Goal: Information Seeking & Learning: Check status

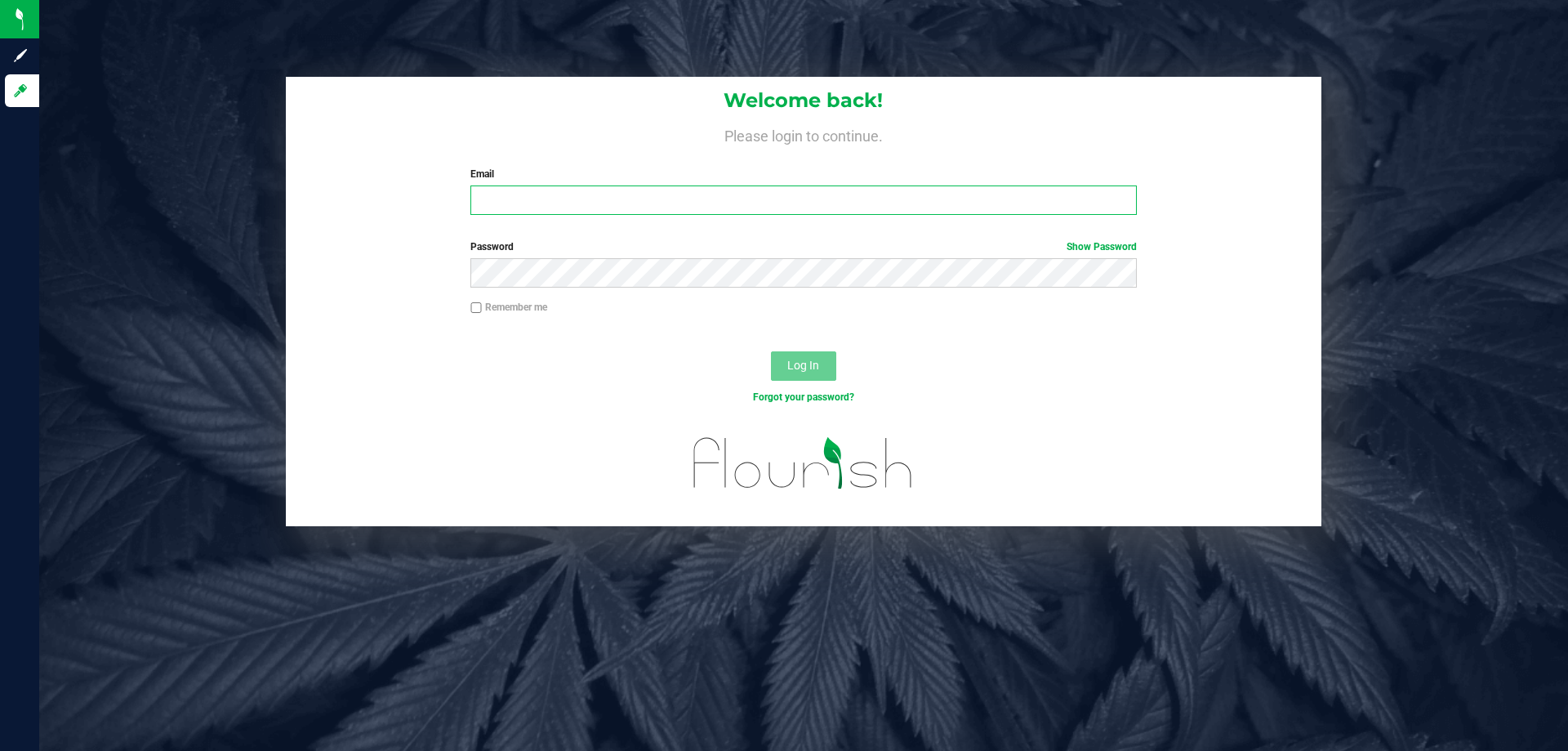
click at [557, 188] on input "Email" at bounding box center [803, 201] width 666 height 30
type input "[EMAIL_ADDRESS][DOMAIN_NAME]"
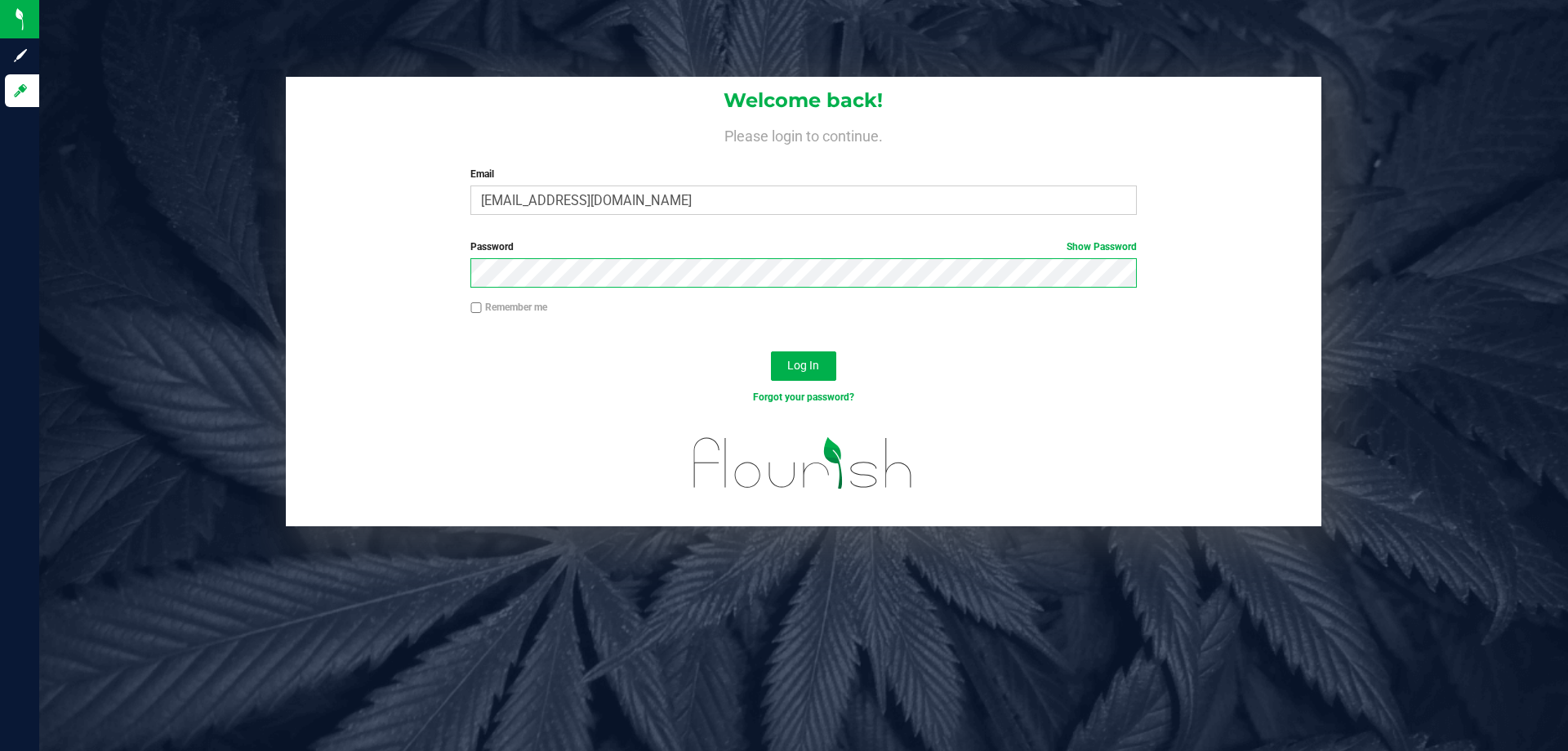
click at [770, 352] on button "Log In" at bounding box center [803, 366] width 65 height 30
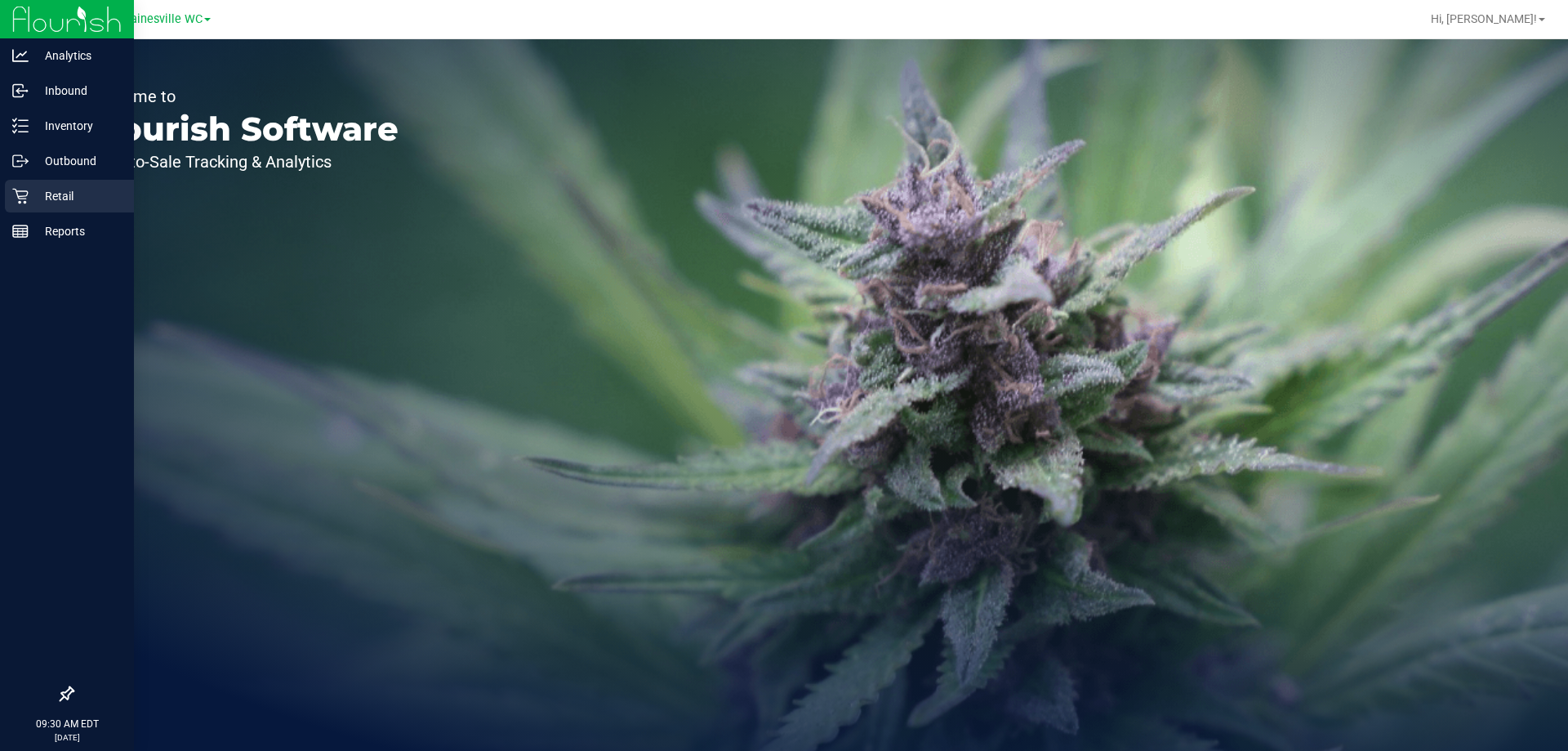
click at [58, 189] on p "Retail" at bounding box center [78, 196] width 98 height 20
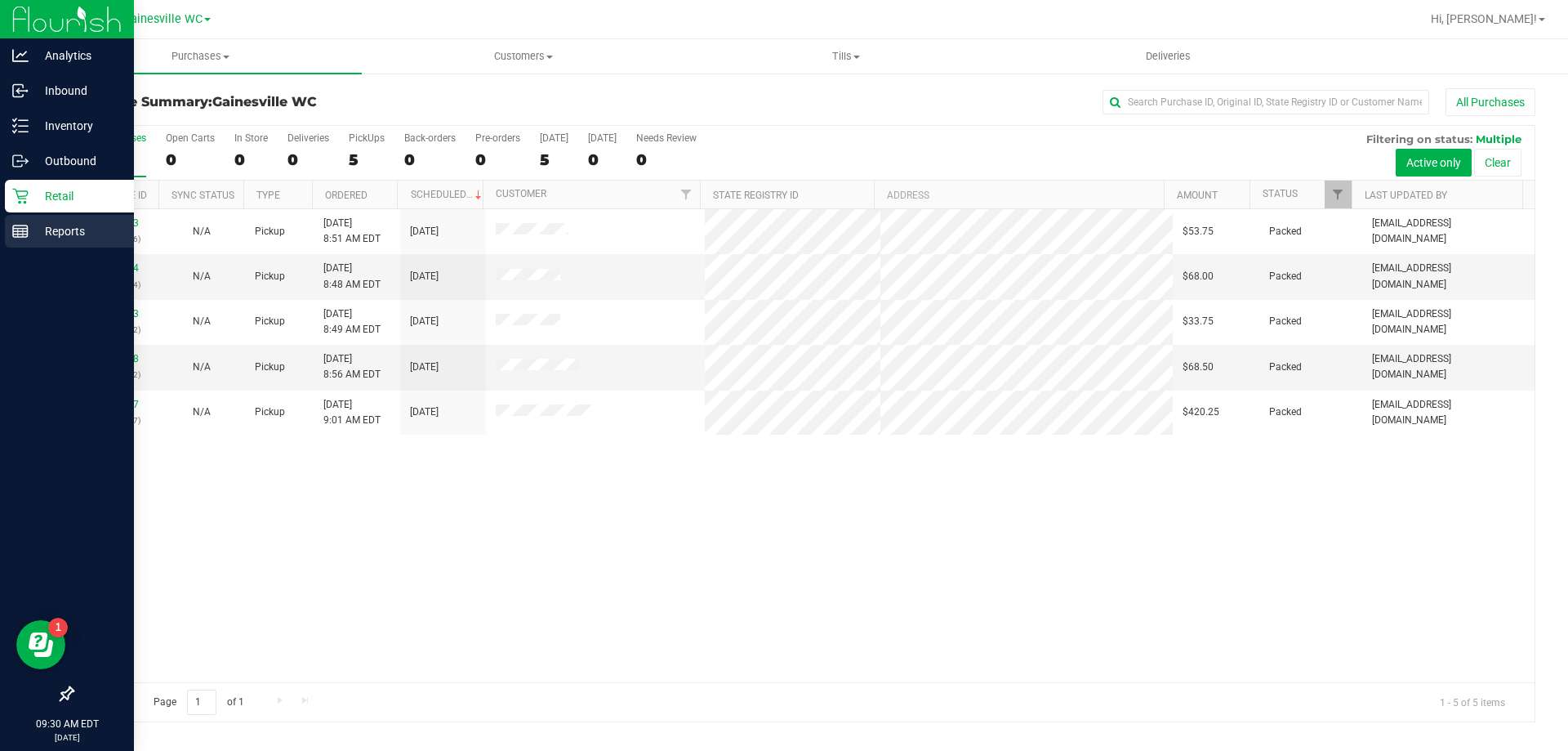
click at [67, 239] on p "Reports" at bounding box center [78, 231] width 98 height 20
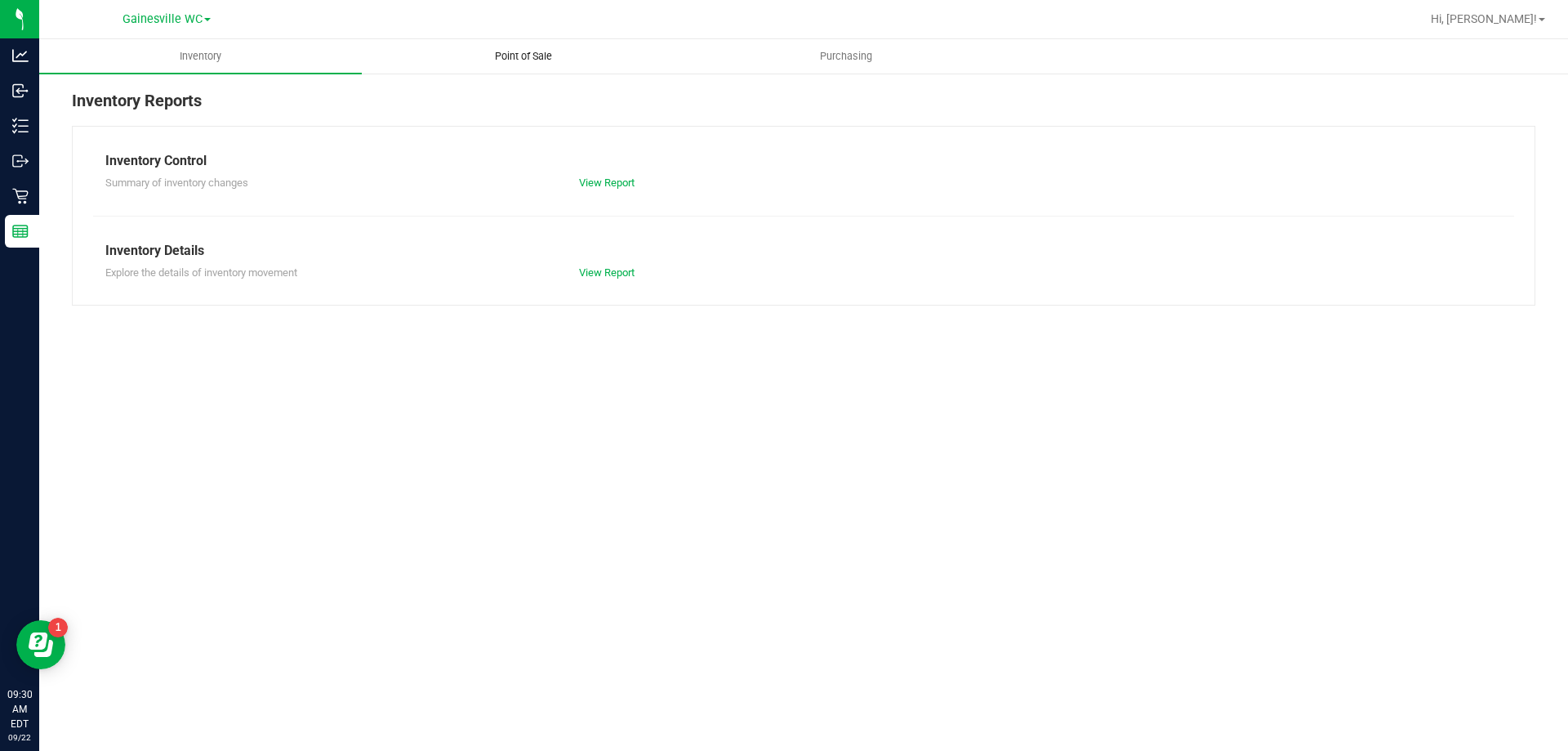
click at [512, 58] on span "Point of Sale" at bounding box center [523, 56] width 101 height 15
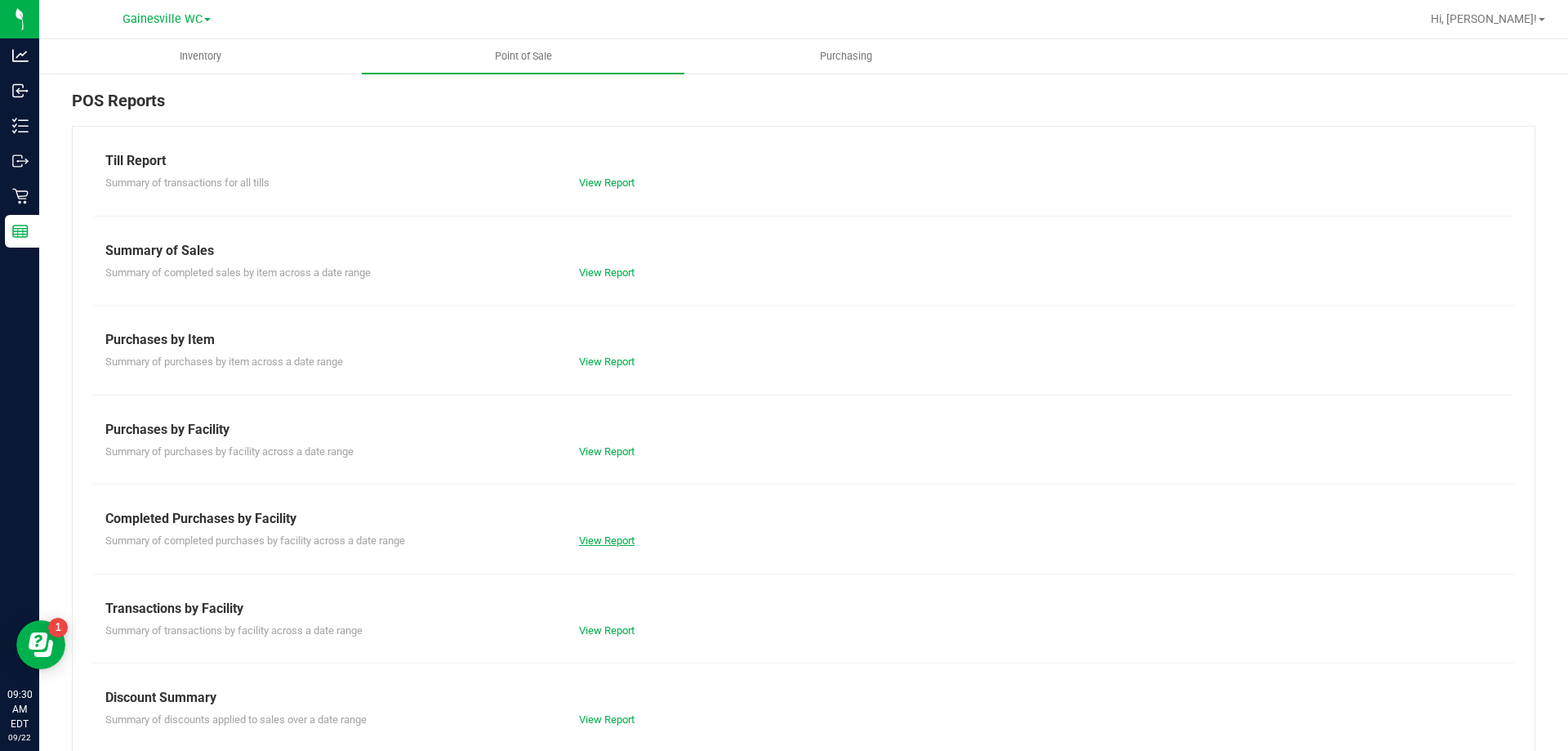
click at [596, 539] on link "View Report" at bounding box center [606, 540] width 55 height 12
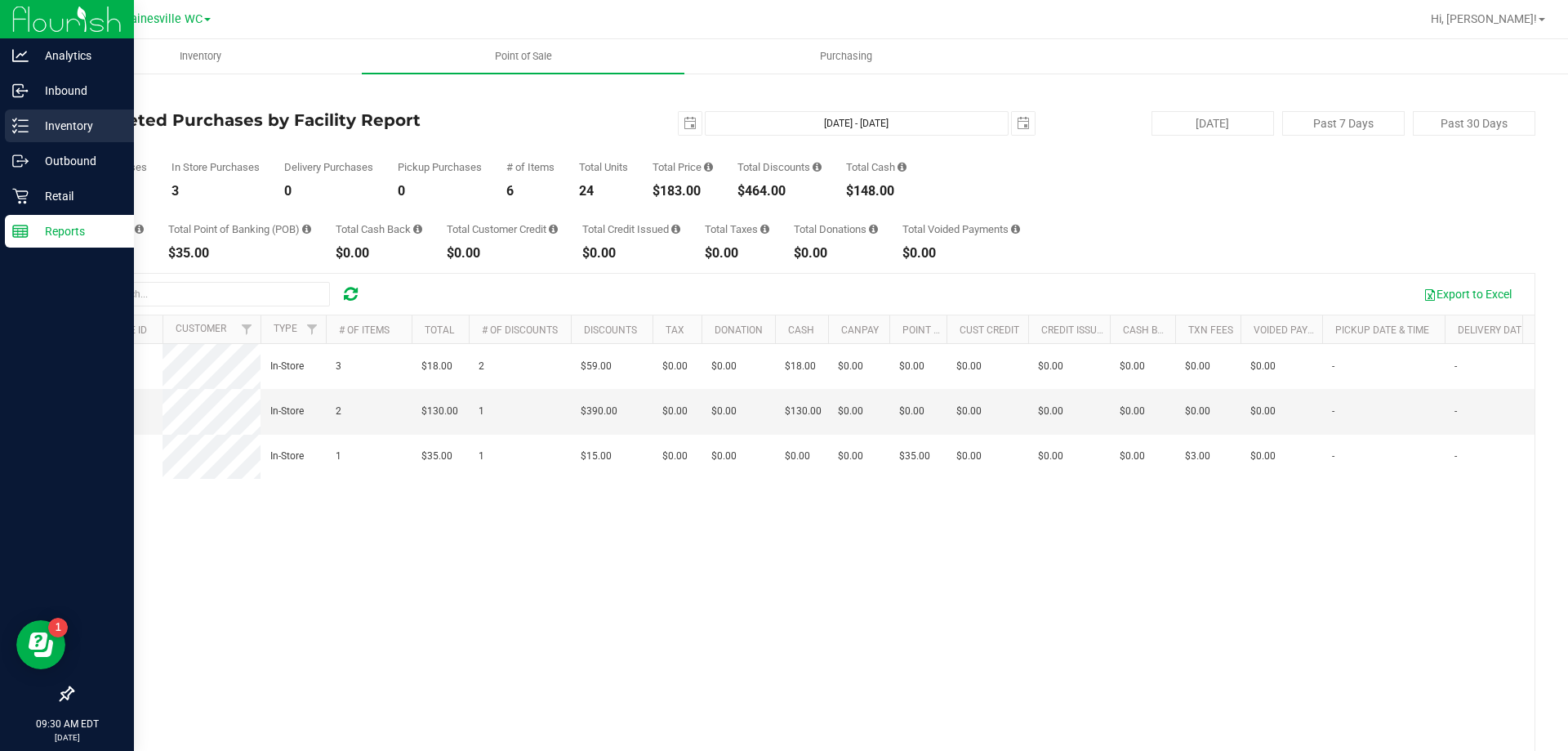
click at [50, 117] on p "Inventory" at bounding box center [78, 126] width 98 height 20
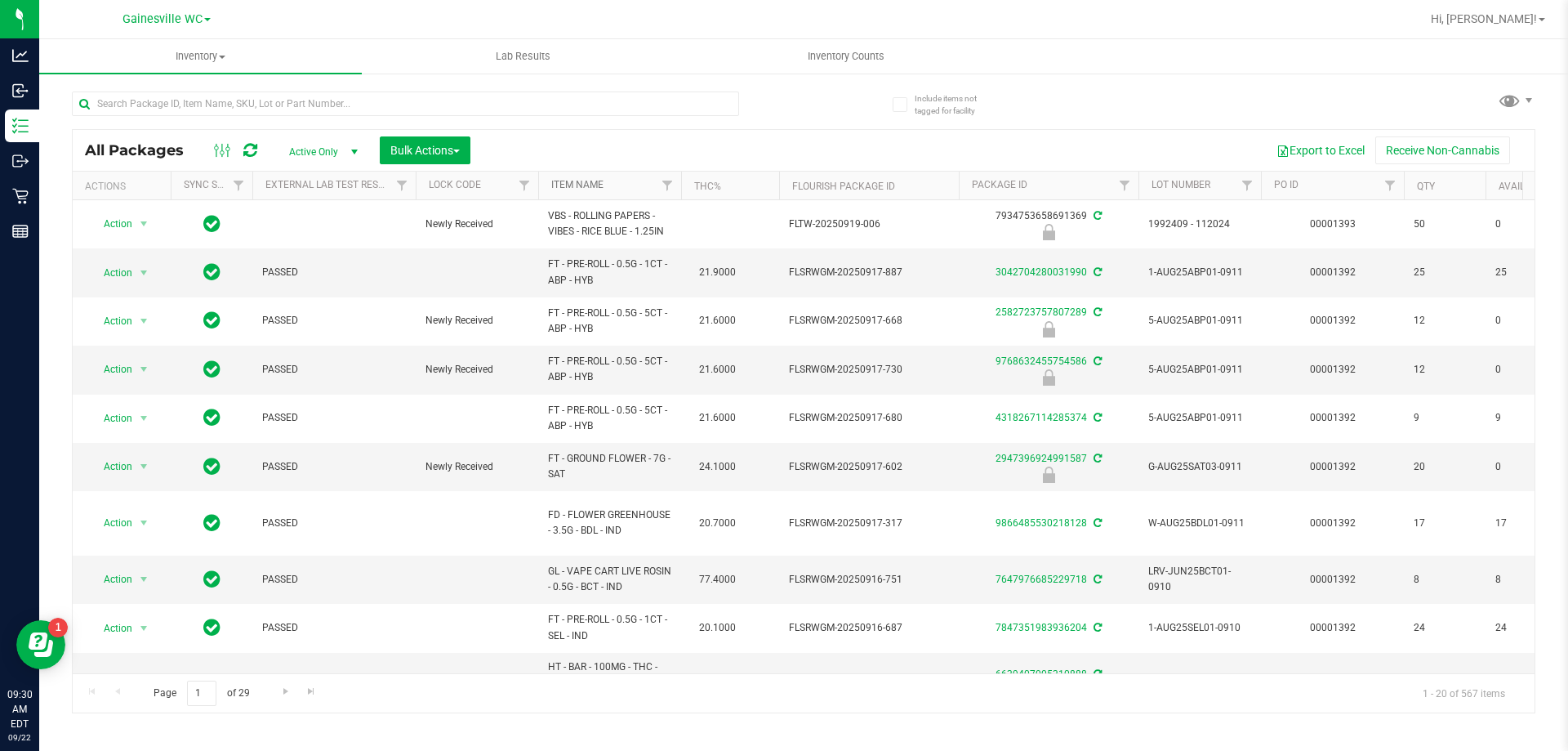
click at [577, 182] on link "Item Name" at bounding box center [577, 185] width 52 height 12
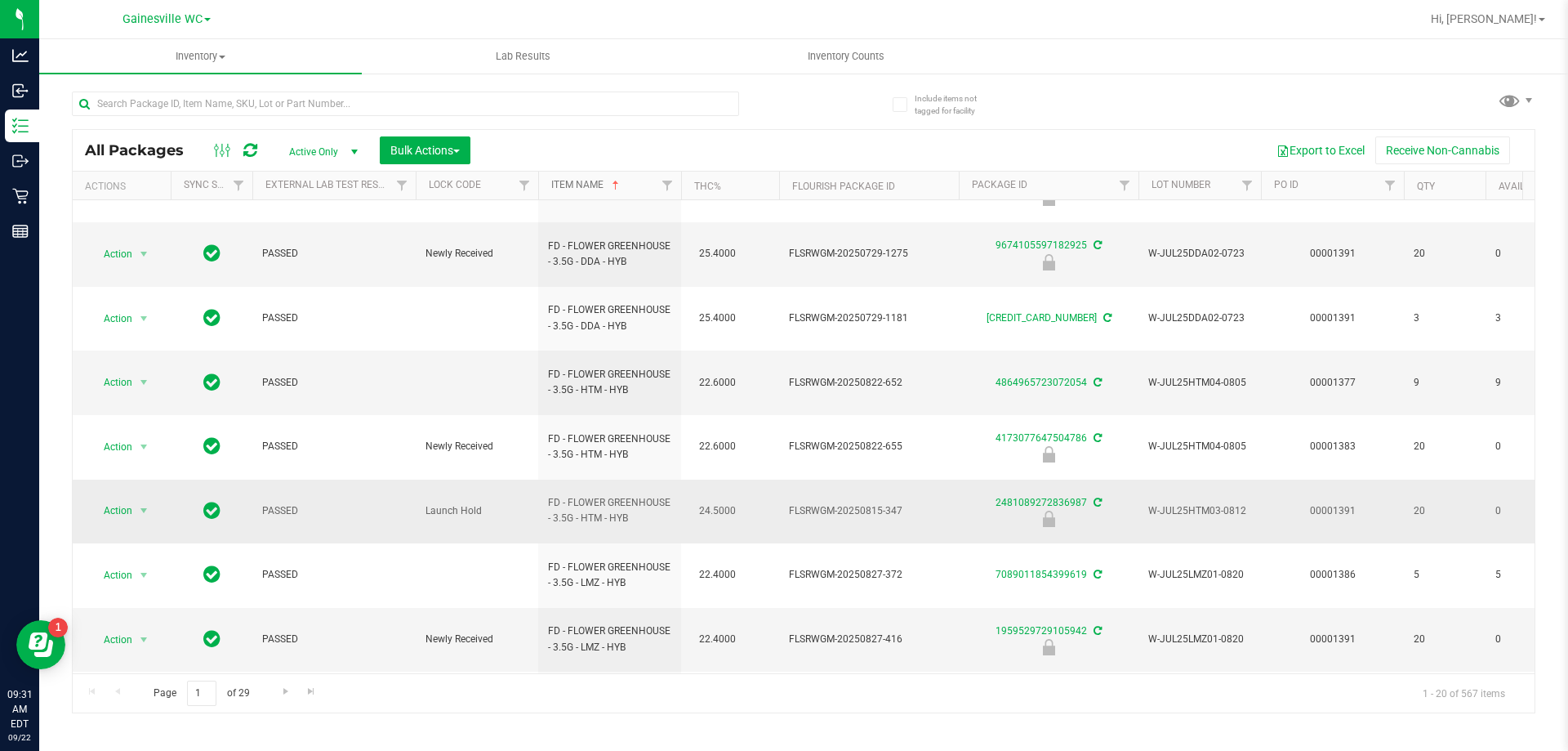
scroll to position [541, 0]
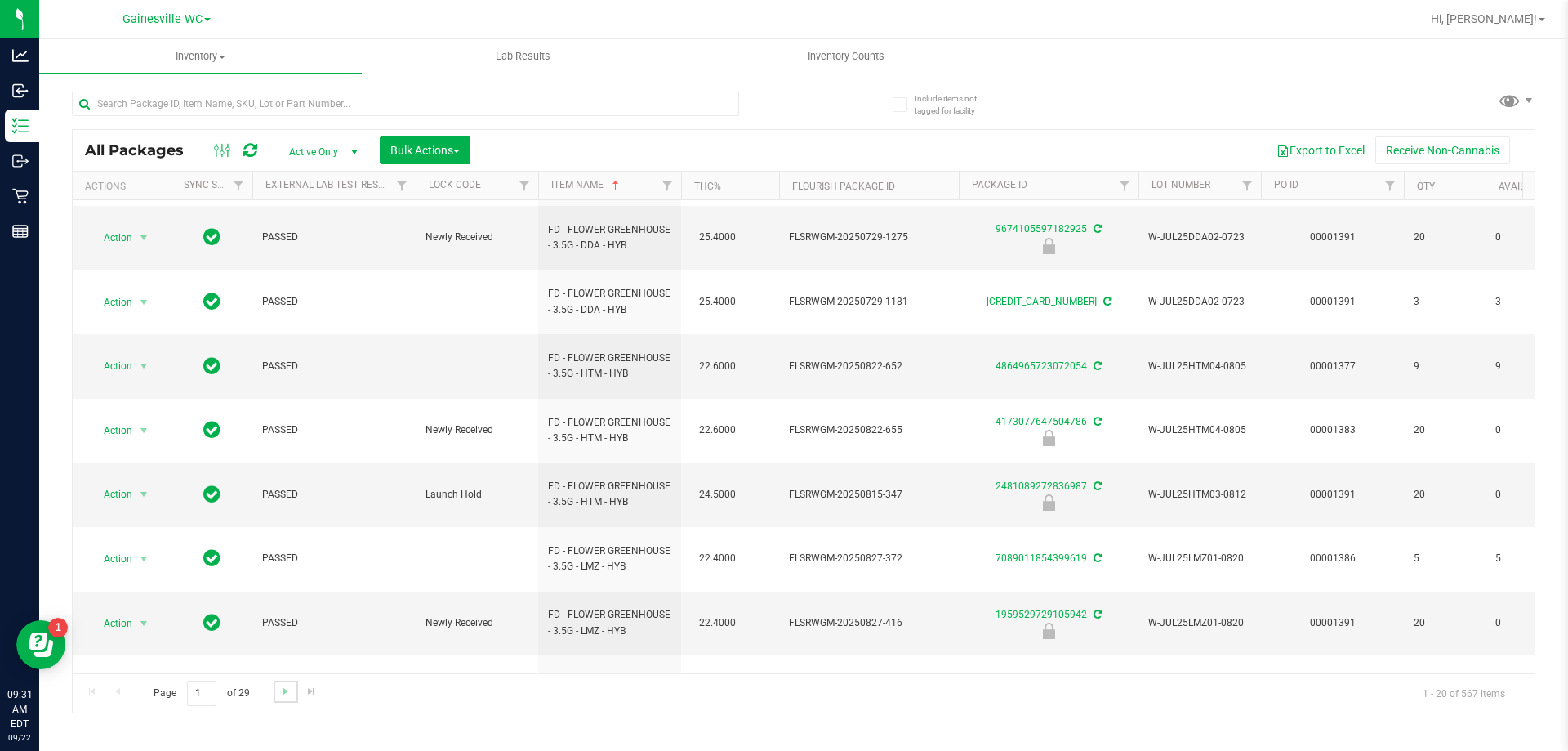
click at [284, 700] on link "Go to the next page" at bounding box center [285, 692] width 24 height 22
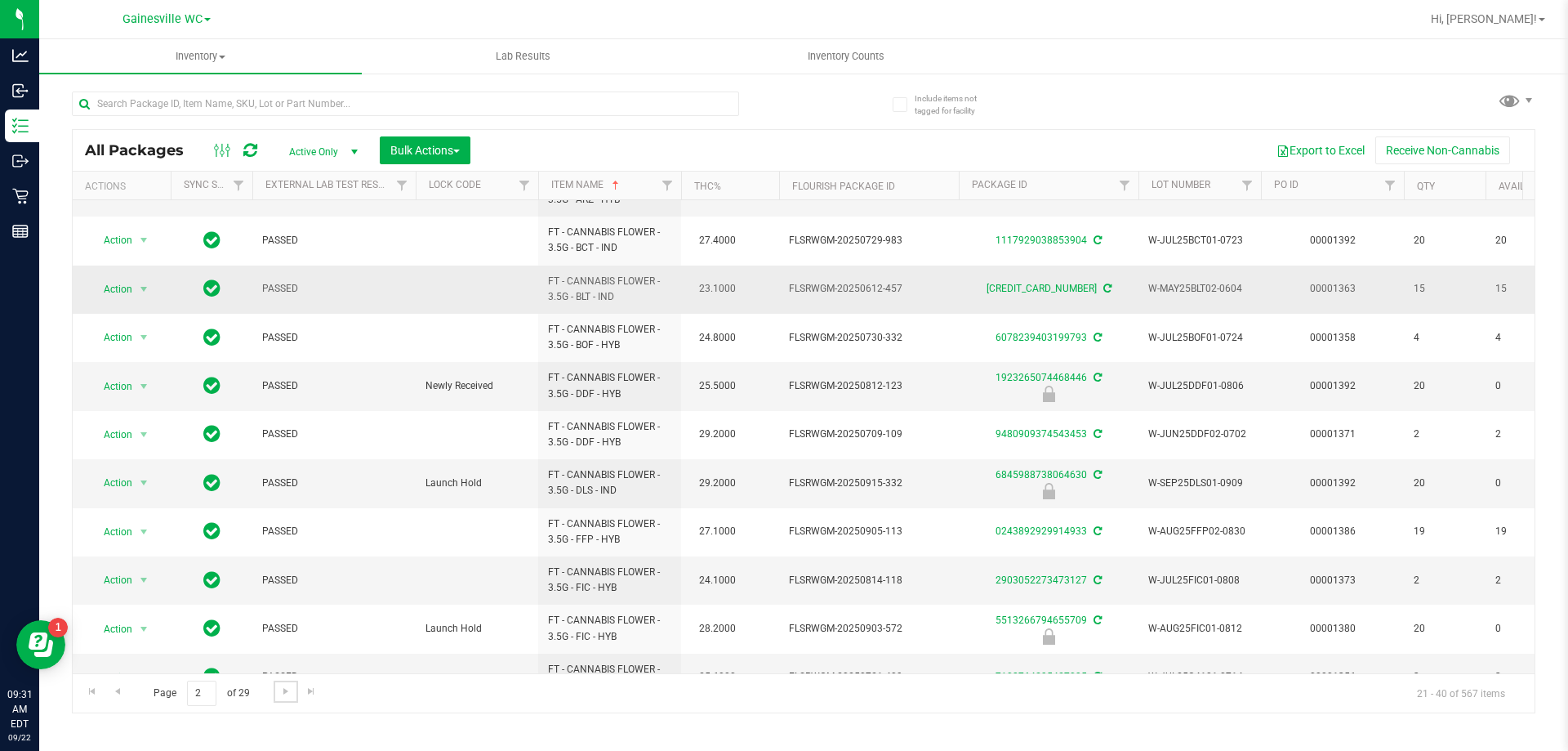
scroll to position [559, 0]
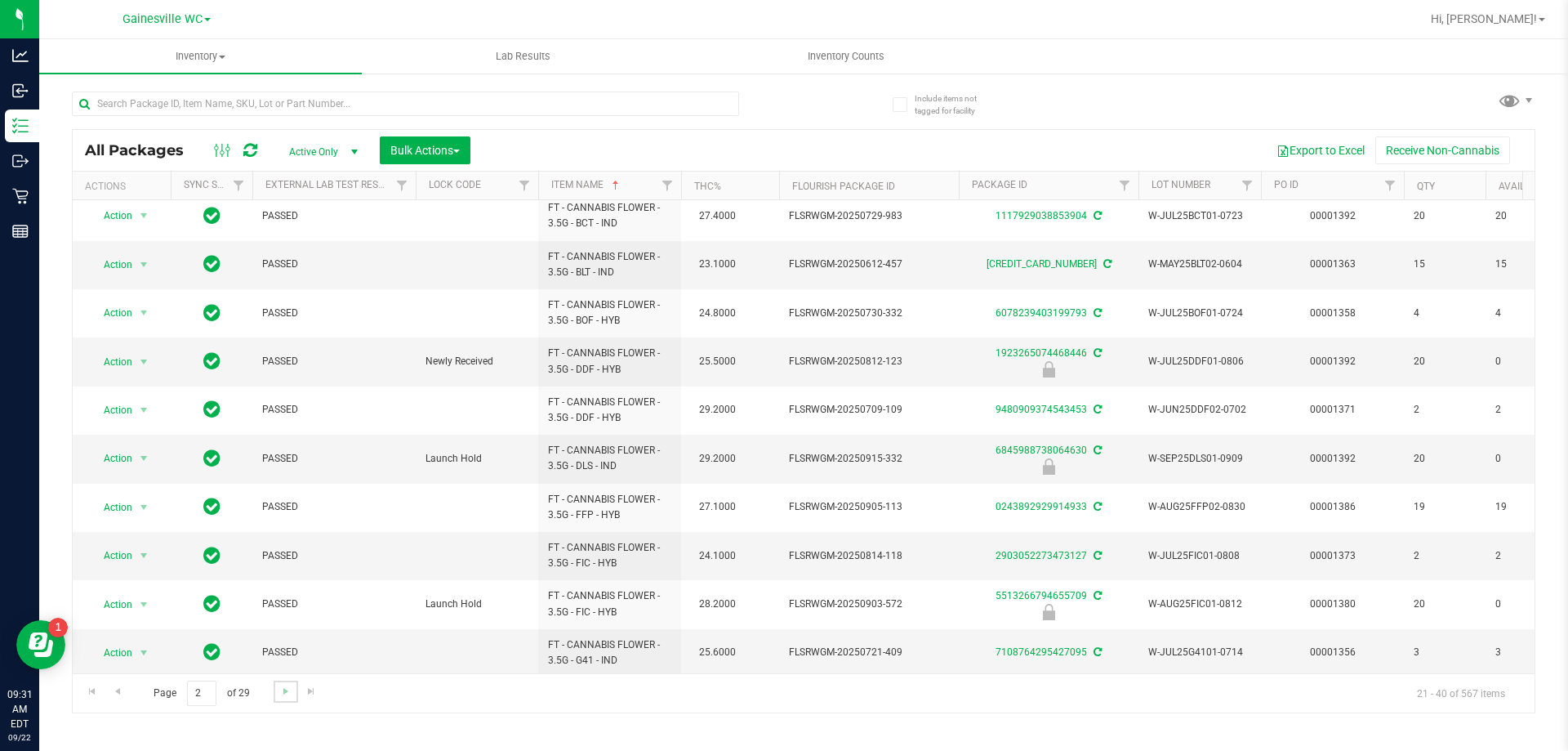
click at [290, 699] on link "Go to the next page" at bounding box center [285, 692] width 24 height 22
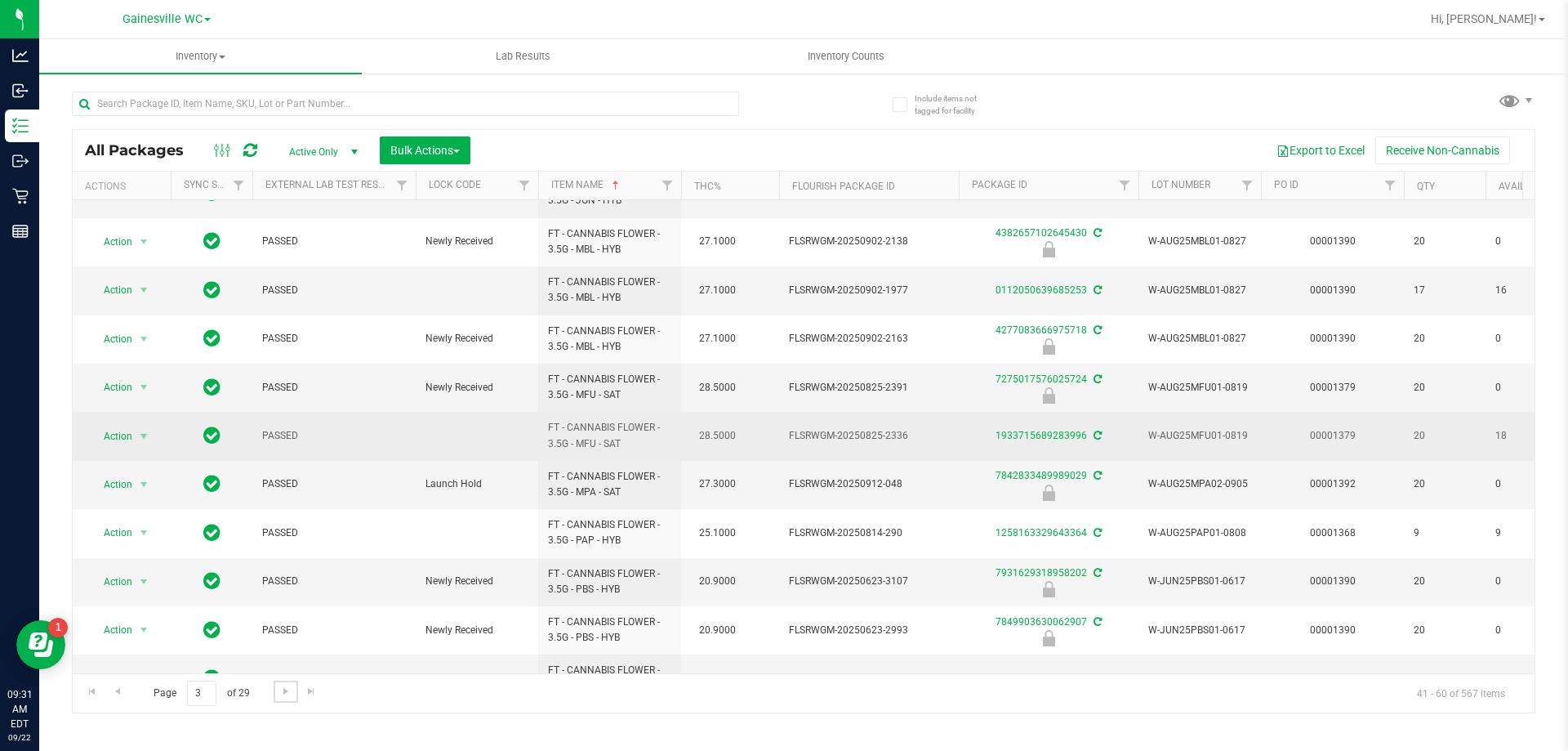
scroll to position [509, 0]
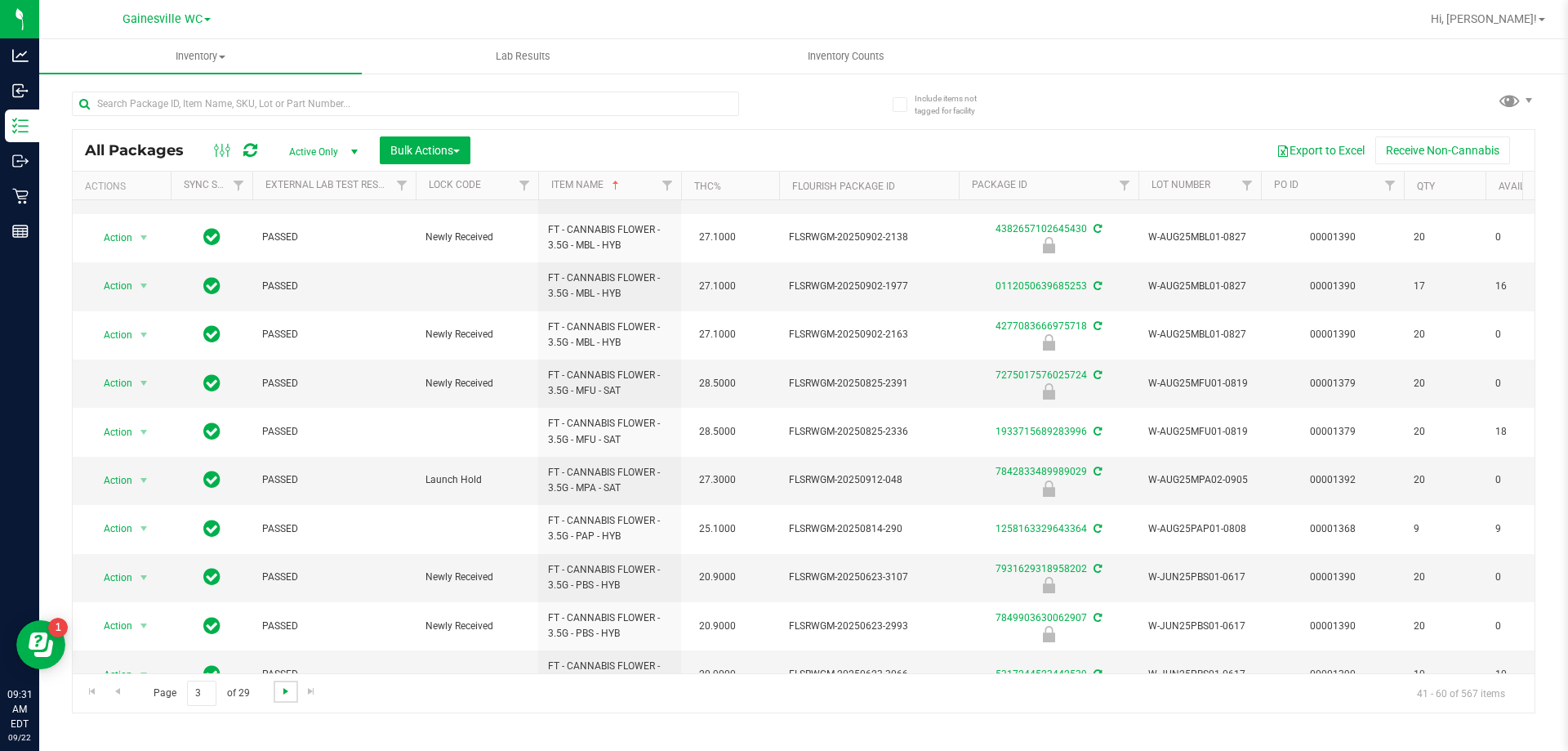
click at [281, 692] on span "Go to the next page" at bounding box center [286, 692] width 13 height 13
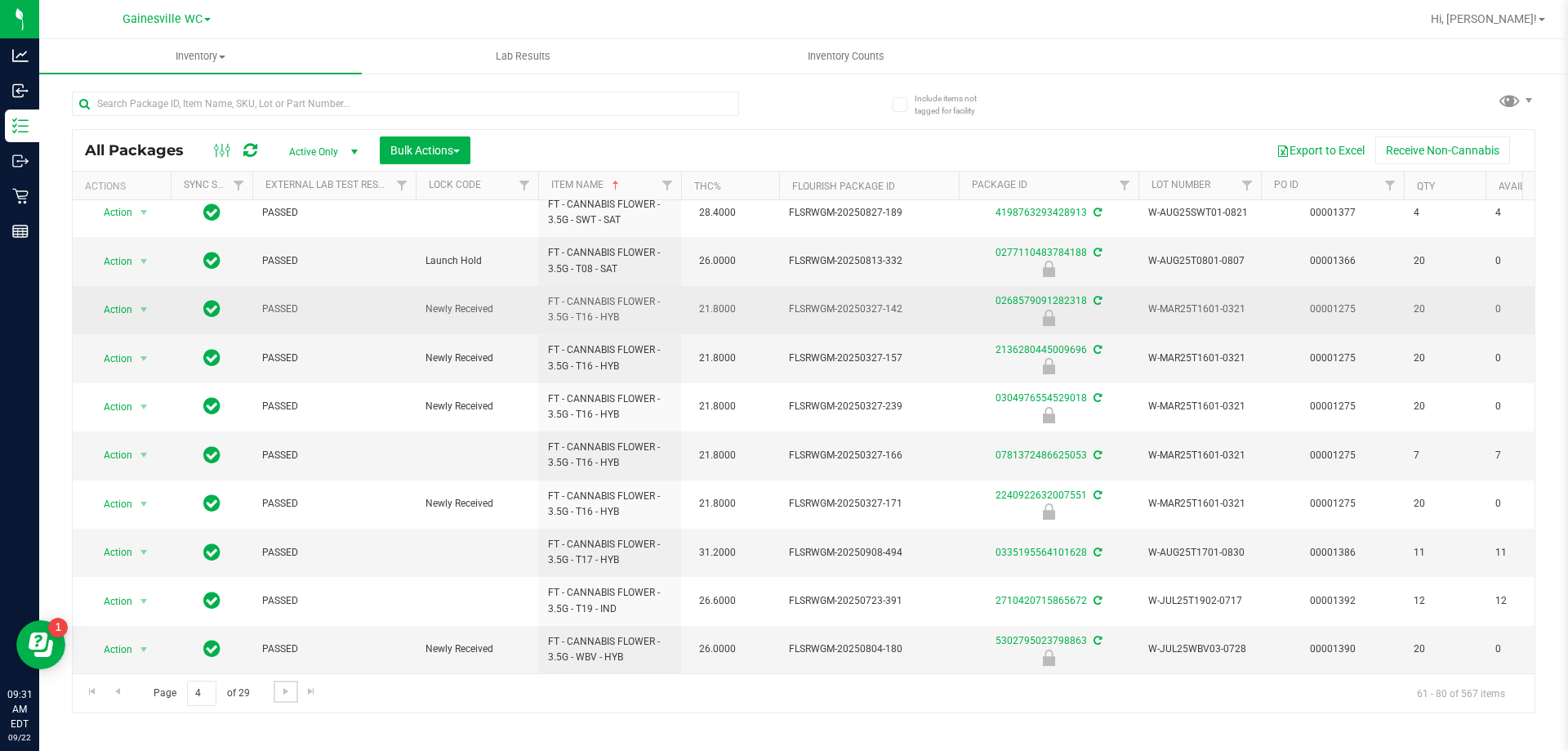
scroll to position [509, 0]
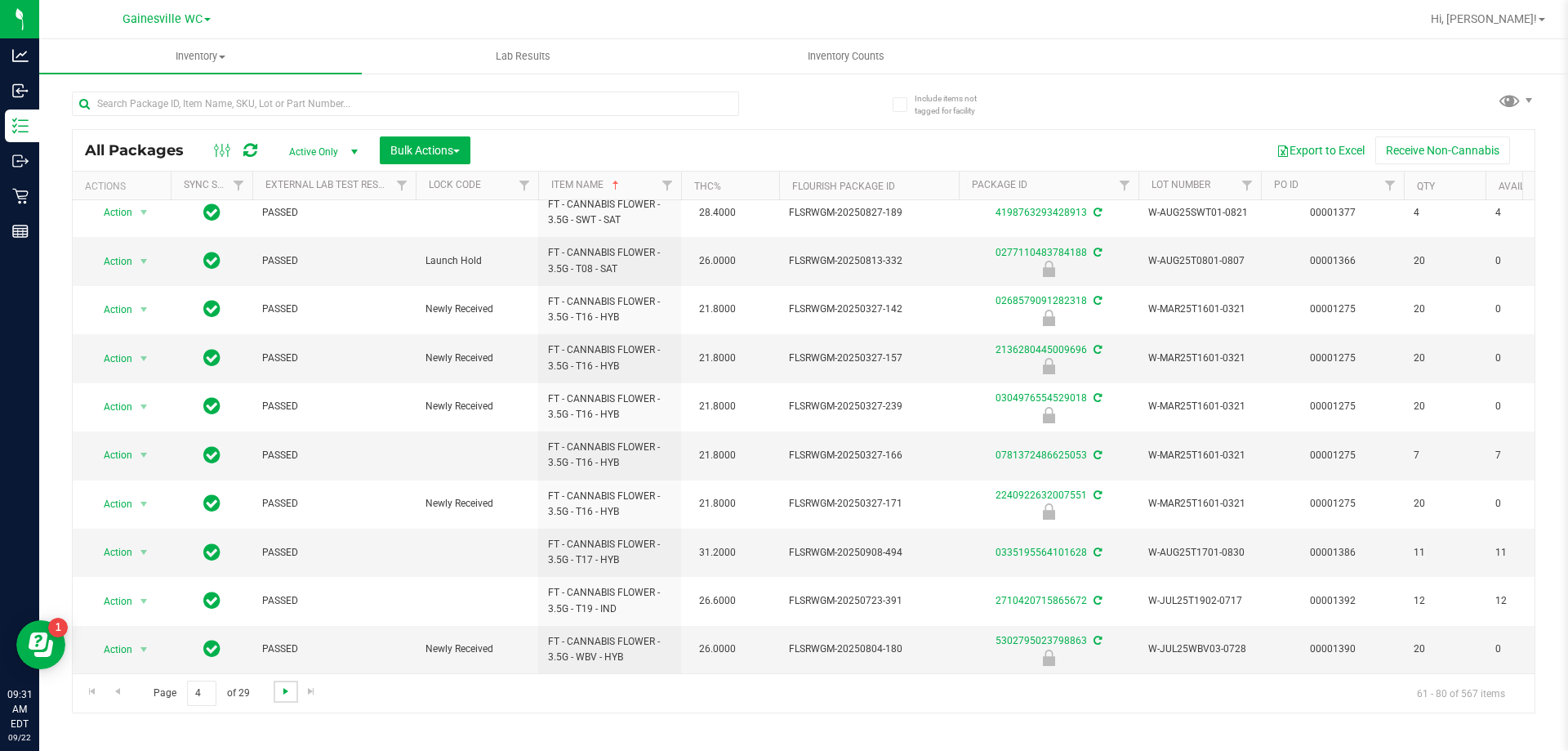
click at [288, 692] on span "Go to the next page" at bounding box center [286, 692] width 13 height 13
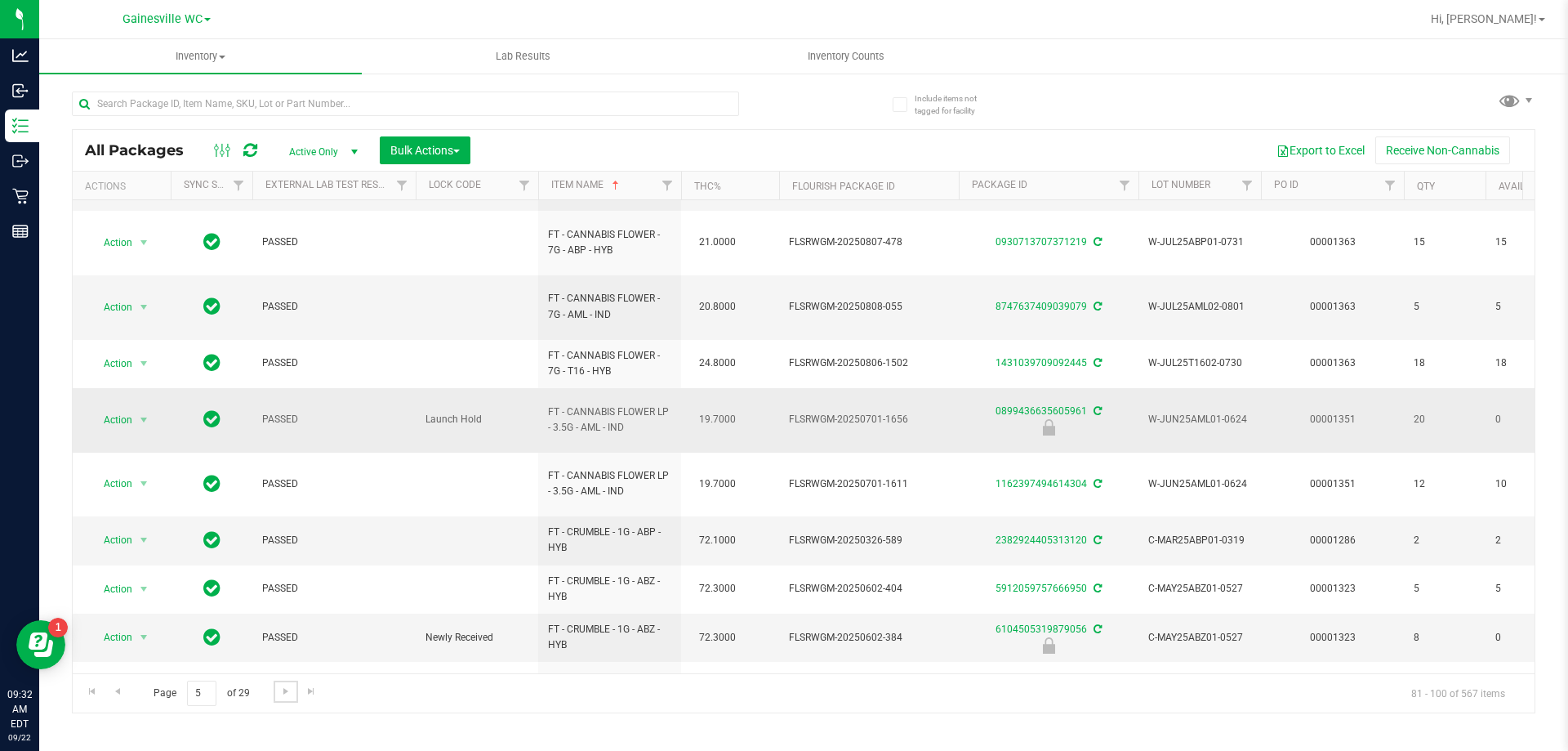
scroll to position [534, 0]
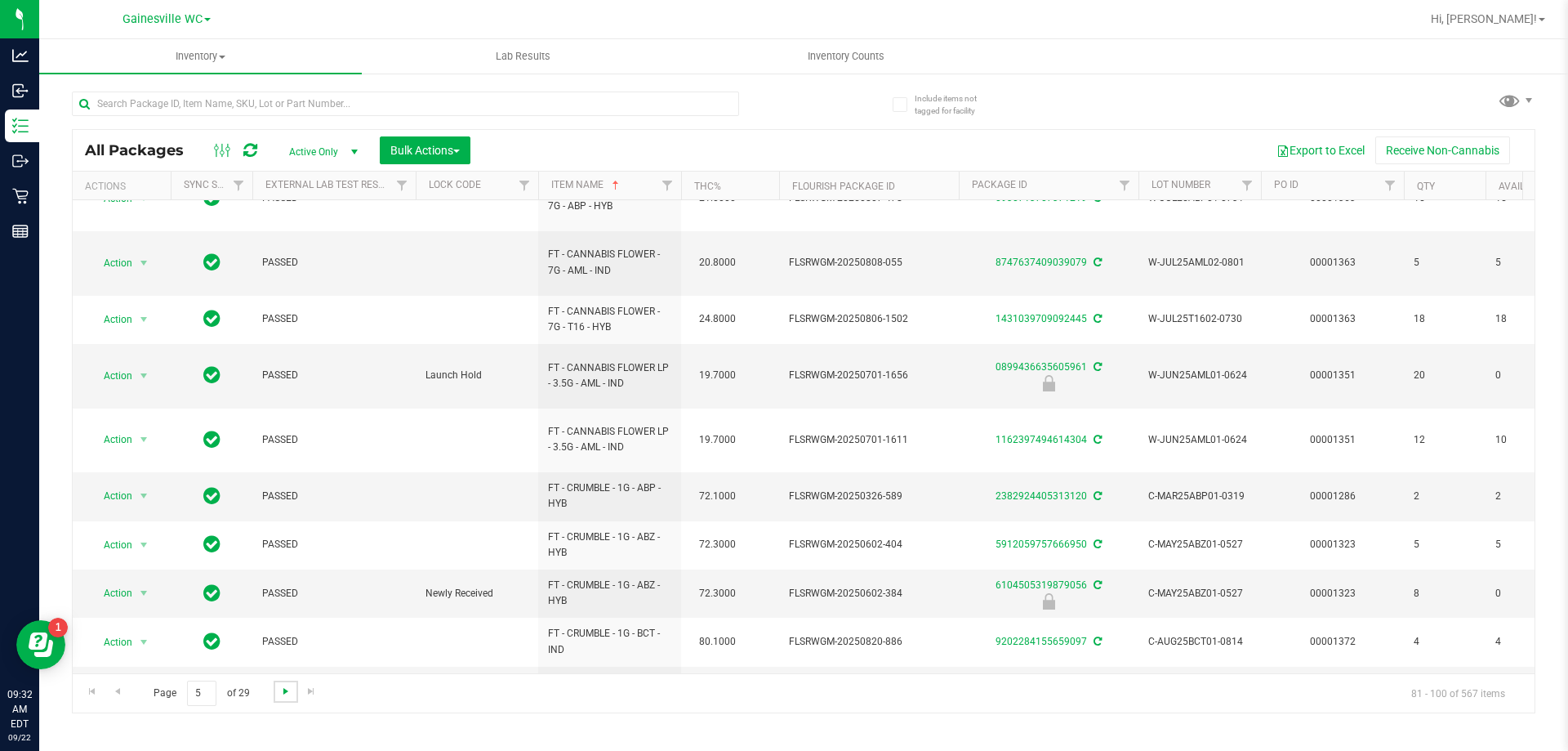
click at [283, 697] on span "Go to the next page" at bounding box center [286, 692] width 13 height 13
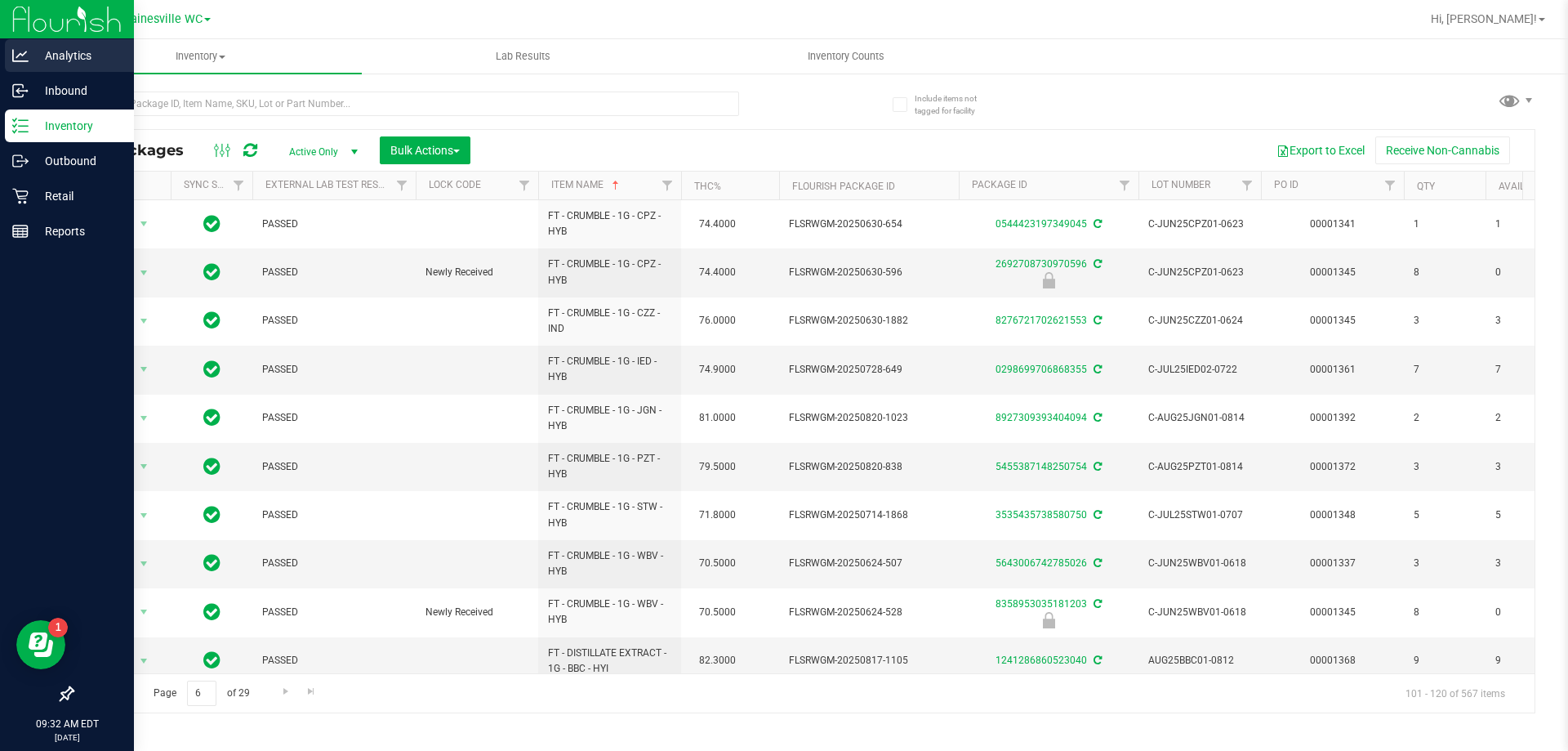
click at [56, 54] on p "Analytics" at bounding box center [78, 55] width 98 height 20
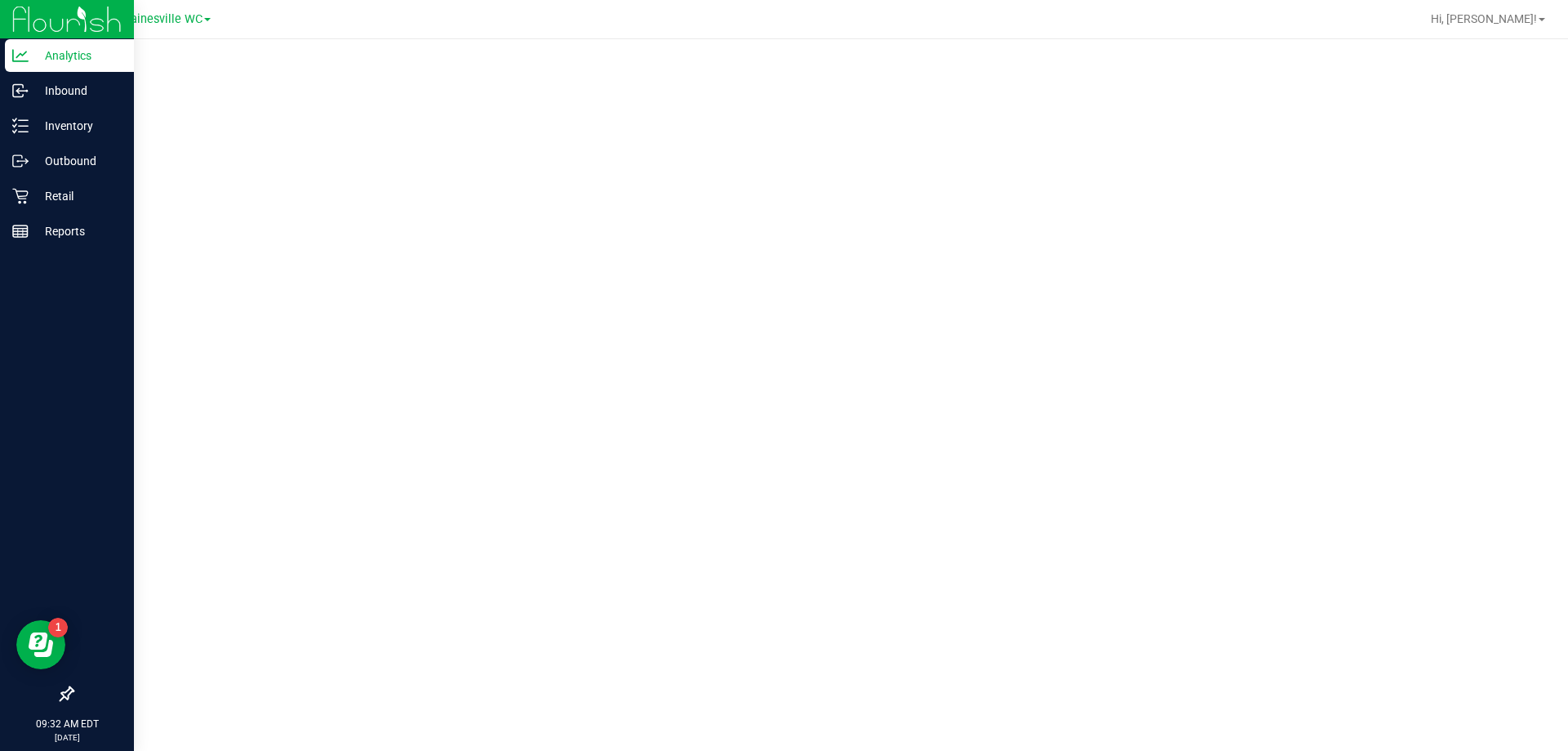
click at [93, 61] on p "Analytics" at bounding box center [78, 55] width 98 height 20
click at [47, 187] on p "Retail" at bounding box center [78, 196] width 98 height 20
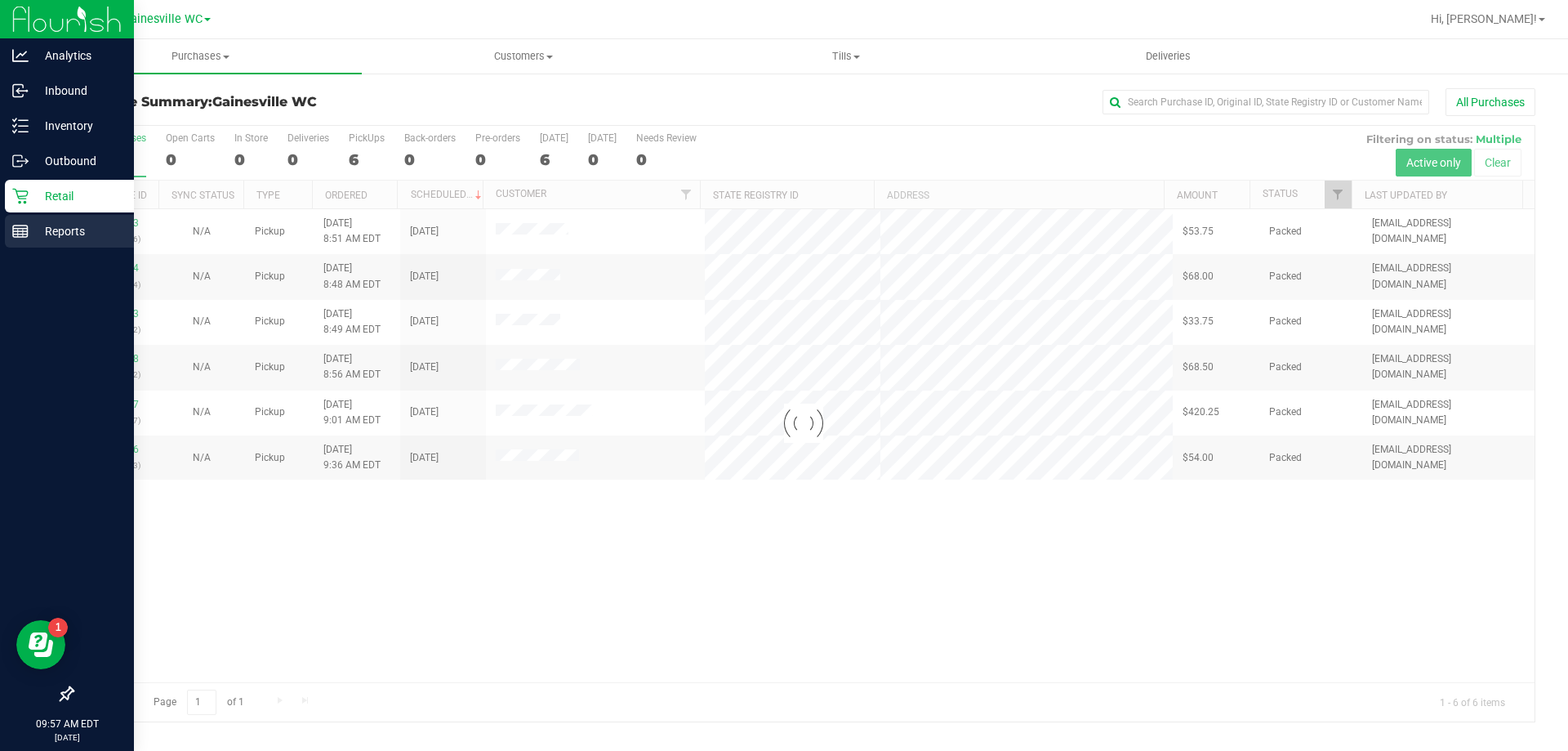
click at [74, 239] on p "Reports" at bounding box center [78, 231] width 98 height 20
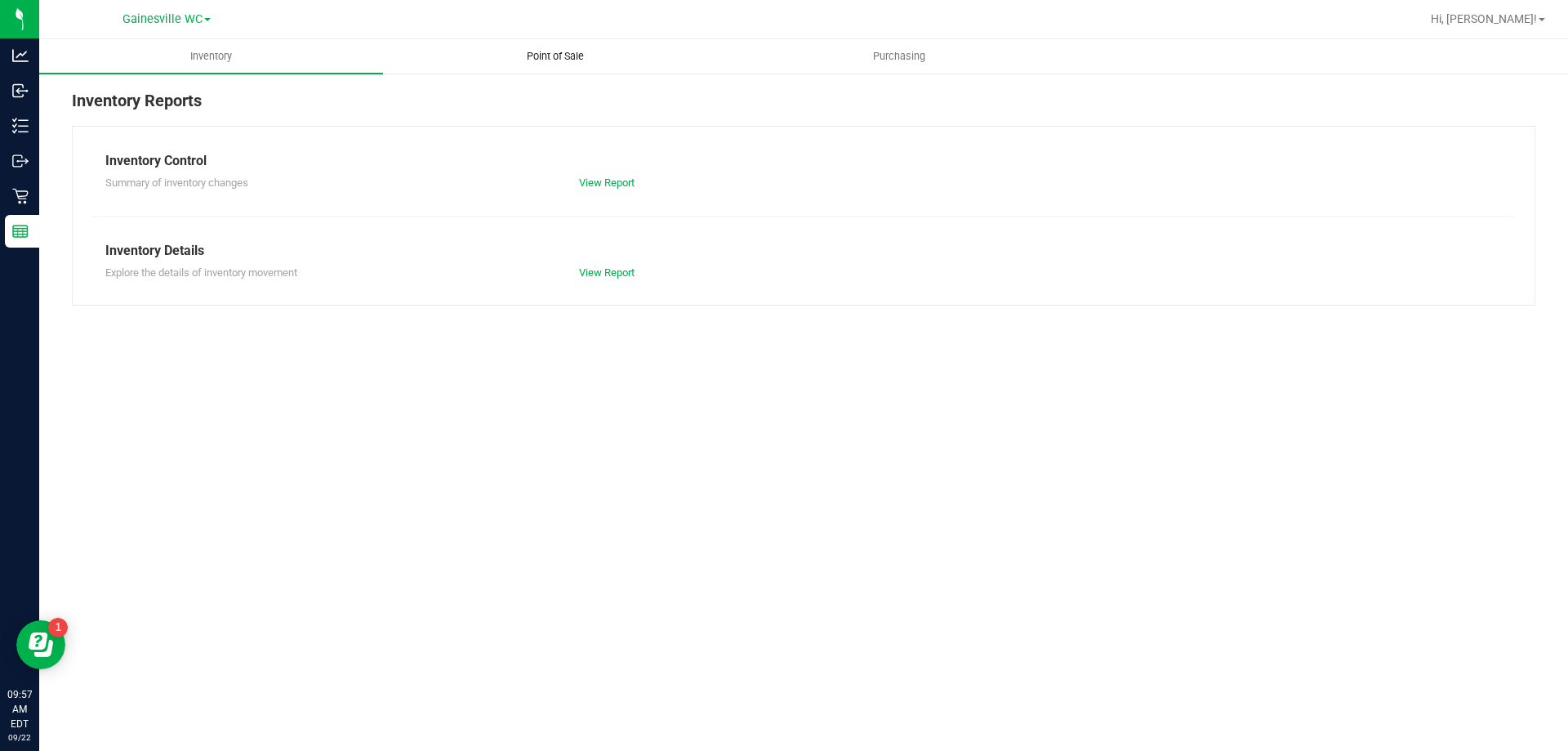
click at [574, 52] on span "Point of Sale" at bounding box center [555, 56] width 101 height 15
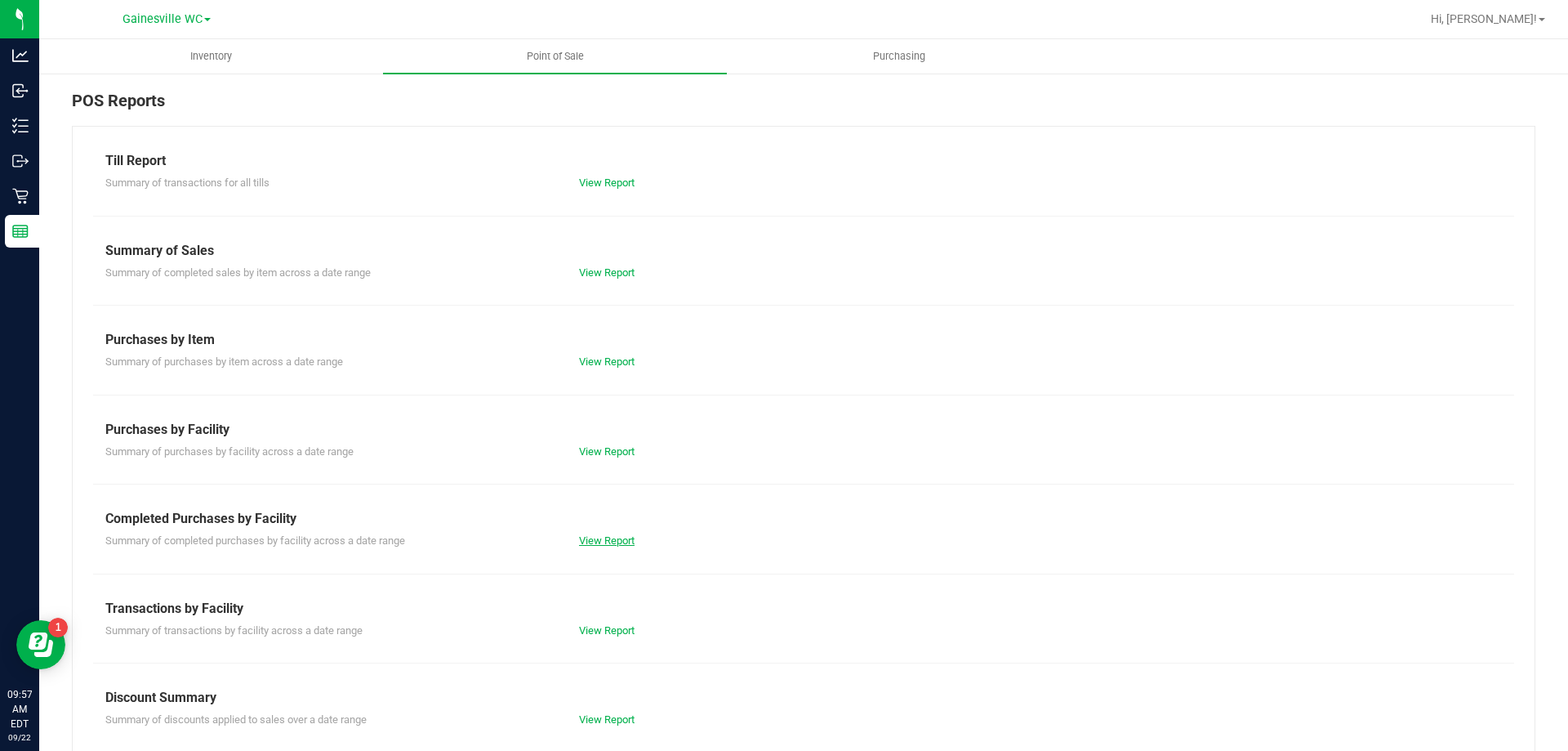
click at [595, 542] on link "View Report" at bounding box center [606, 540] width 55 height 12
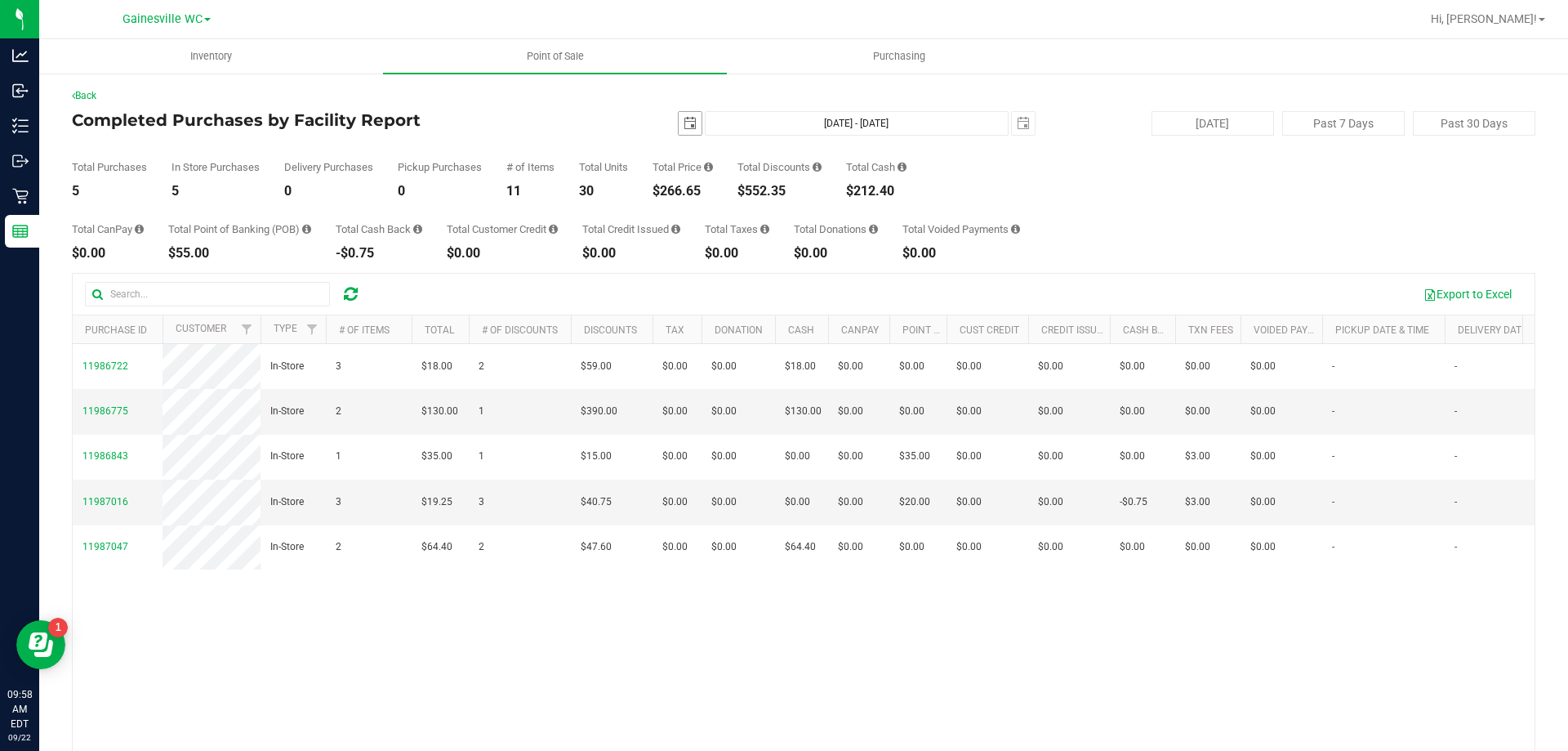
click at [684, 123] on span "select" at bounding box center [690, 124] width 13 height 13
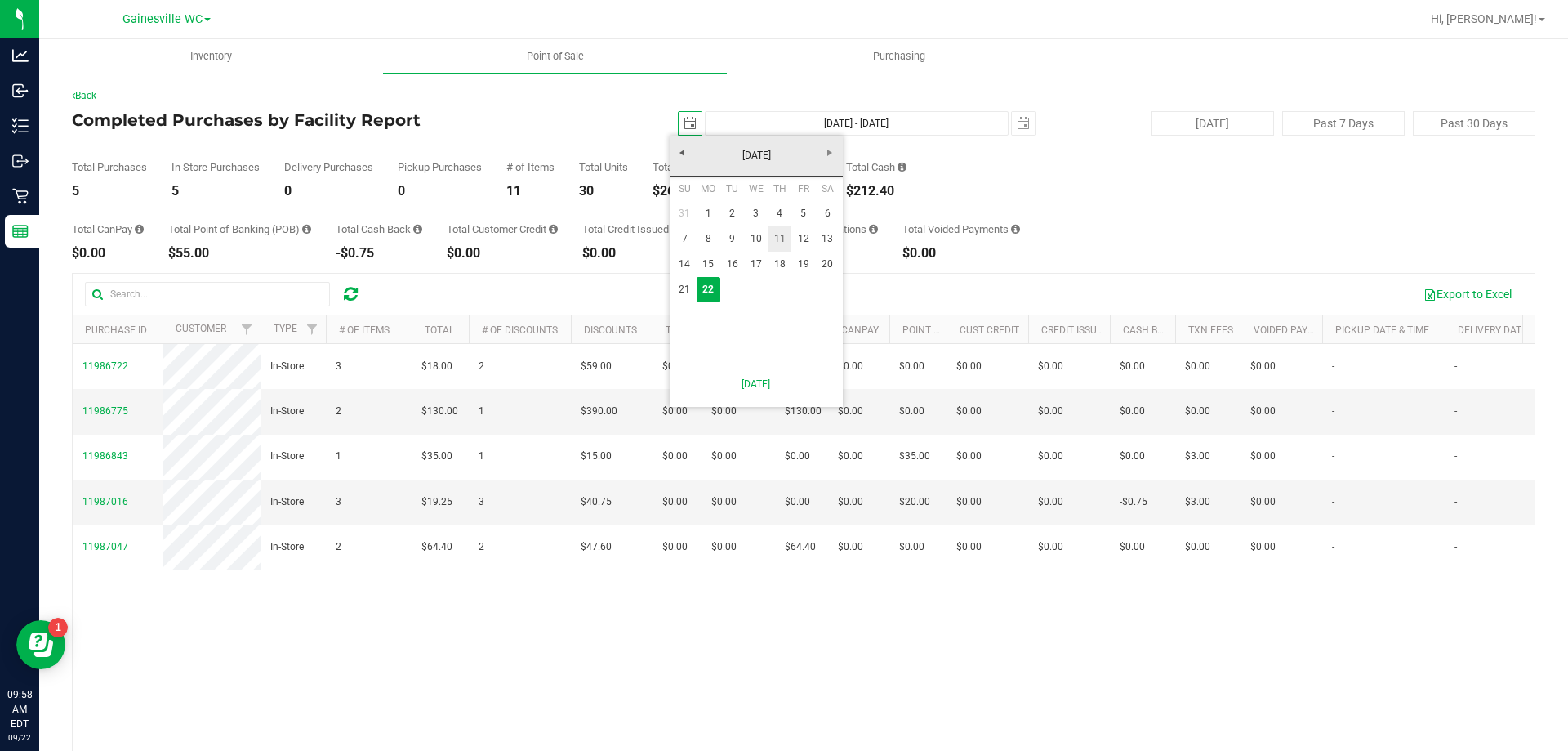
click at [775, 244] on link "11" at bounding box center [779, 239] width 24 height 26
type input "[DATE]"
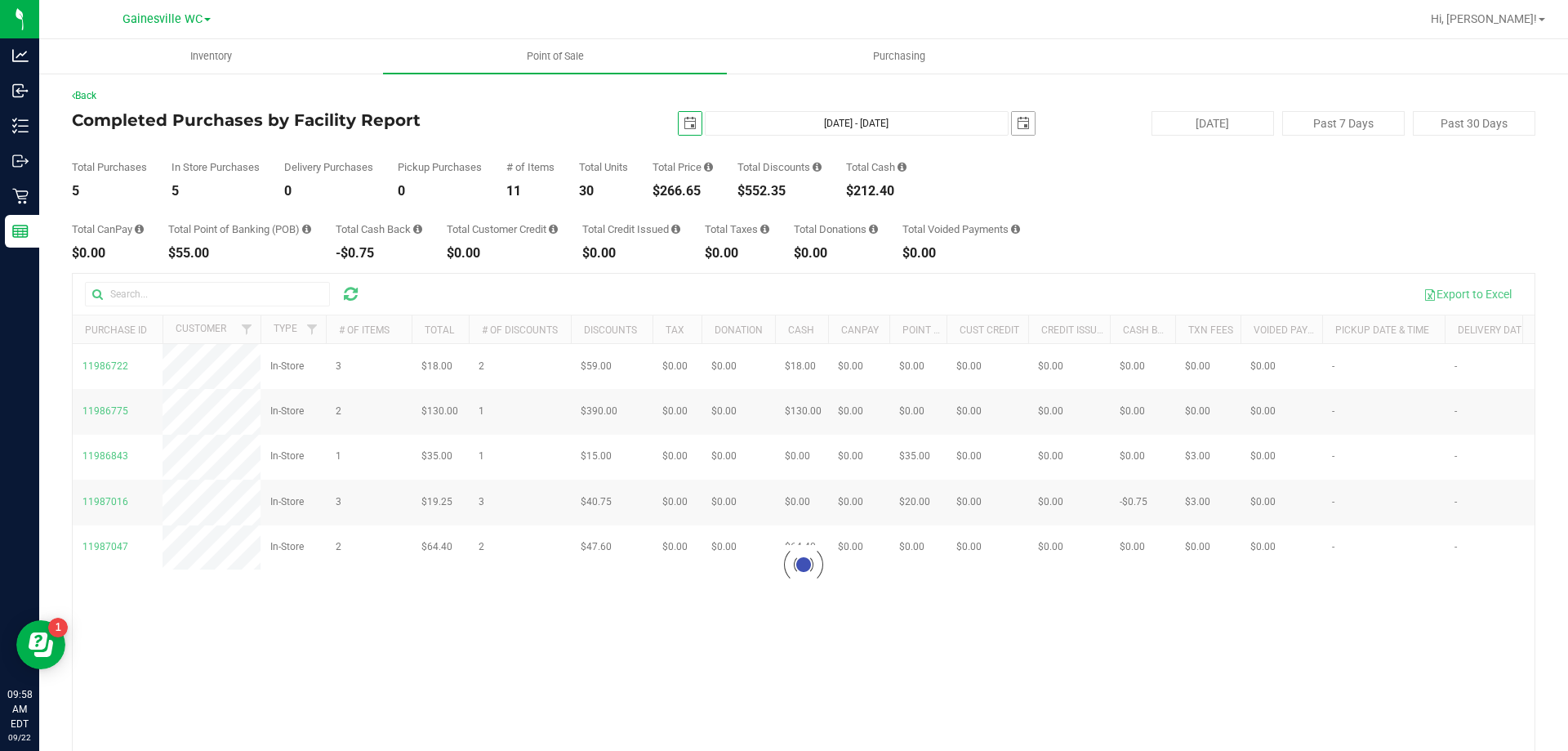
click at [1016, 127] on span "select" at bounding box center [1023, 124] width 13 height 13
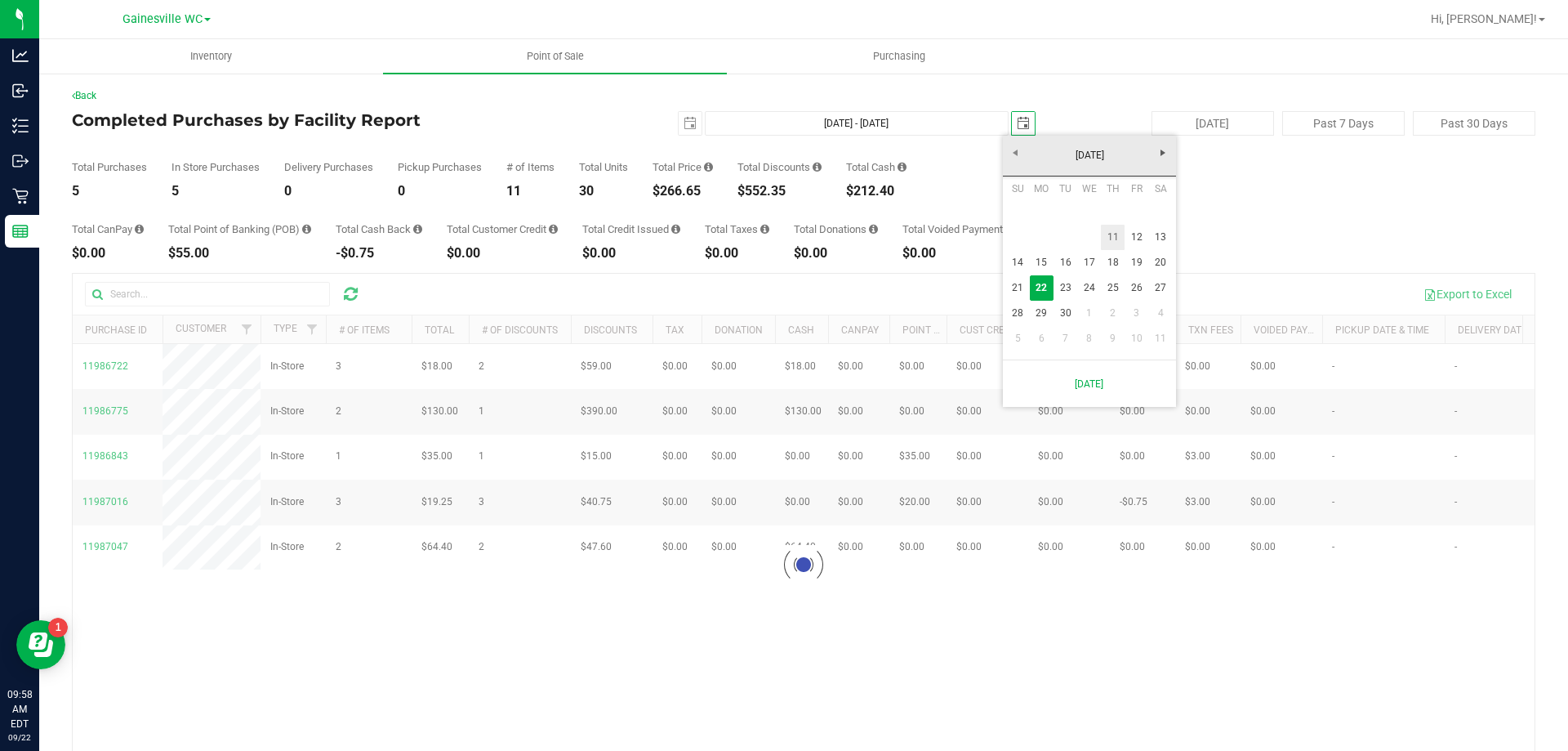
click at [1107, 243] on link "11" at bounding box center [1112, 237] width 24 height 26
type input "[DATE] - [DATE]"
type input "[DATE]"
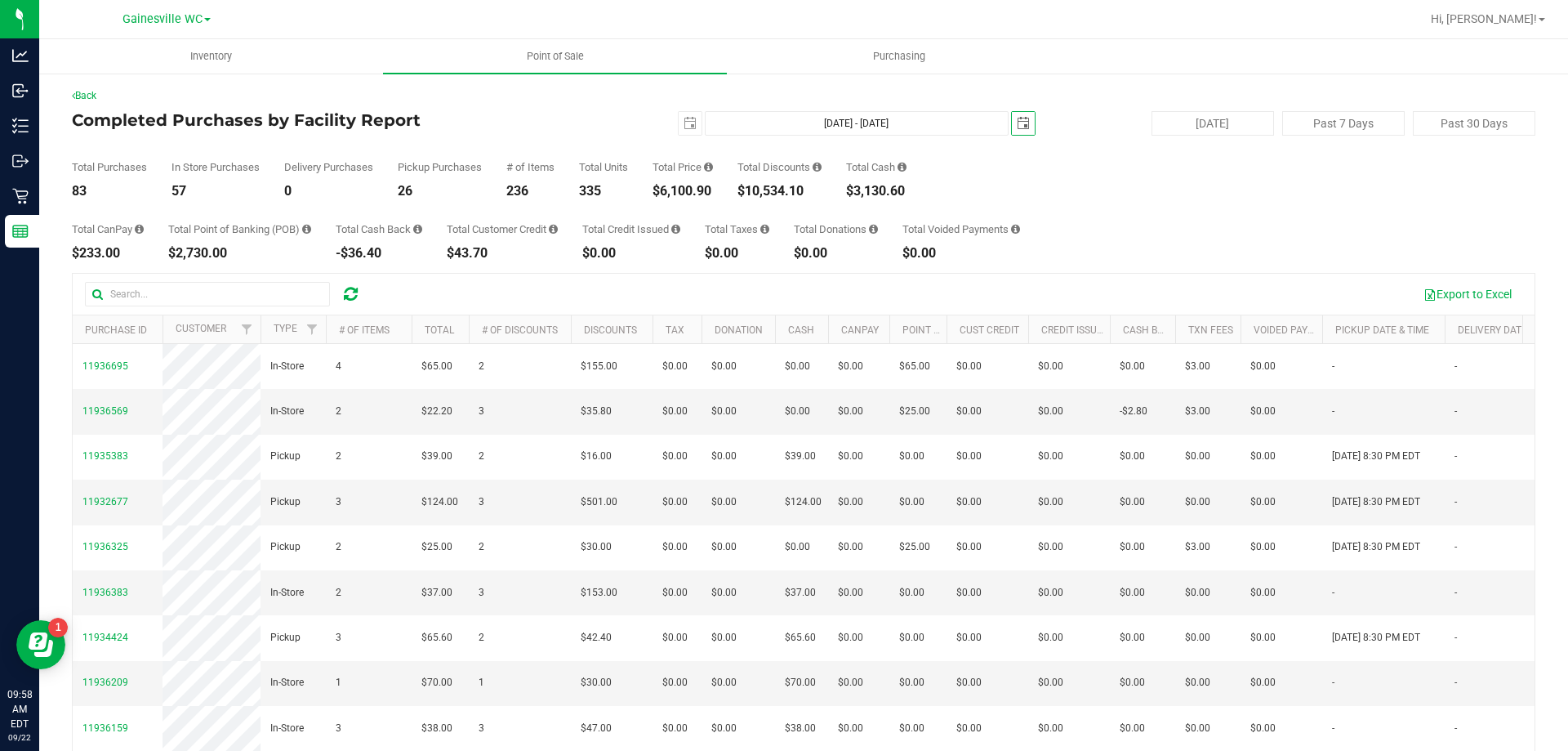
click at [1017, 127] on span "select" at bounding box center [1023, 124] width 13 height 13
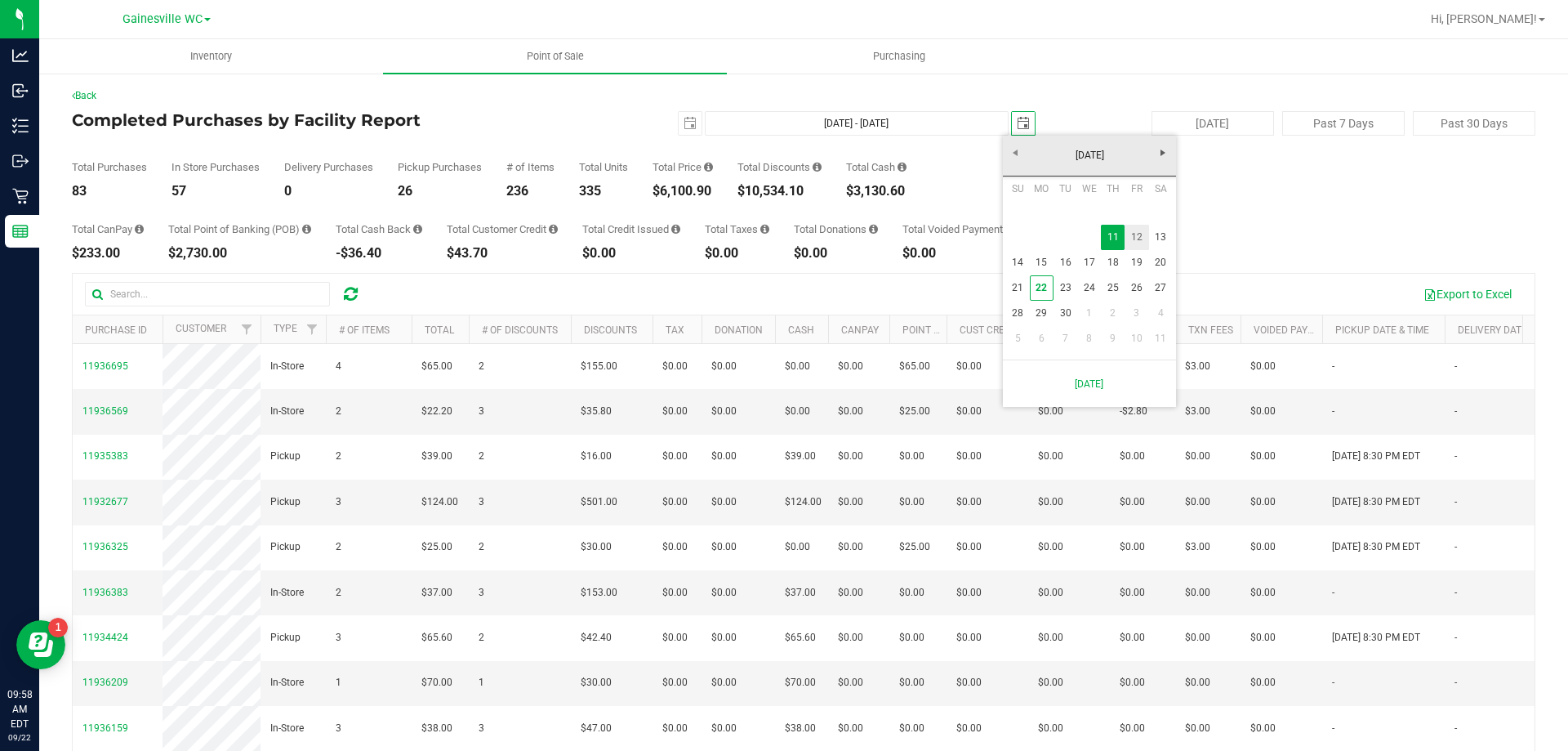
click at [1145, 235] on link "12" at bounding box center [1136, 237] width 24 height 26
type input "[DATE] - [DATE]"
type input "[DATE]"
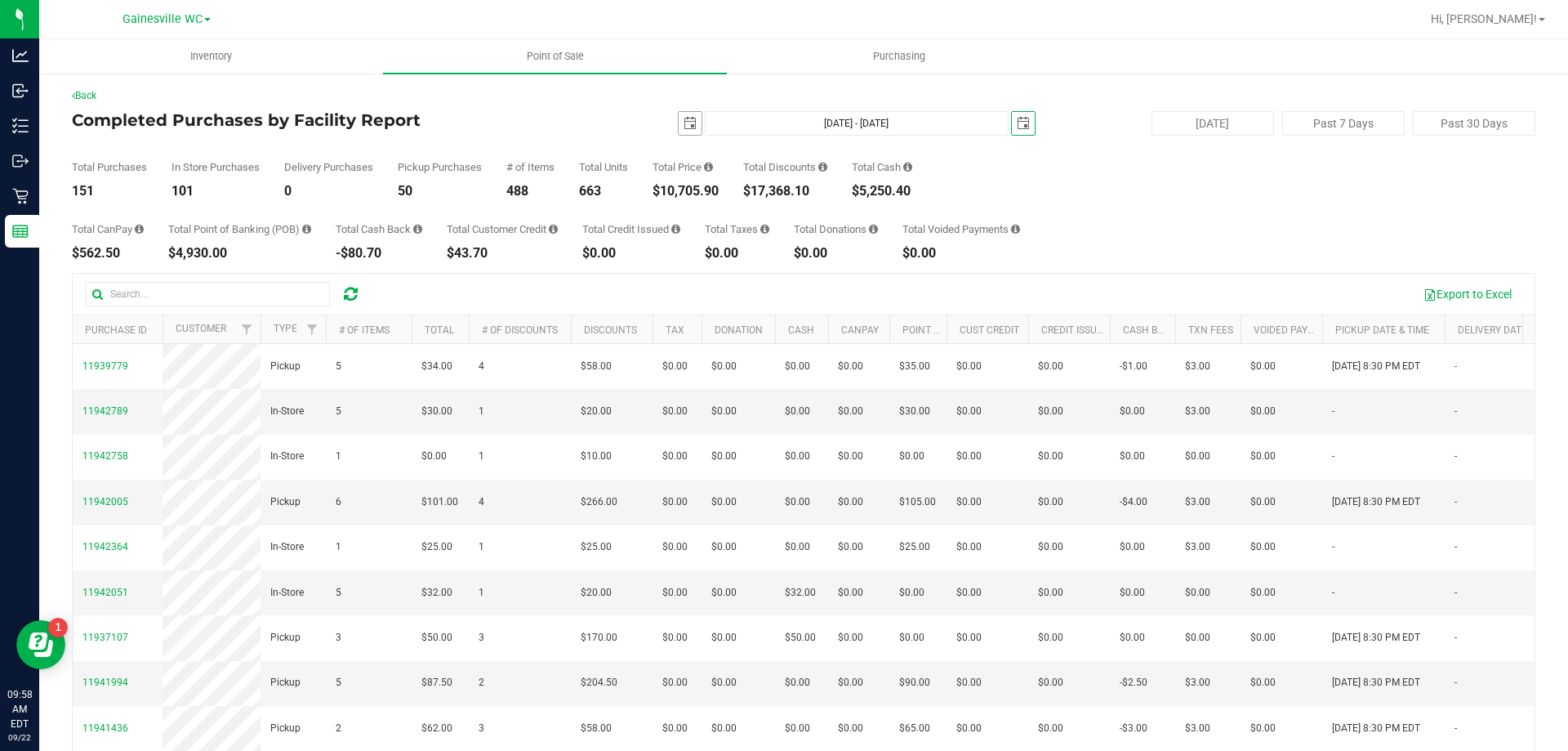
click at [686, 124] on span "select" at bounding box center [690, 124] width 13 height 13
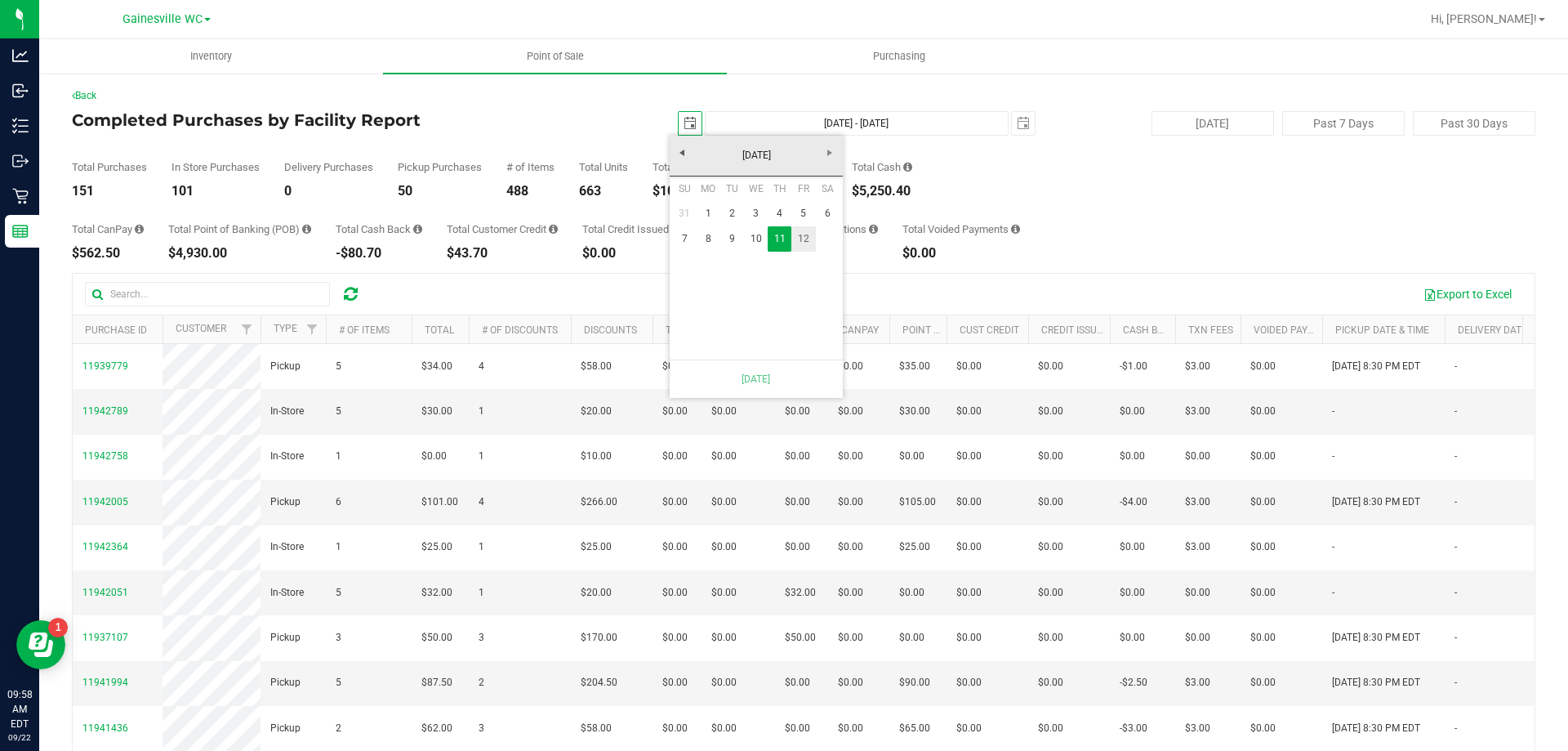
click at [805, 231] on link "12" at bounding box center [803, 239] width 24 height 26
type input "[DATE] - [DATE]"
type input "[DATE]"
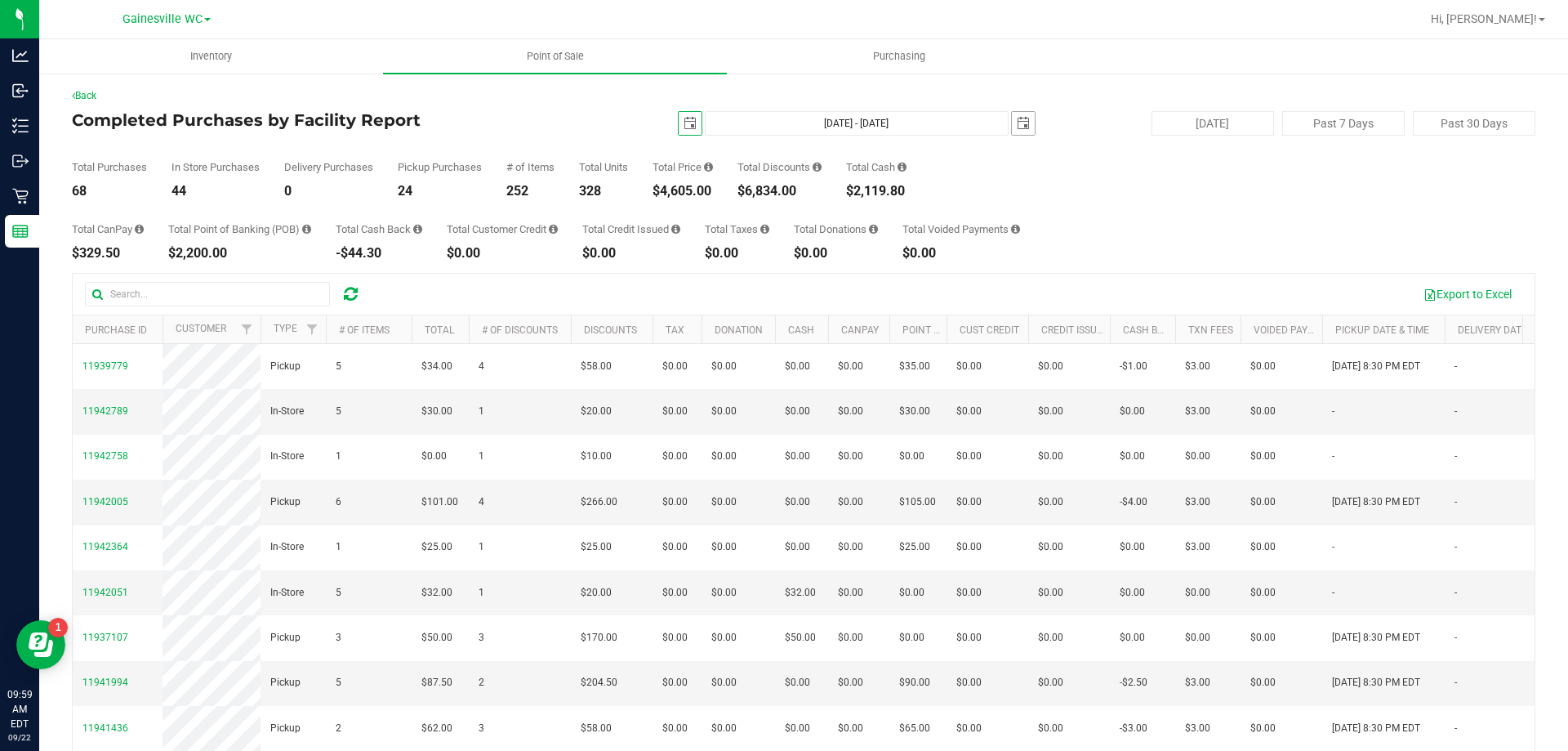
click at [1016, 127] on span "select" at bounding box center [1023, 124] width 13 height 13
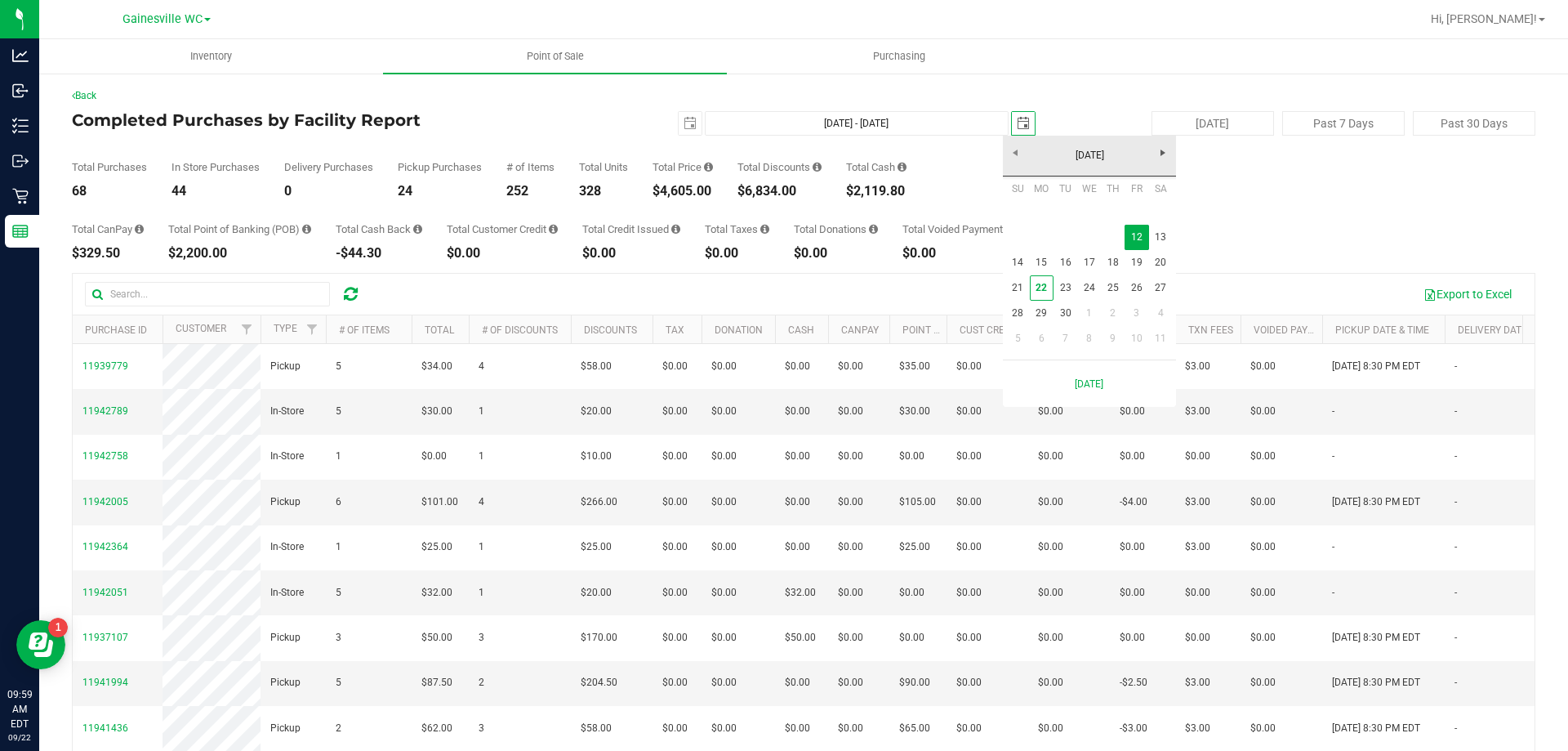
scroll to position [0, 40]
click at [1160, 246] on link "13" at bounding box center [1161, 237] width 24 height 26
type input "[DATE] - [DATE]"
type input "[DATE]"
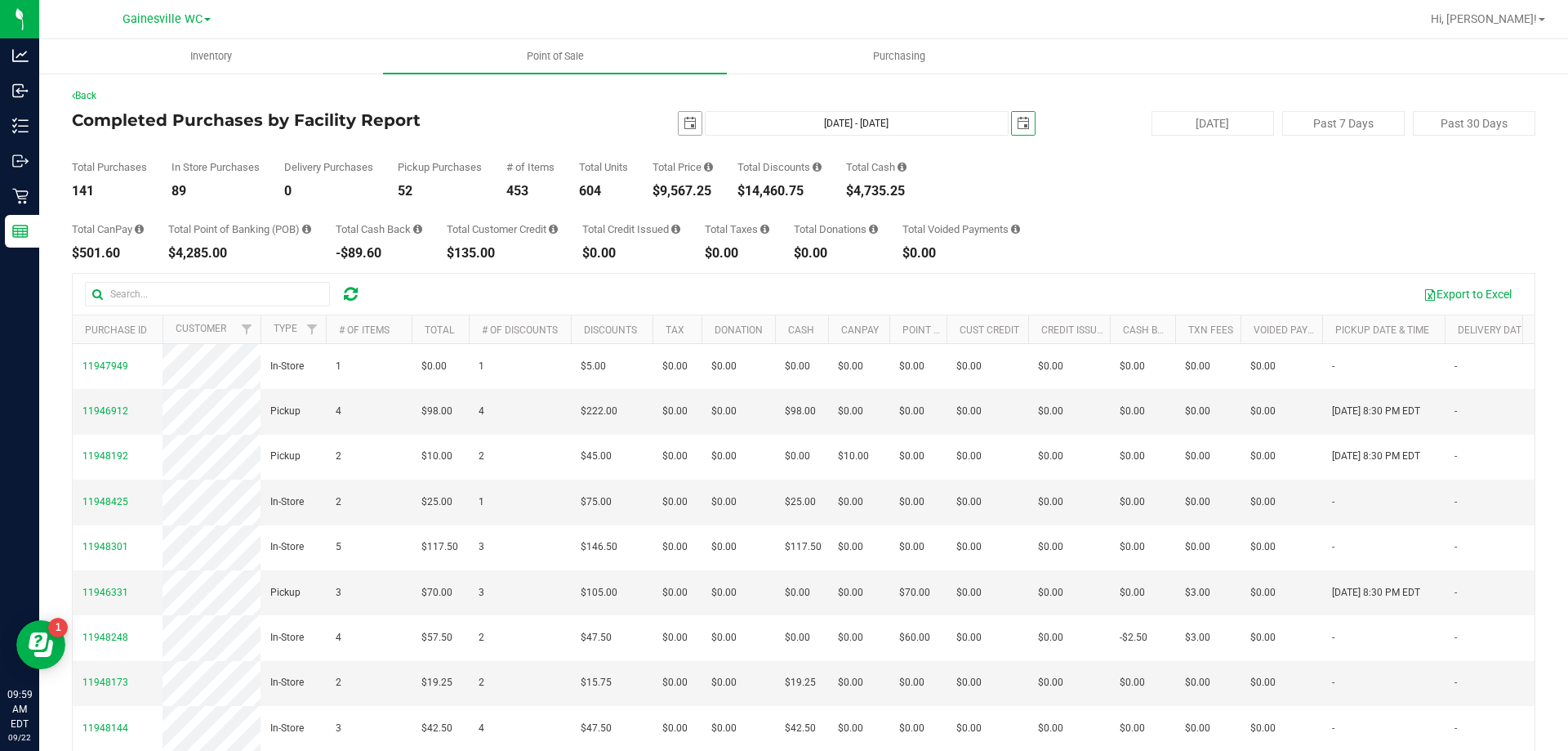
click at [686, 127] on span "select" at bounding box center [690, 124] width 13 height 13
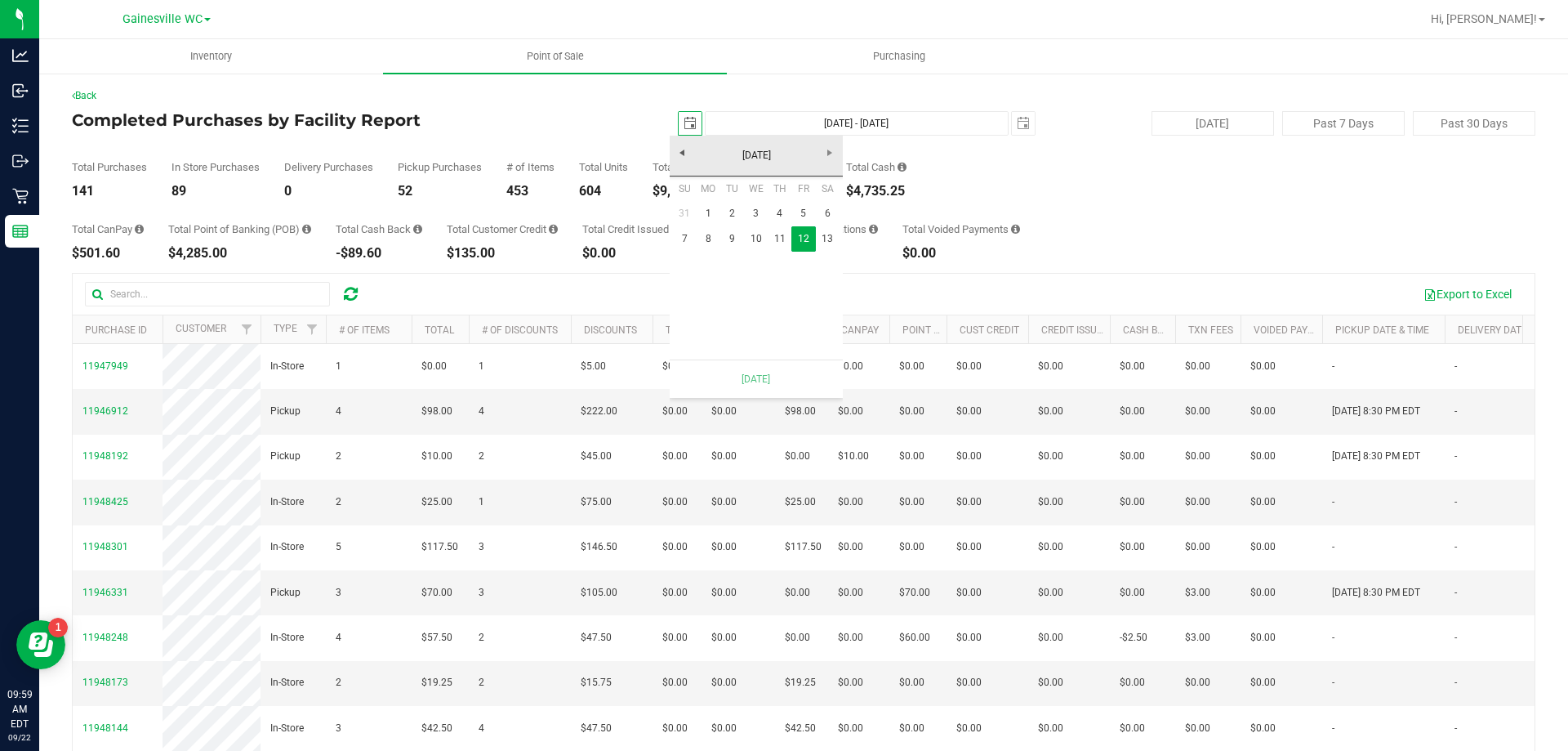
scroll to position [0, 40]
click at [836, 237] on link "13" at bounding box center [827, 239] width 24 height 26
type input "[DATE] - [DATE]"
type input "[DATE]"
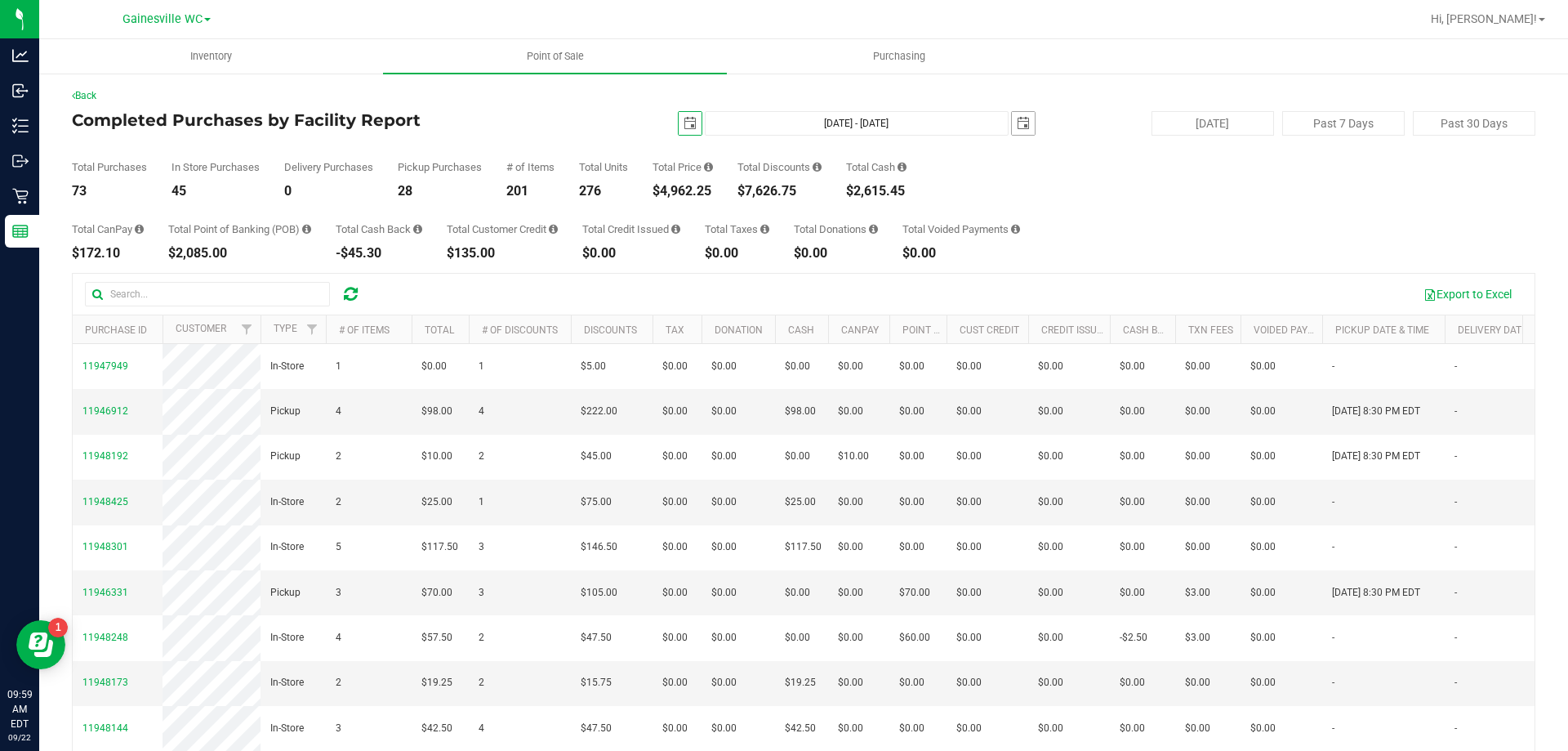
click at [1011, 133] on span "select" at bounding box center [1023, 124] width 23 height 23
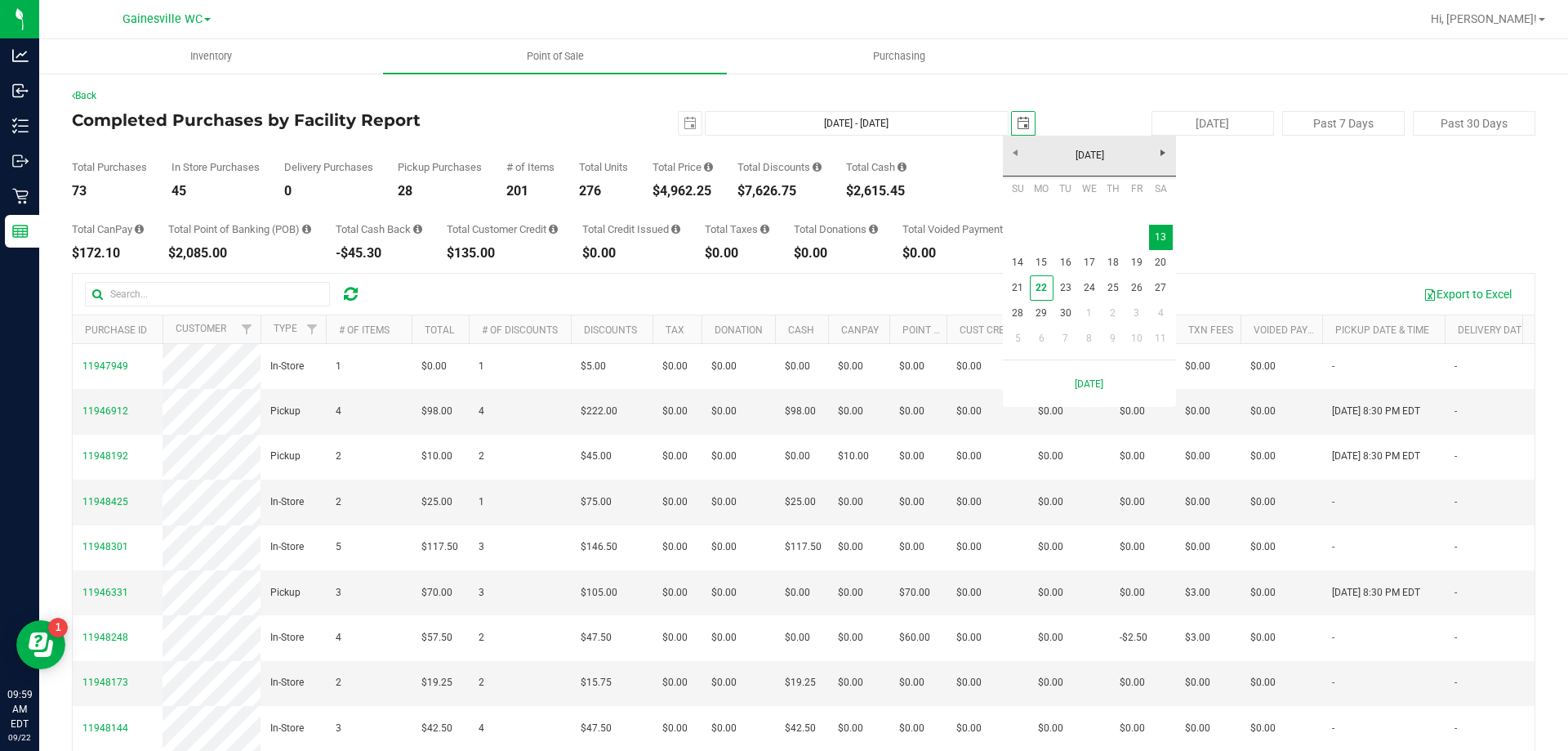
scroll to position [0, 40]
click at [1011, 263] on link "14" at bounding box center [1018, 262] width 24 height 26
type input "[DATE] - [DATE]"
type input "[DATE]"
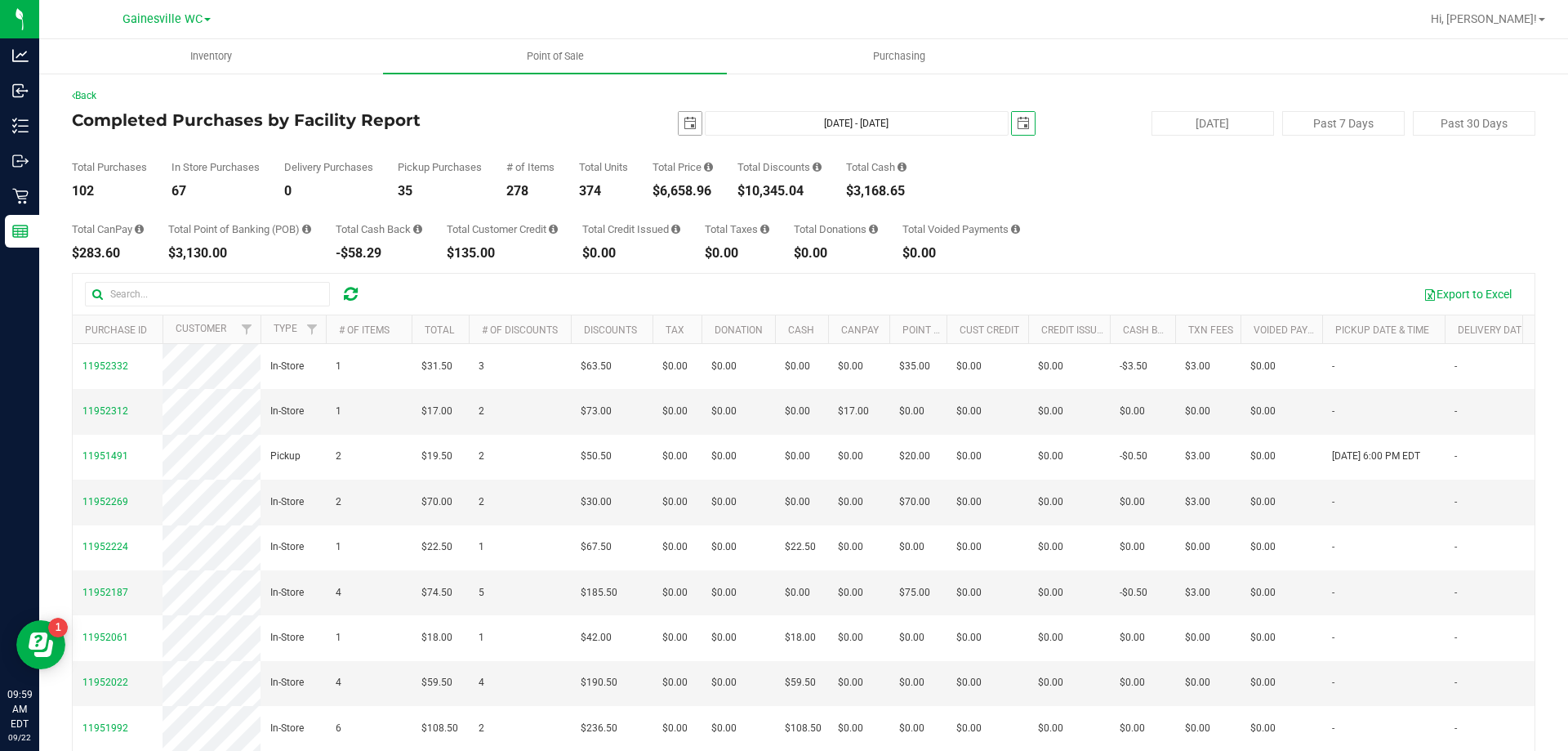
click at [684, 125] on span "select" at bounding box center [690, 124] width 13 height 13
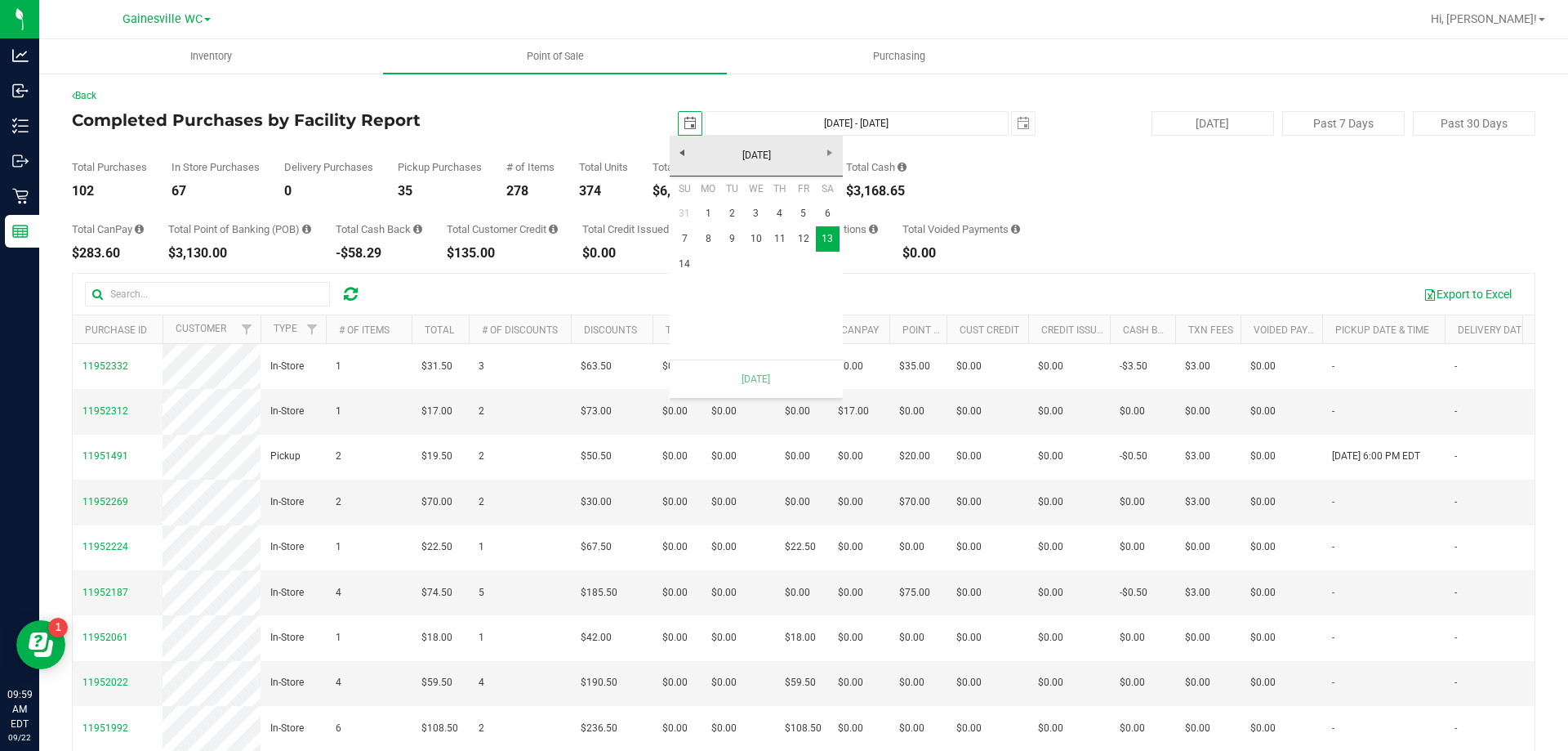
scroll to position [0, 40]
click at [681, 265] on link "14" at bounding box center [685, 264] width 24 height 26
type input "[DATE] - [DATE]"
type input "[DATE]"
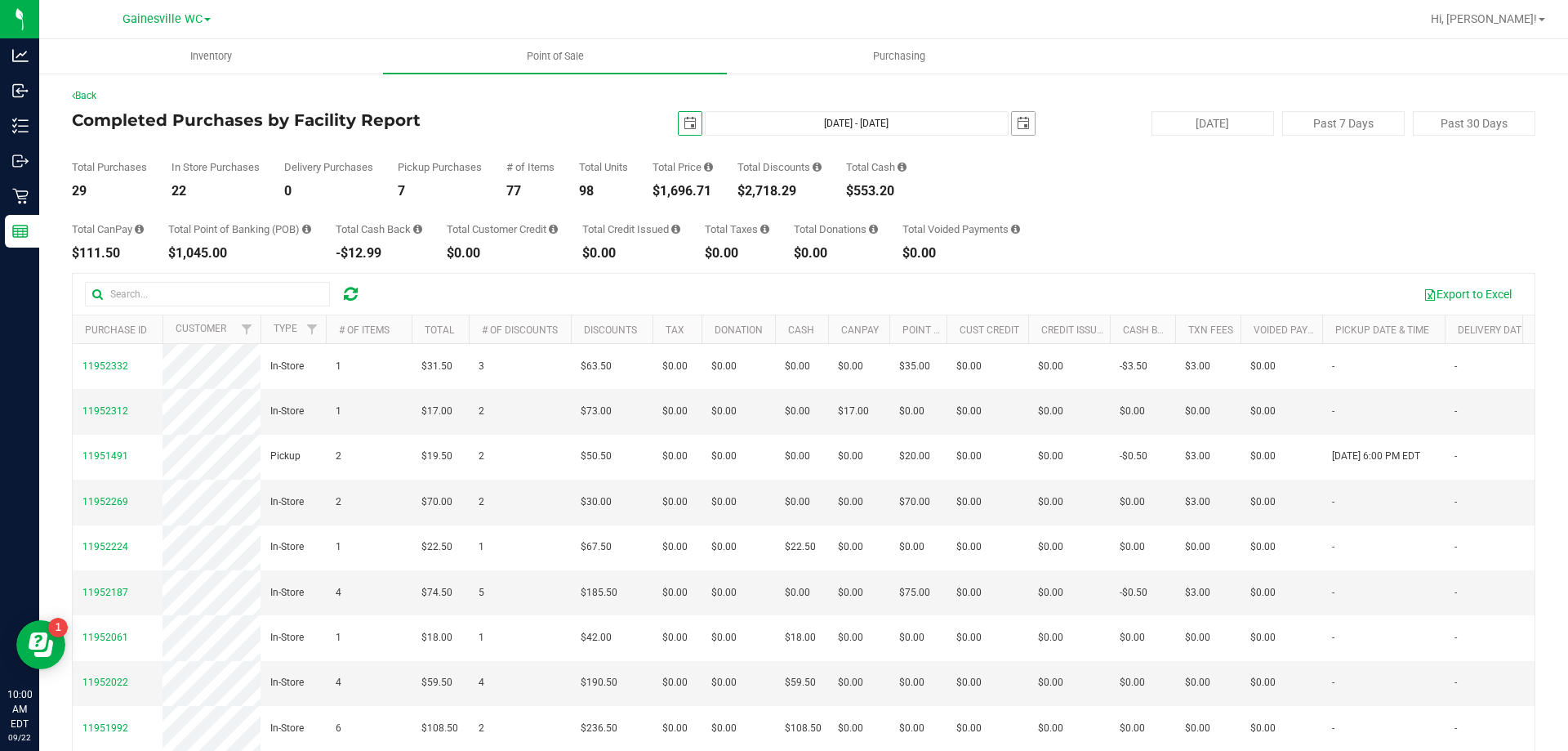
click at [1024, 123] on span "select" at bounding box center [1023, 124] width 23 height 23
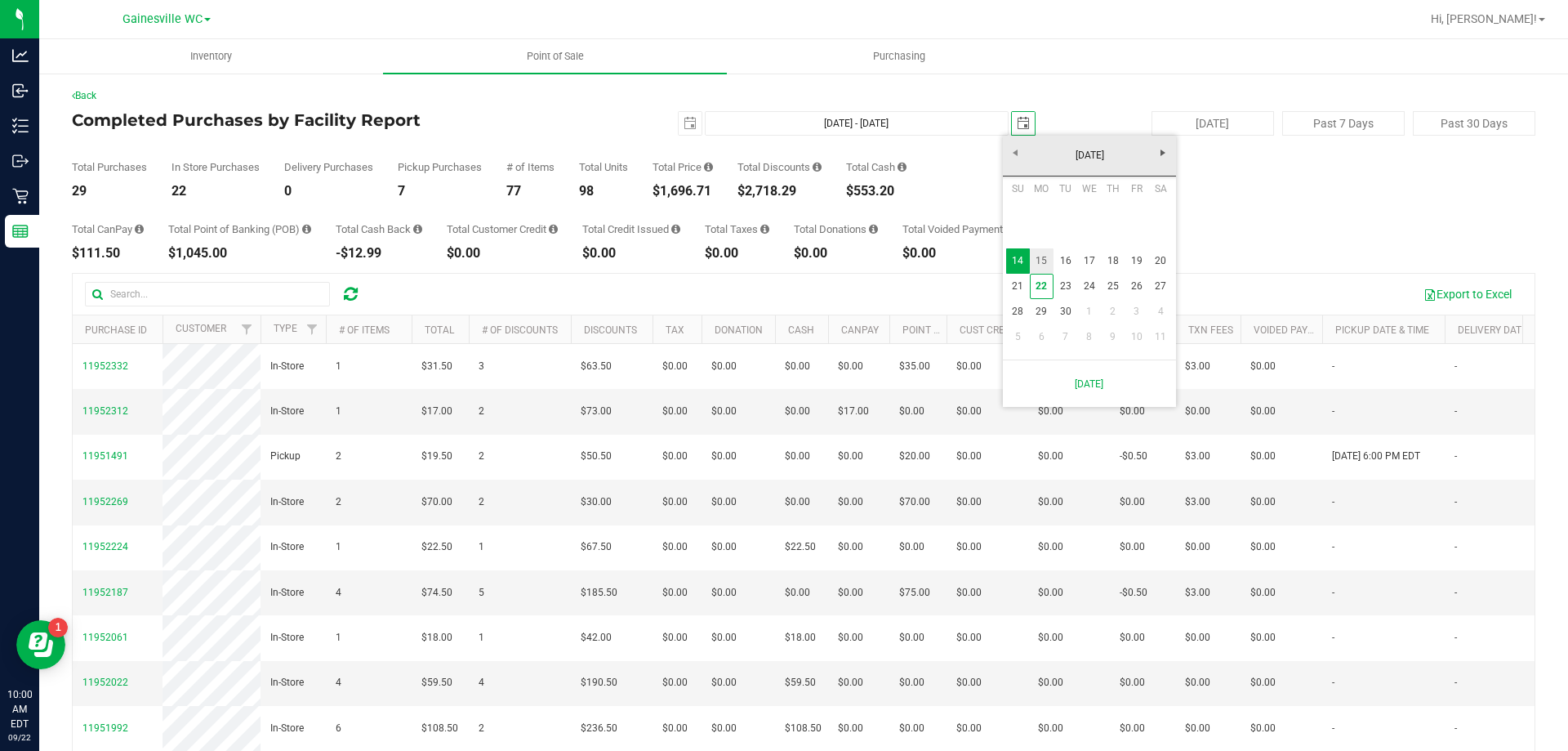
click at [1042, 259] on link "15" at bounding box center [1041, 261] width 24 height 26
type input "[DATE] - [DATE]"
type input "[DATE]"
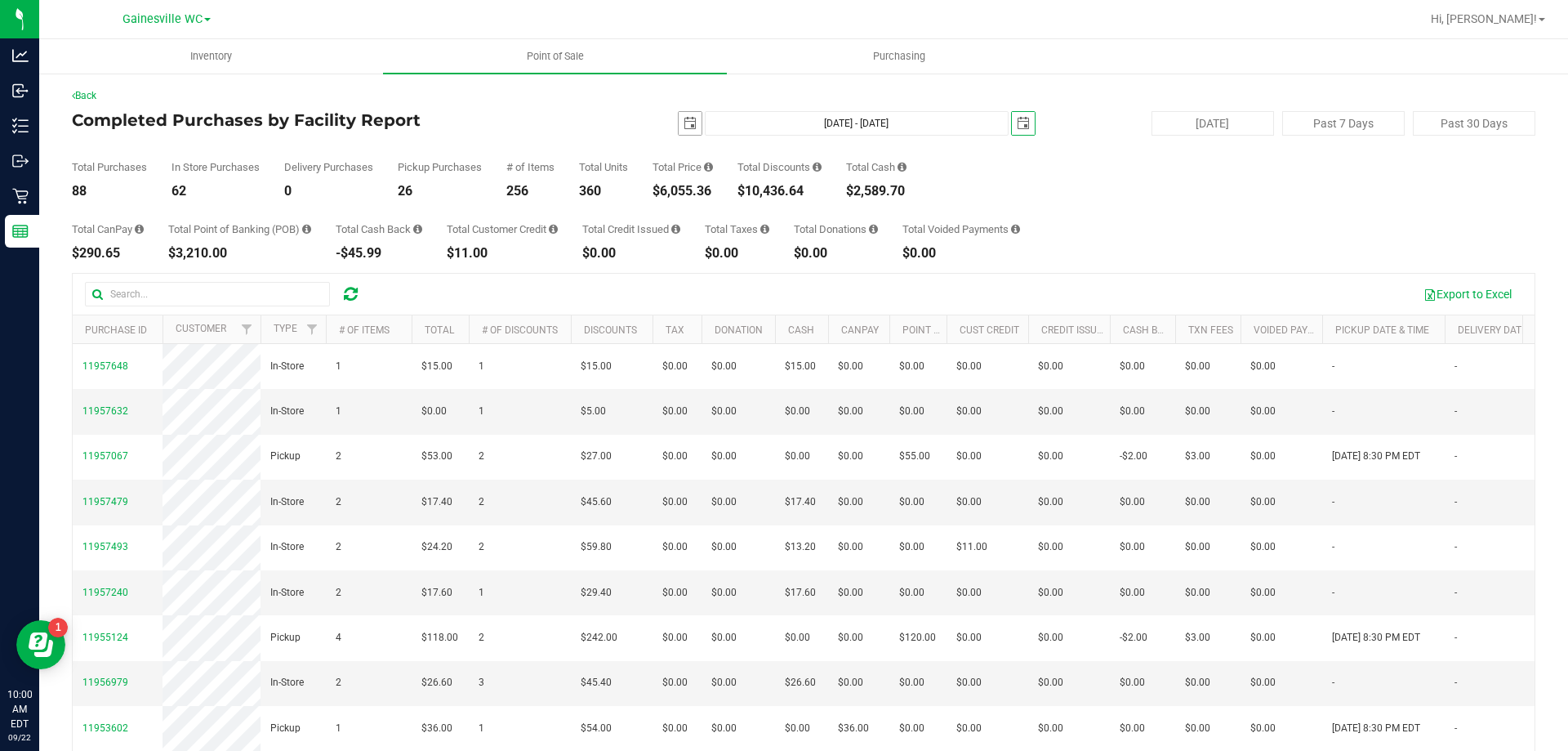
click at [679, 130] on span "select" at bounding box center [690, 124] width 23 height 23
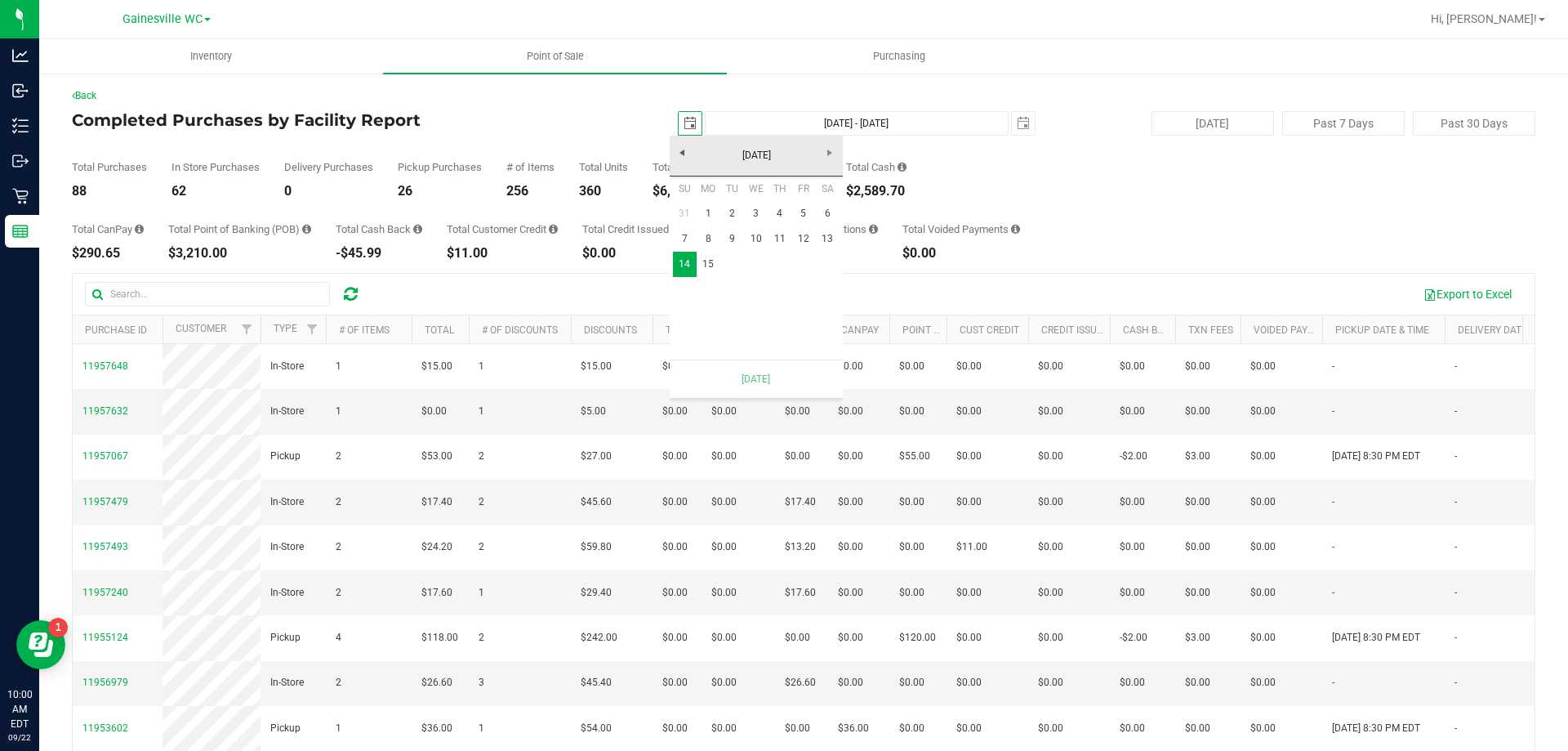
scroll to position [0, 40]
click at [705, 270] on link "15" at bounding box center [708, 264] width 24 height 26
type input "[DATE] - [DATE]"
type input "[DATE]"
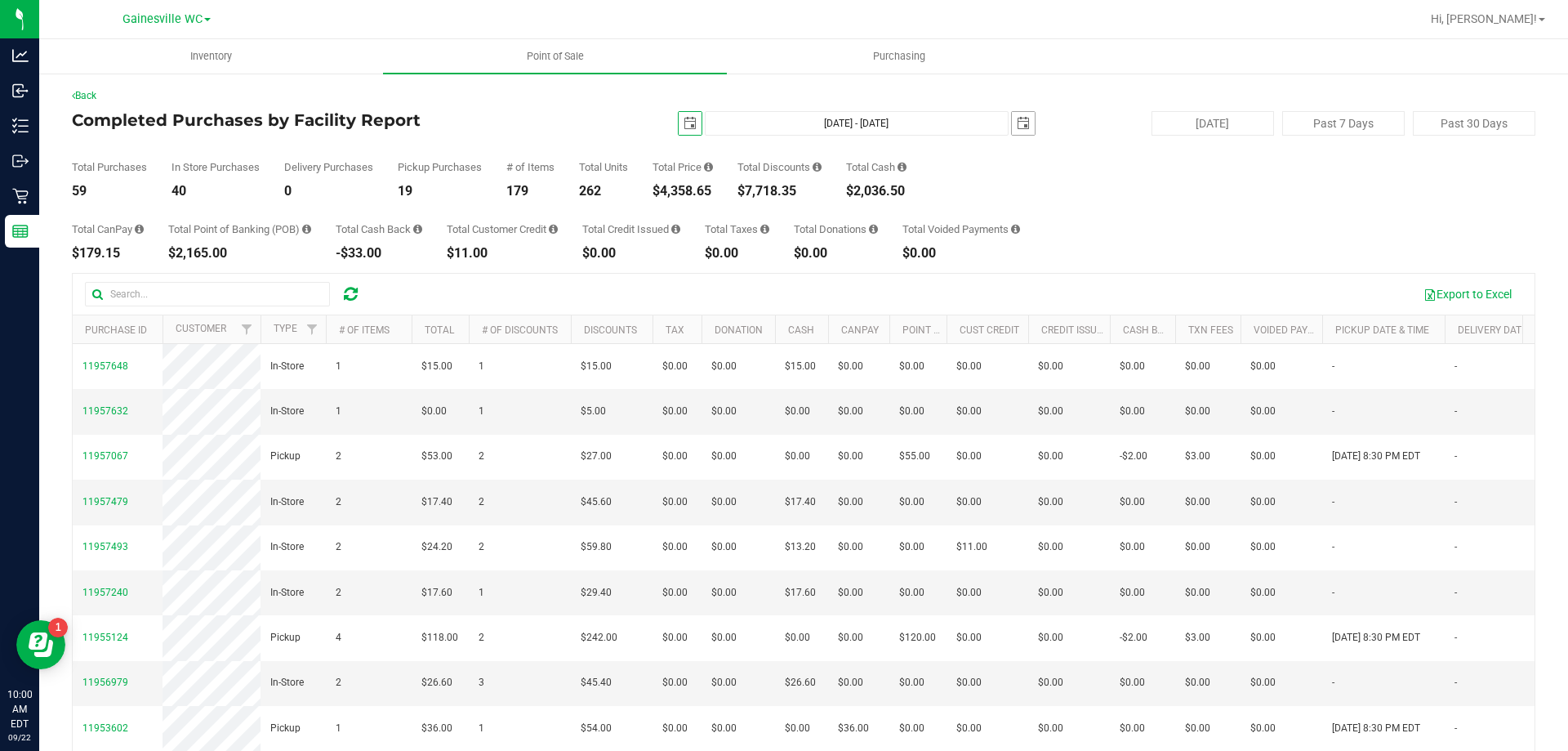
click at [1013, 130] on span "select" at bounding box center [1023, 124] width 23 height 23
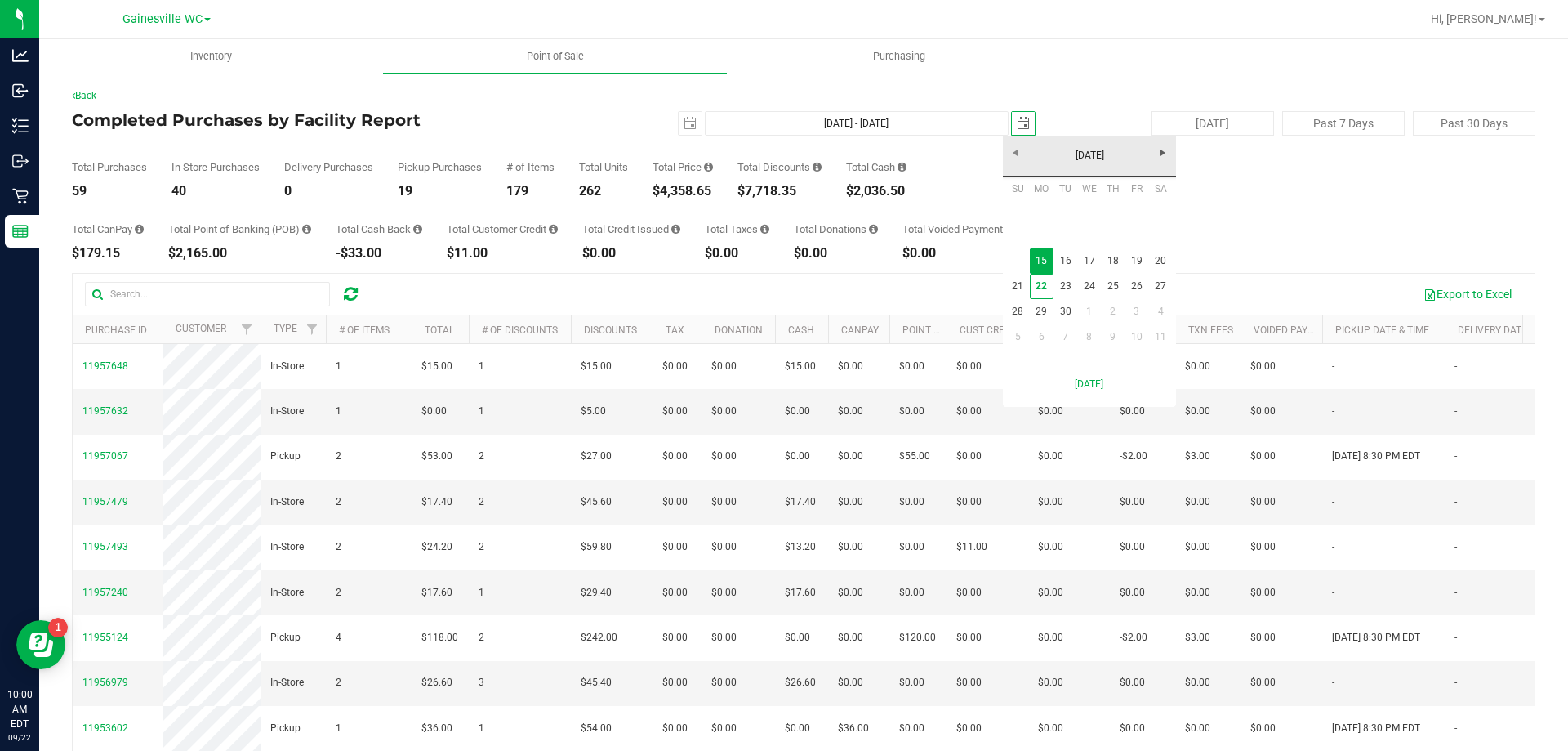
scroll to position [0, 40]
click at [1059, 264] on link "16" at bounding box center [1065, 261] width 24 height 26
type input "[DATE] - [DATE]"
type input "[DATE]"
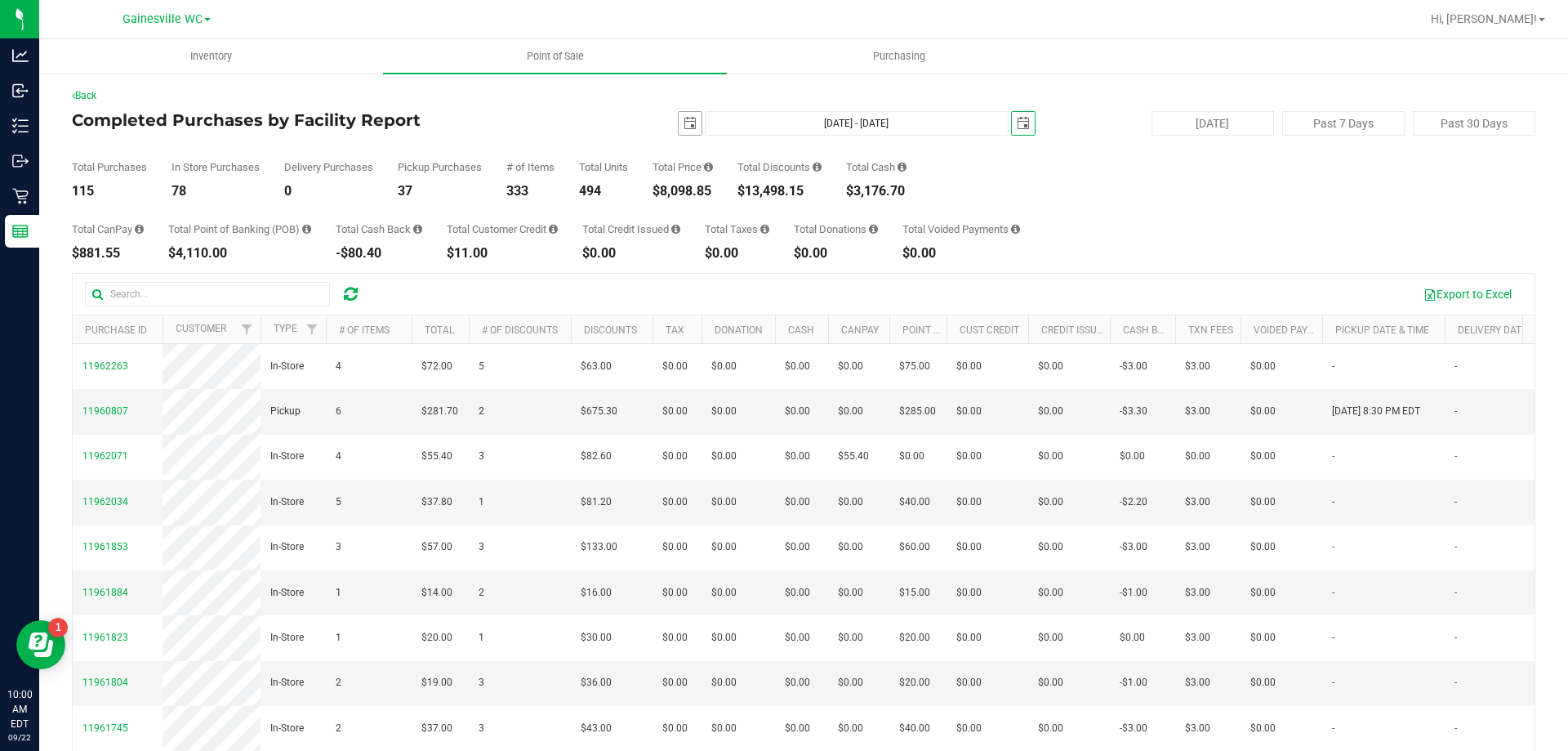
click at [684, 126] on span "select" at bounding box center [690, 124] width 13 height 13
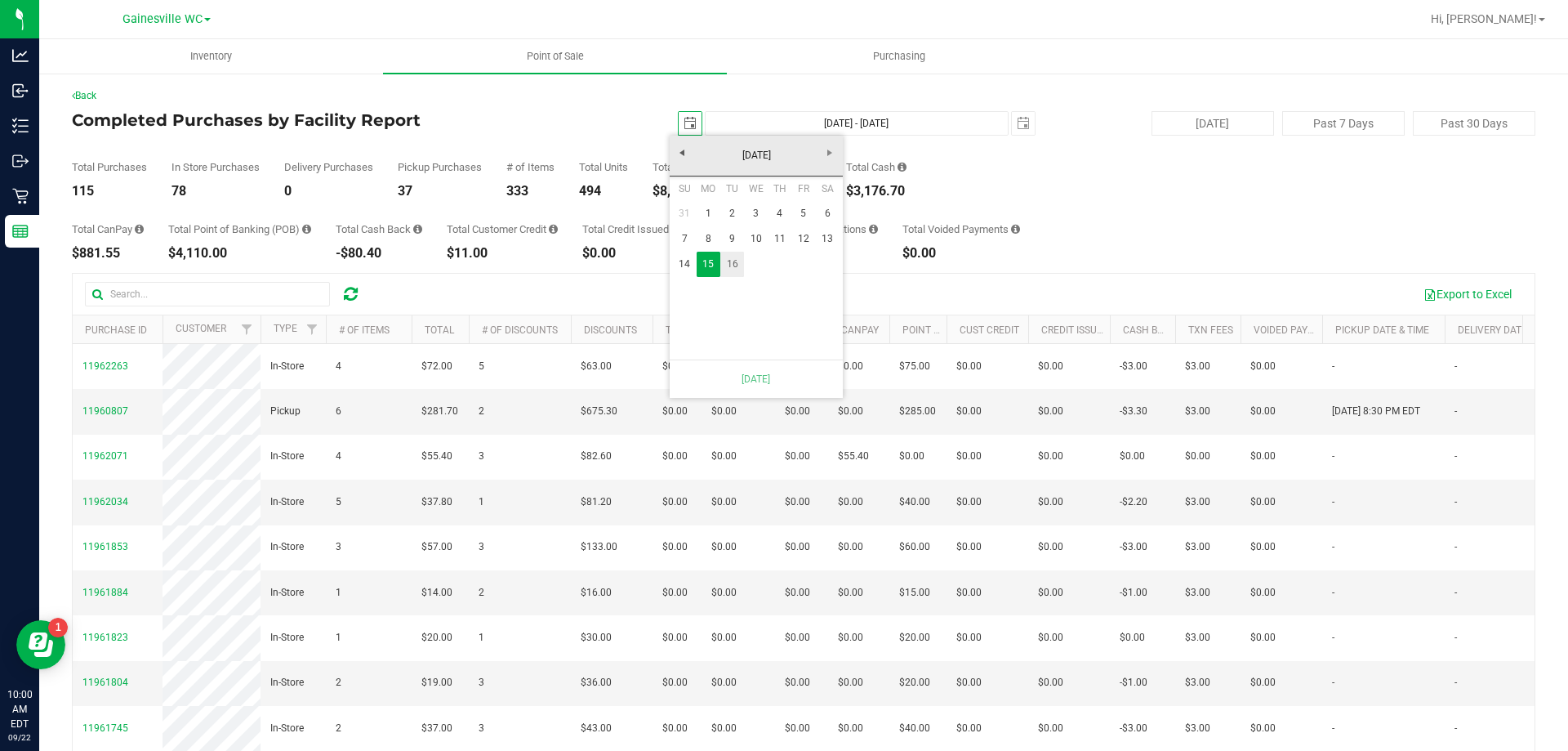
click at [736, 275] on link "16" at bounding box center [732, 264] width 24 height 26
type input "[DATE] - [DATE]"
type input "[DATE]"
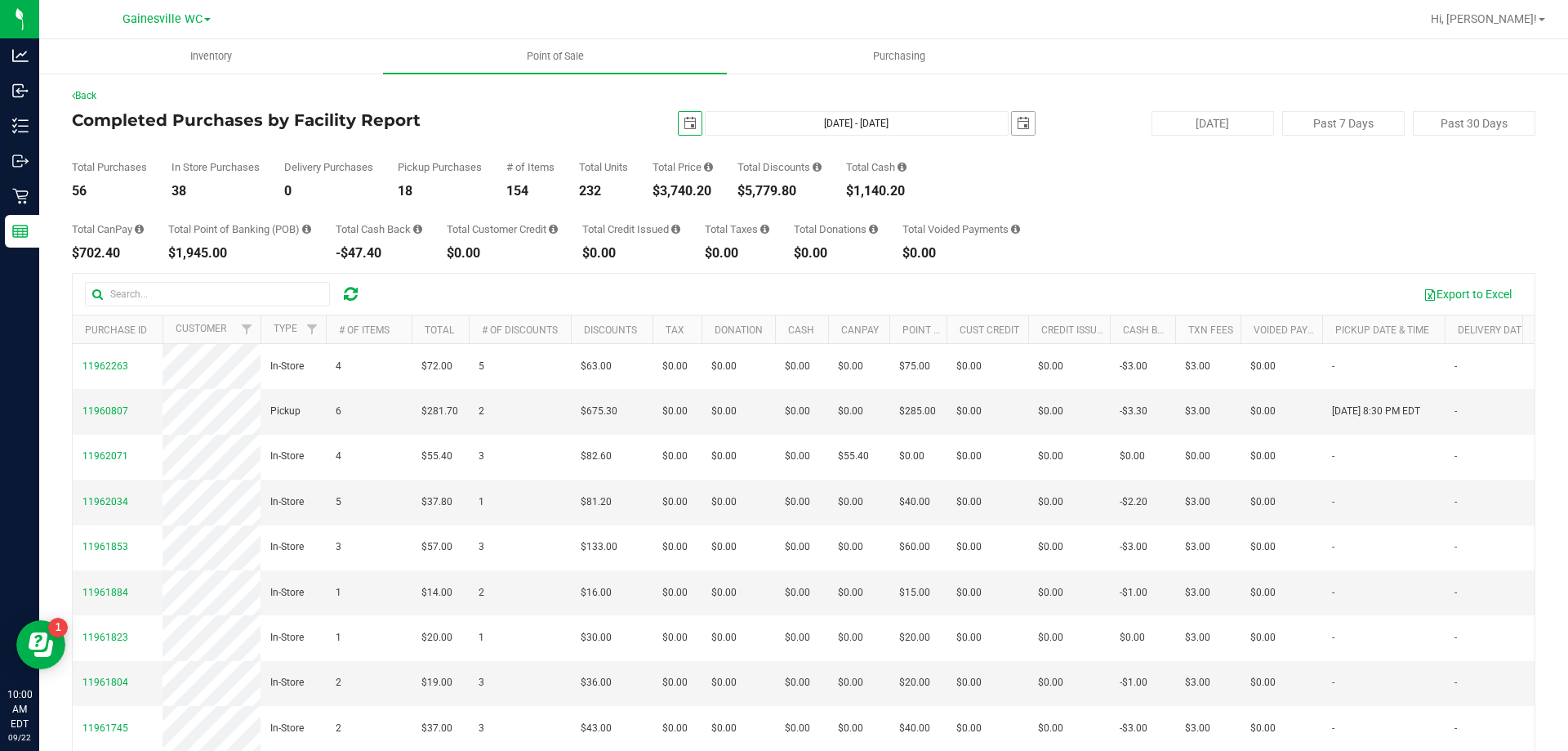
click at [1016, 125] on span "select" at bounding box center [1023, 124] width 13 height 13
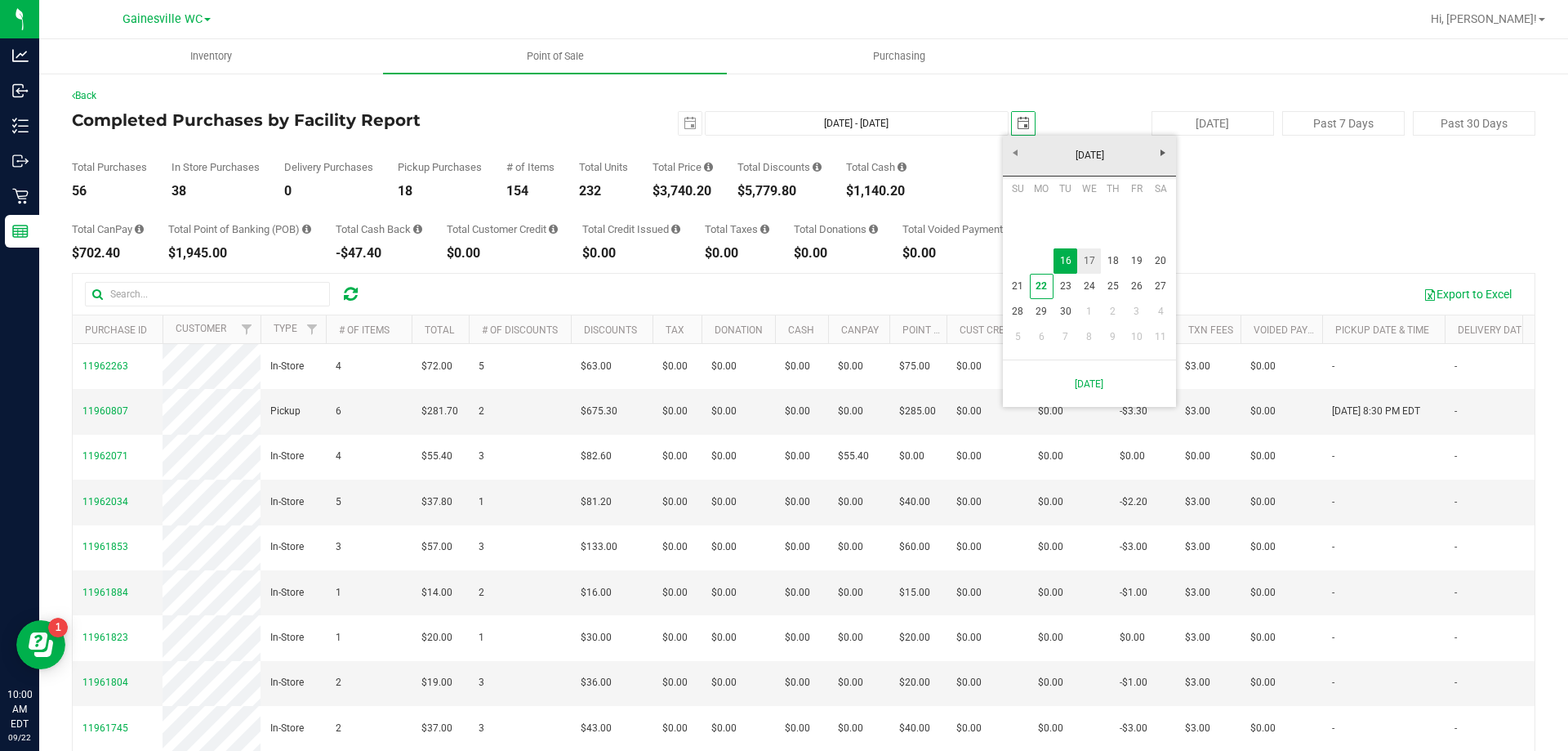
click at [1090, 262] on link "17" at bounding box center [1089, 261] width 24 height 26
type input "[DATE] - [DATE]"
type input "[DATE]"
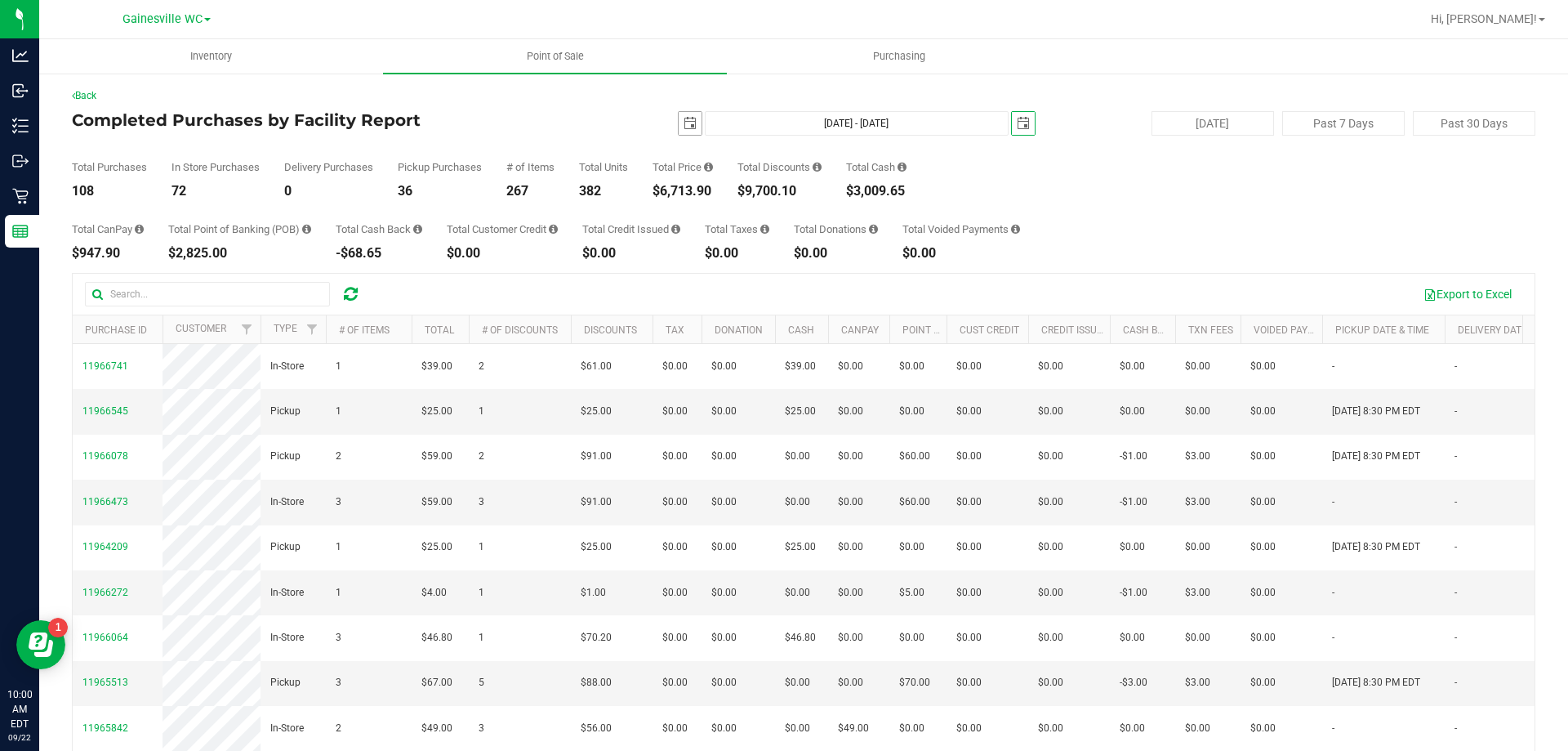
click at [685, 128] on span "select" at bounding box center [690, 124] width 13 height 13
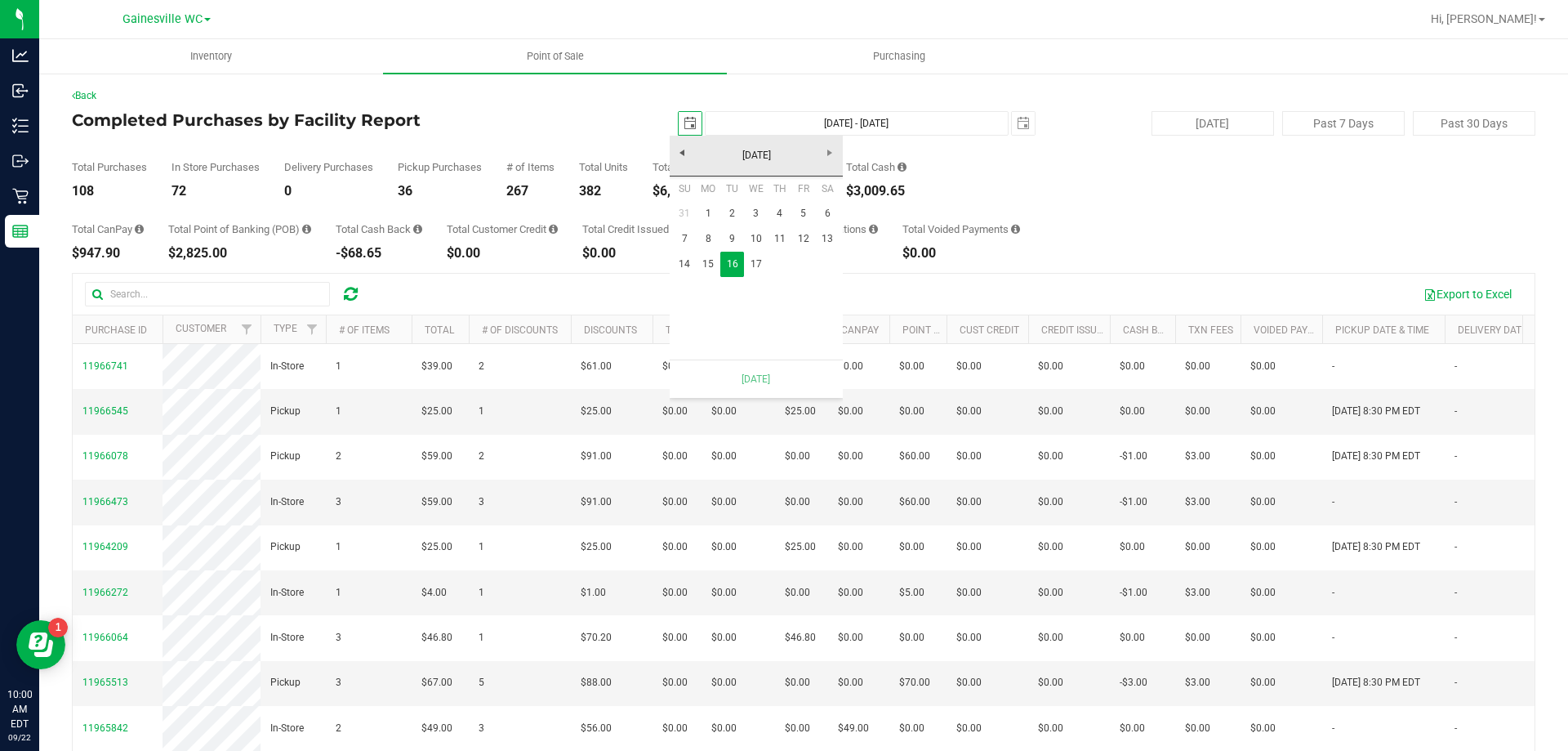
scroll to position [0, 40]
click at [752, 274] on link "17" at bounding box center [756, 264] width 24 height 26
type input "[DATE] - [DATE]"
type input "[DATE]"
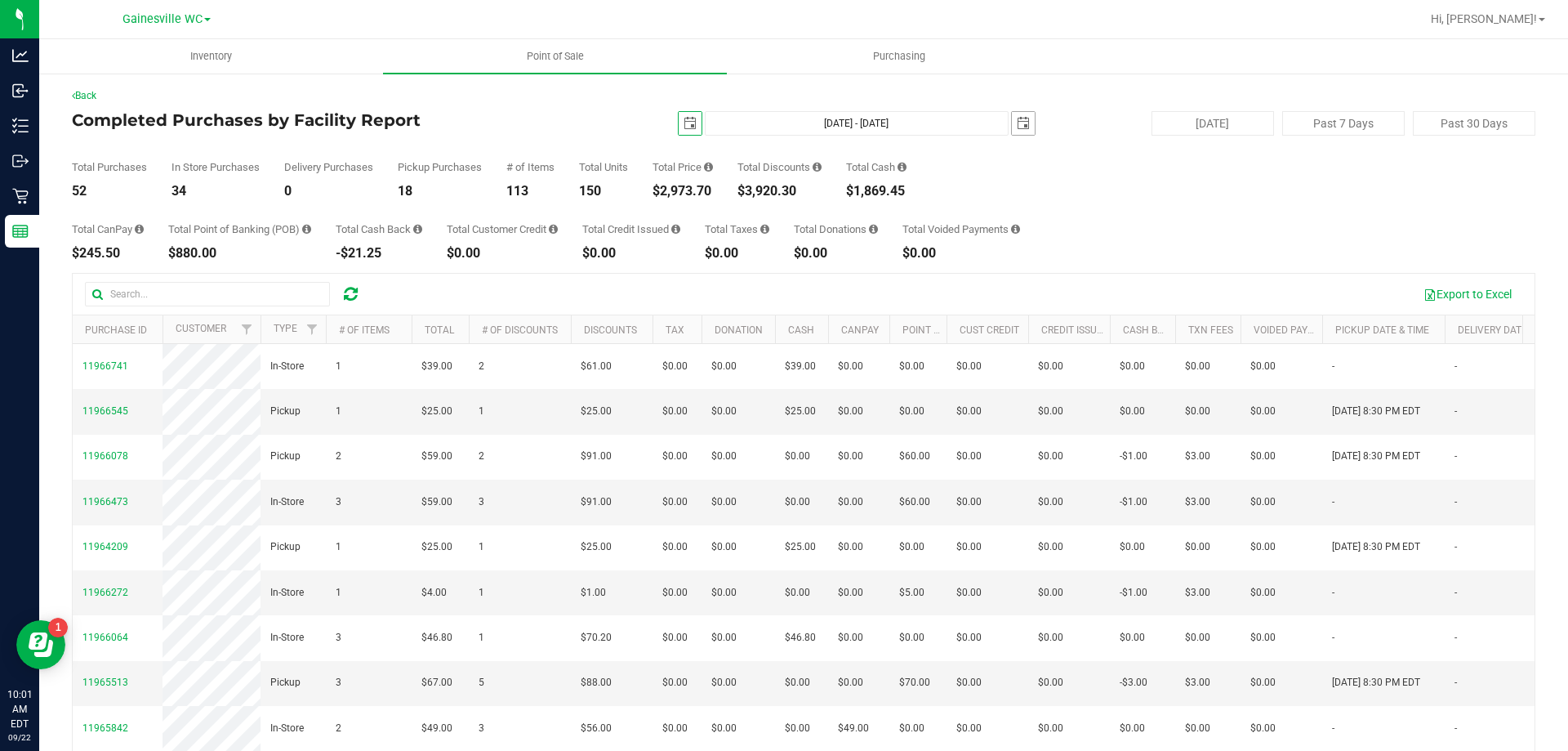
click at [1016, 125] on span "select" at bounding box center [1023, 124] width 13 height 13
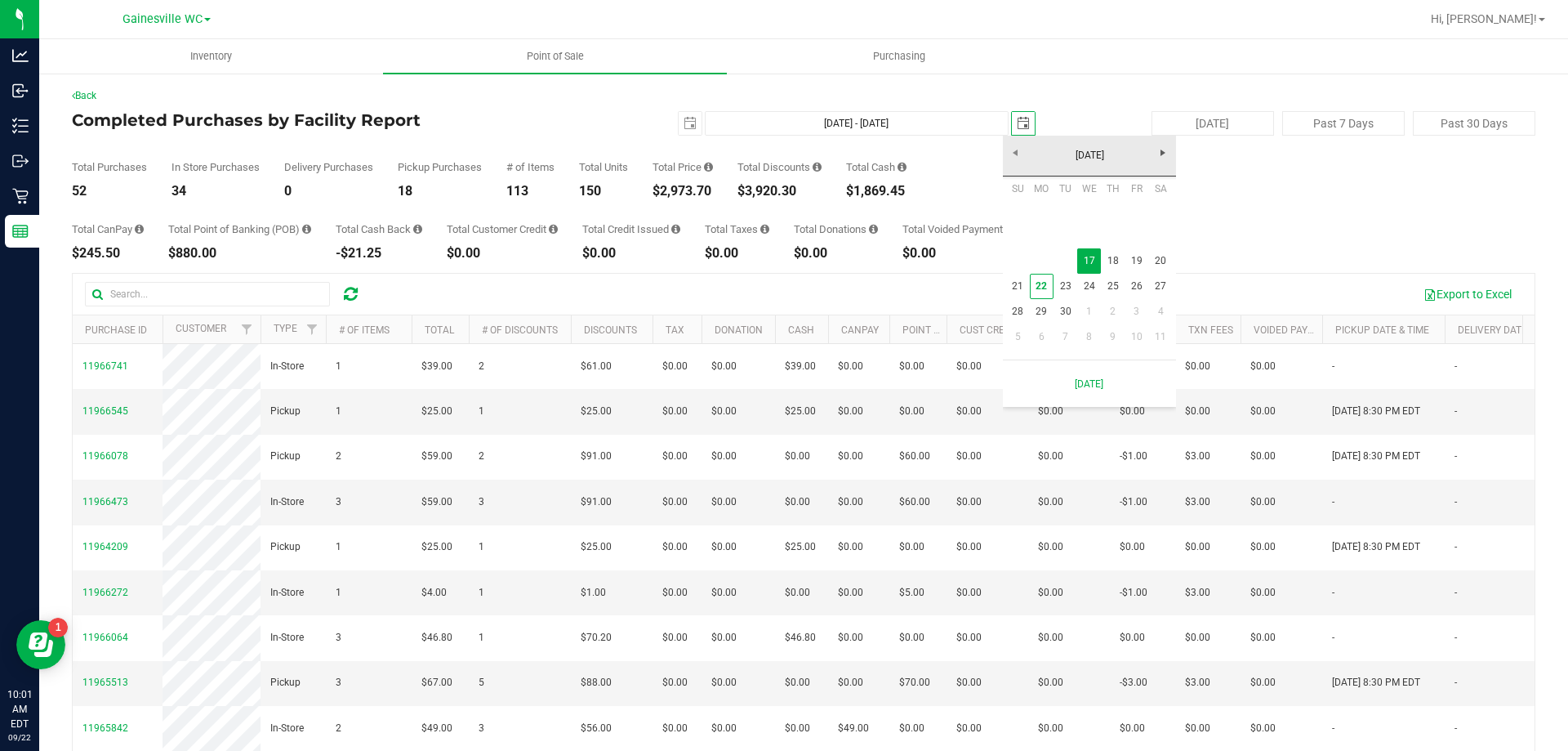
scroll to position [0, 40]
click at [1121, 268] on link "18" at bounding box center [1112, 261] width 24 height 26
type input "[DATE] - [DATE]"
type input "[DATE]"
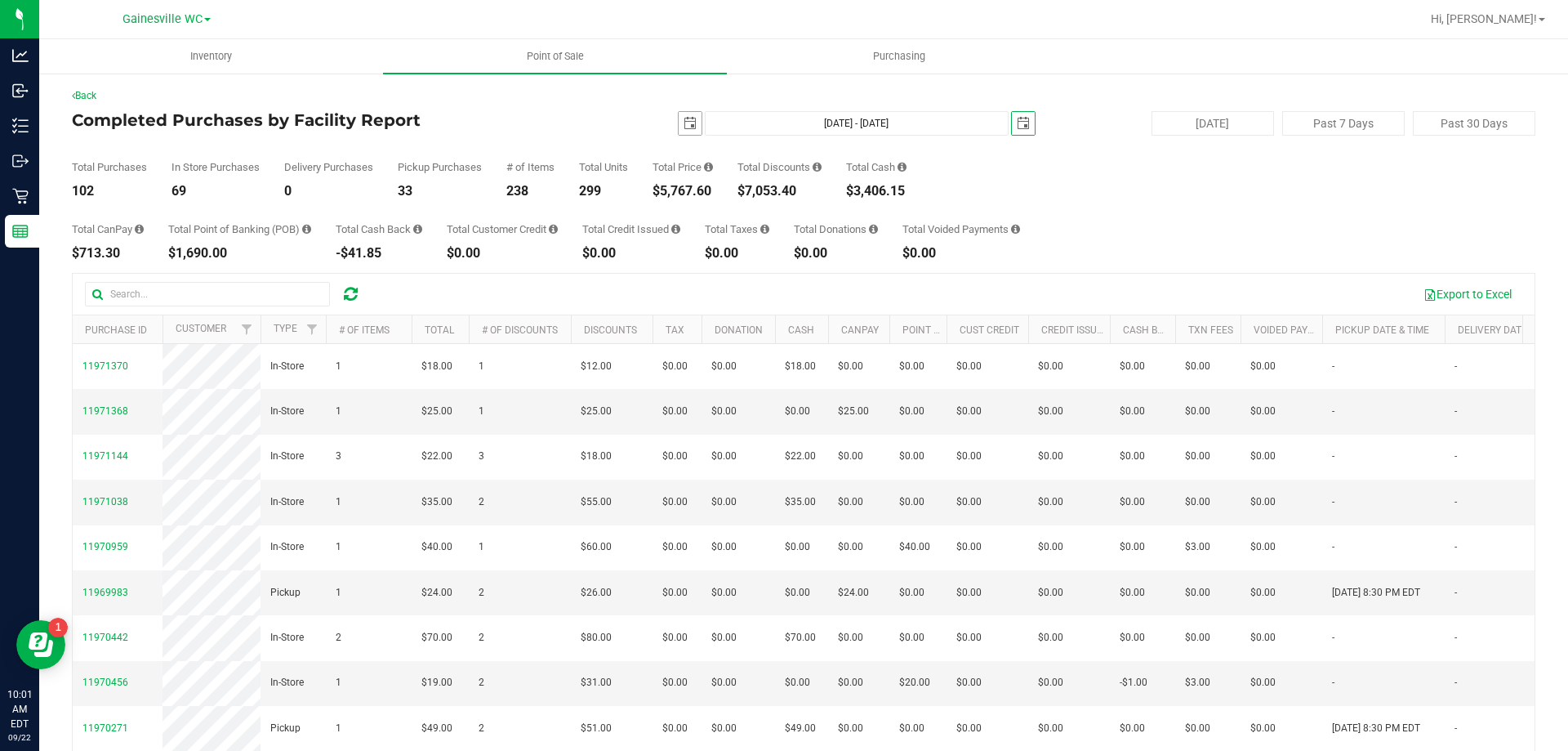
click at [684, 128] on span "select" at bounding box center [690, 124] width 13 height 13
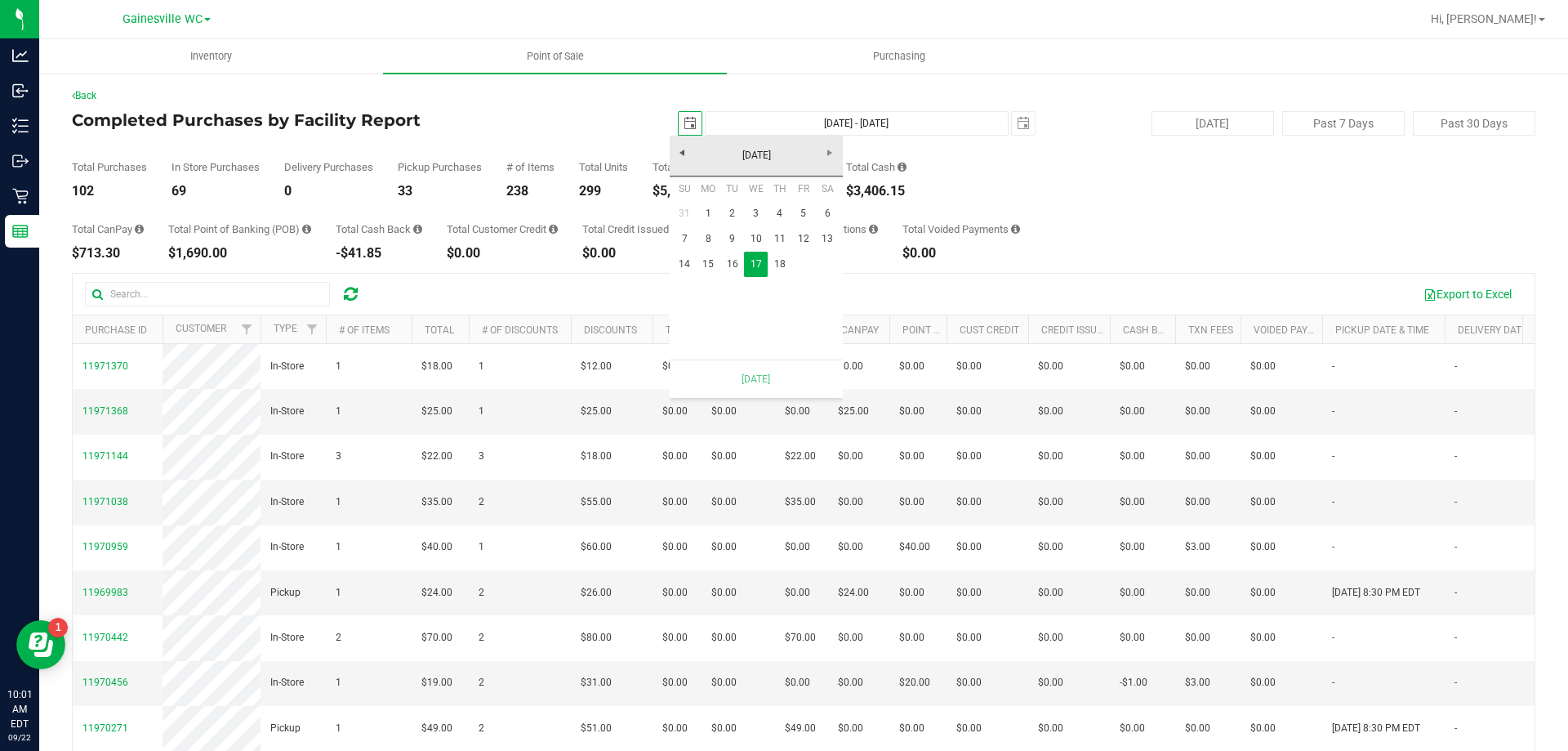
scroll to position [0, 40]
click at [783, 264] on link "18" at bounding box center [779, 264] width 24 height 26
type input "[DATE] - [DATE]"
type input "[DATE]"
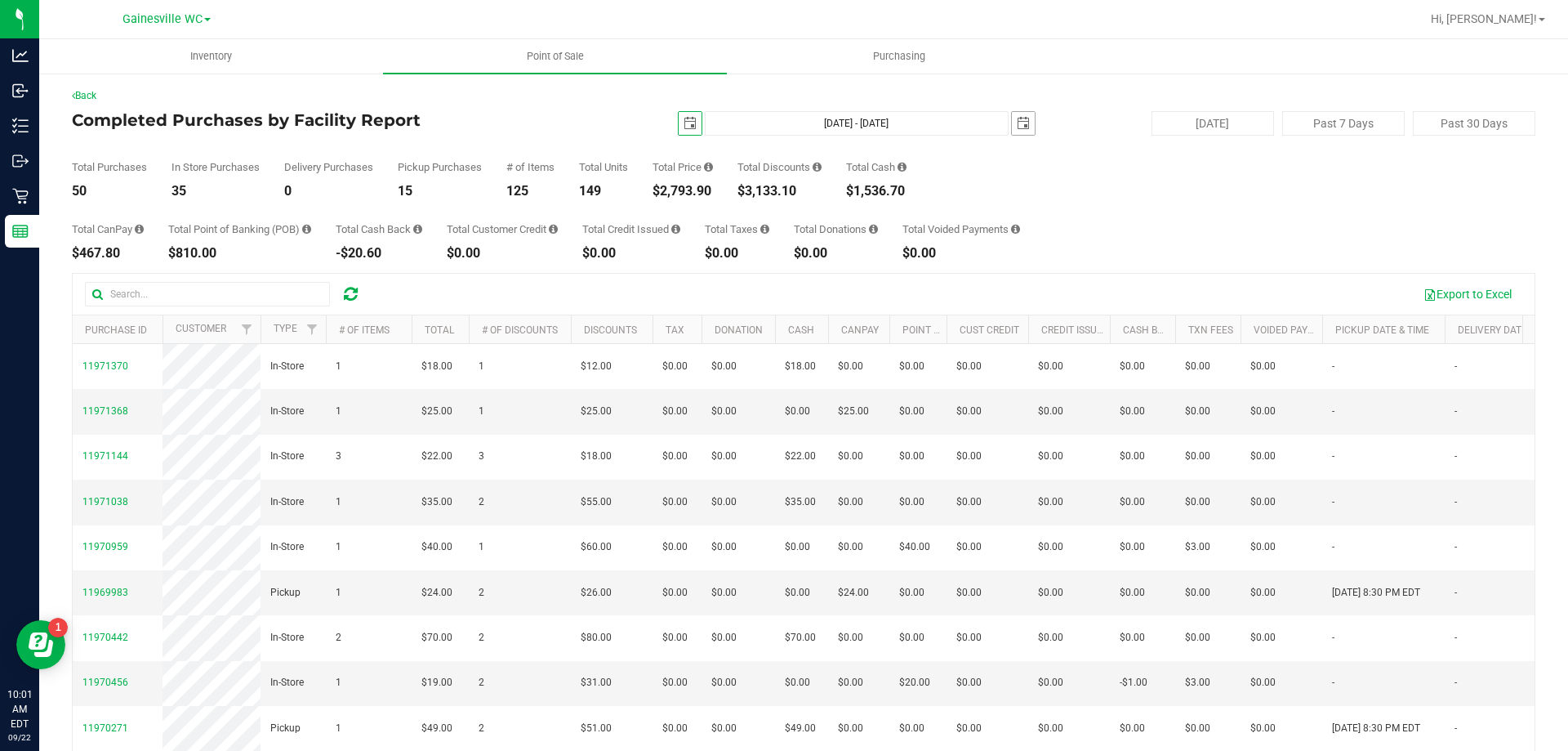
click at [1020, 129] on span "select" at bounding box center [1023, 124] width 23 height 23
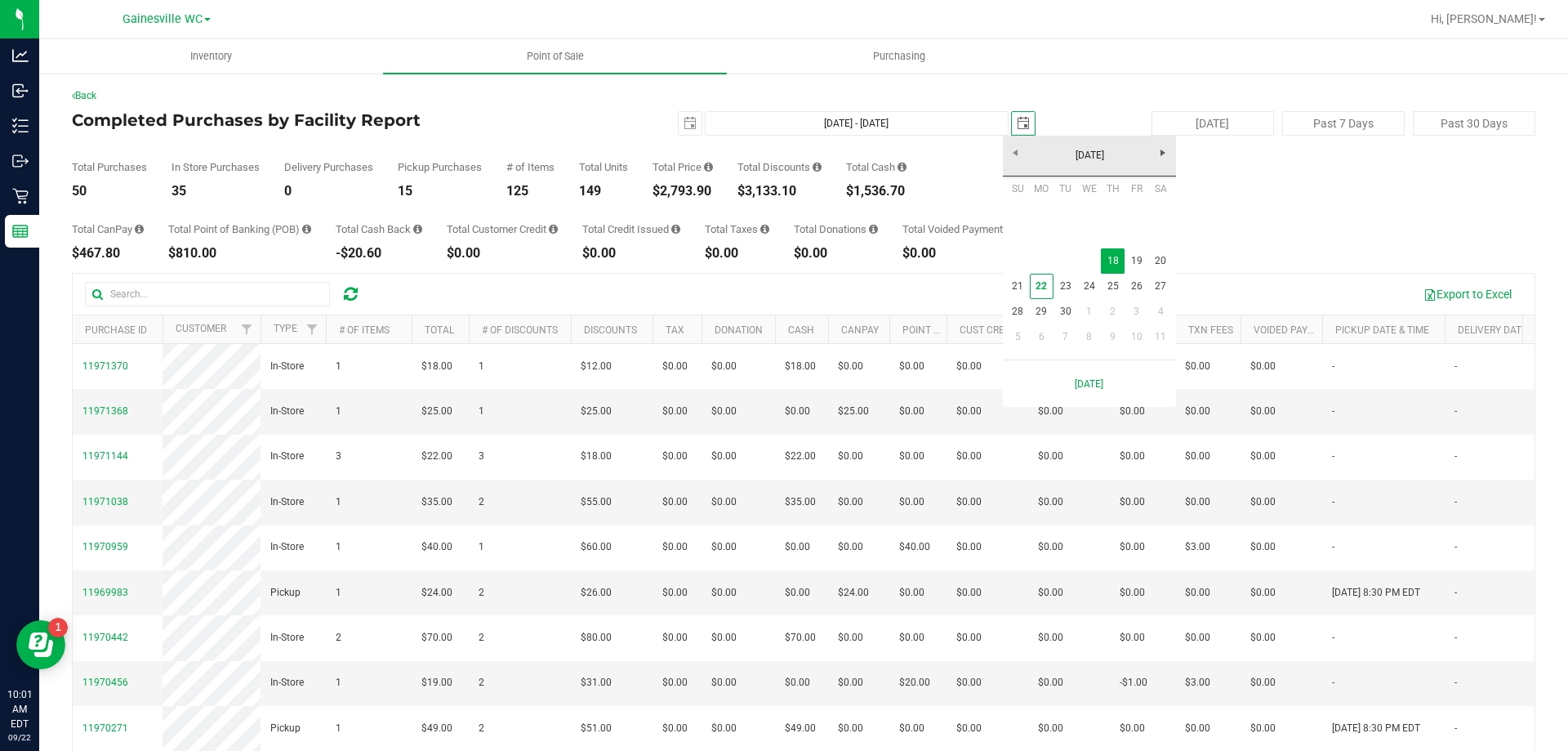
scroll to position [0, 40]
click at [1136, 265] on link "19" at bounding box center [1136, 261] width 24 height 26
type input "[DATE] - [DATE]"
type input "[DATE]"
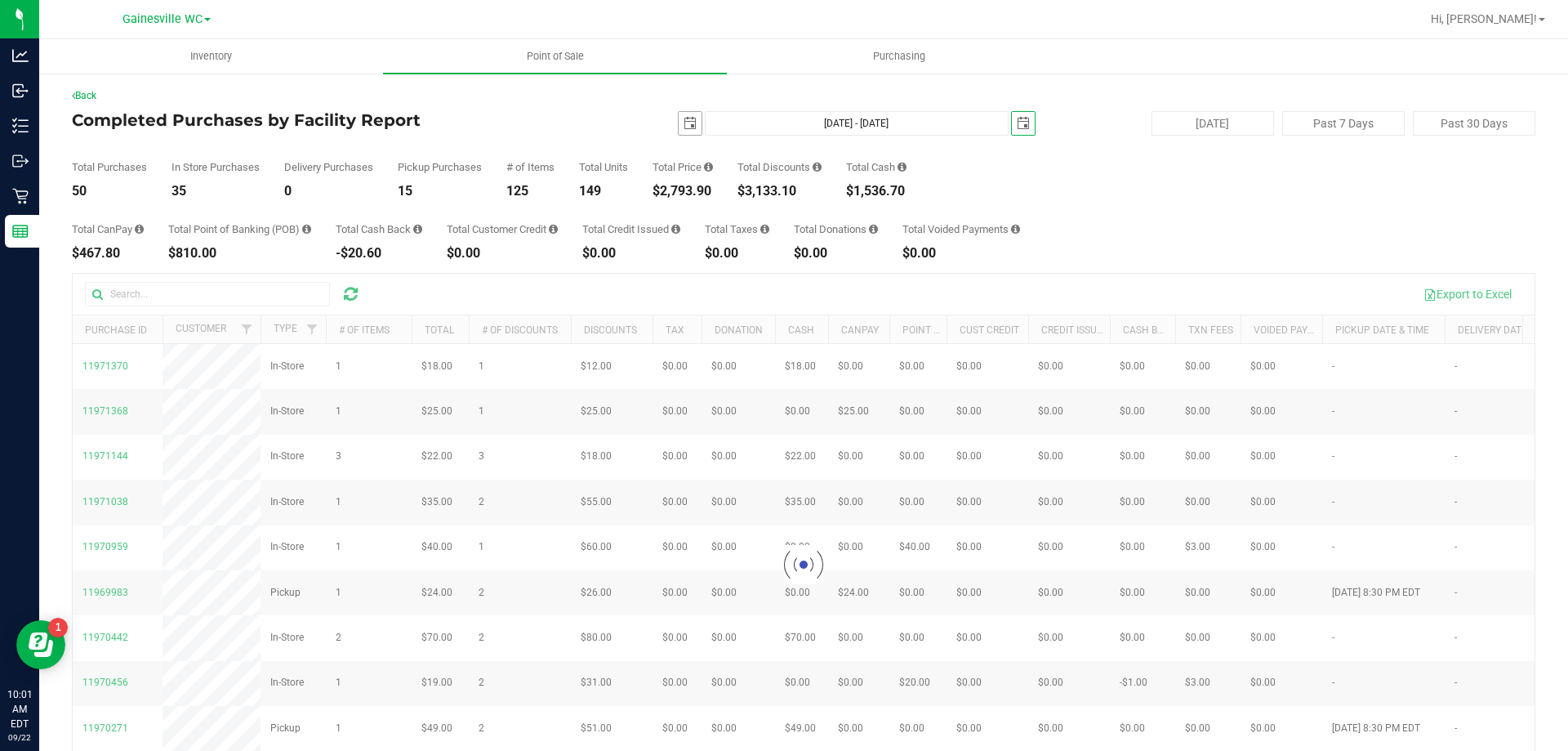
click at [688, 124] on span "select" at bounding box center [690, 124] width 23 height 23
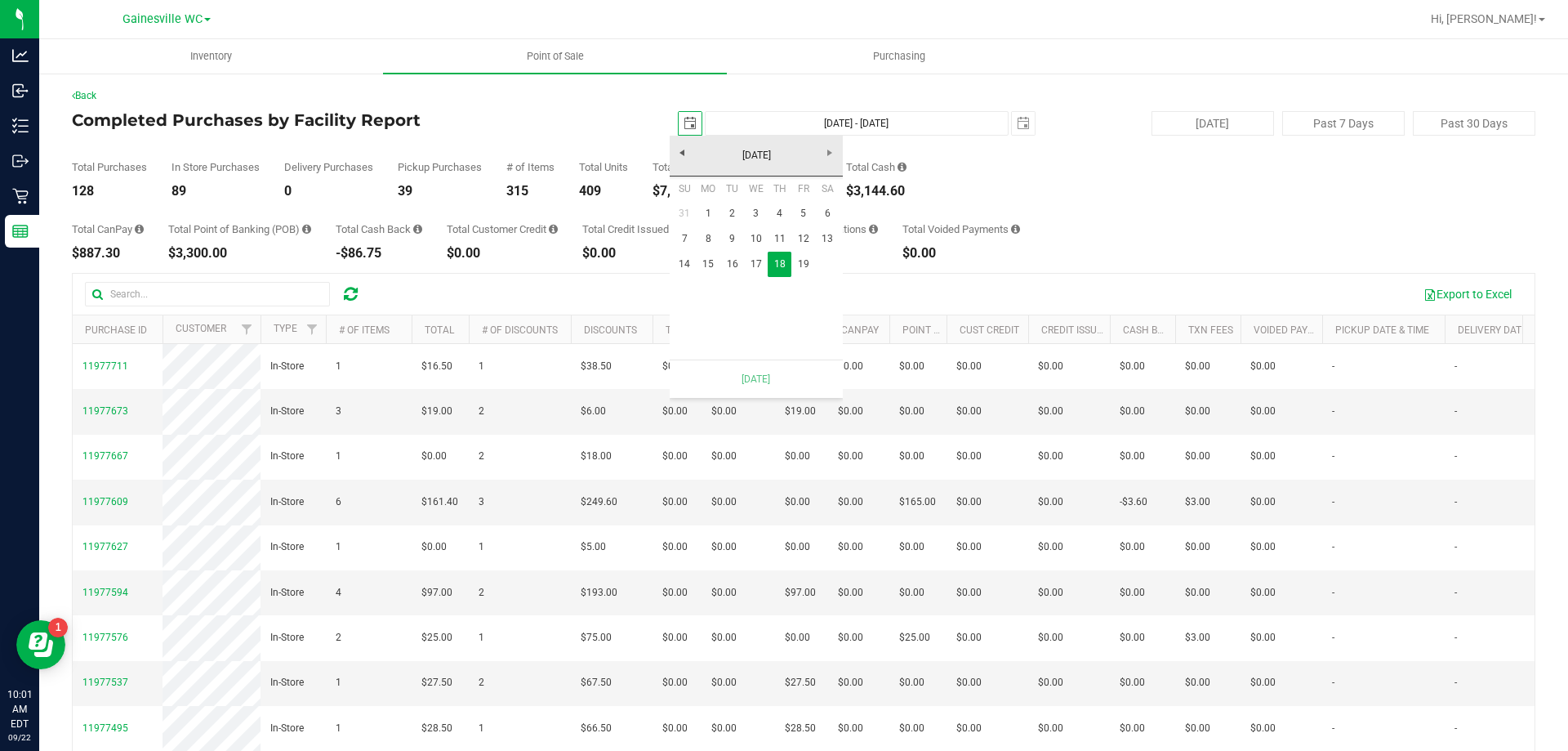
scroll to position [0, 40]
click at [804, 270] on link "19" at bounding box center [803, 264] width 24 height 26
type input "[DATE] - [DATE]"
type input "[DATE]"
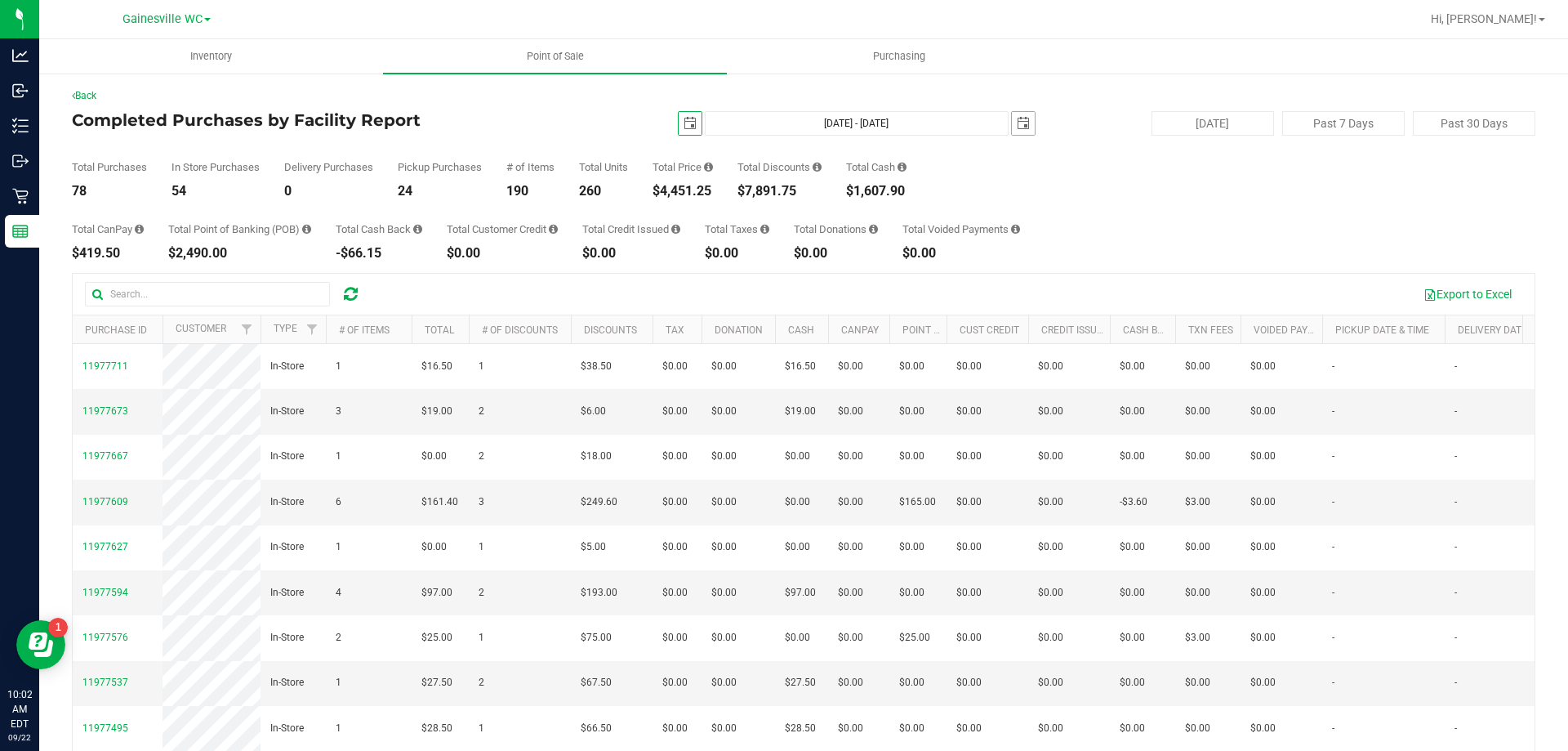
click at [1016, 124] on span "select" at bounding box center [1023, 124] width 13 height 13
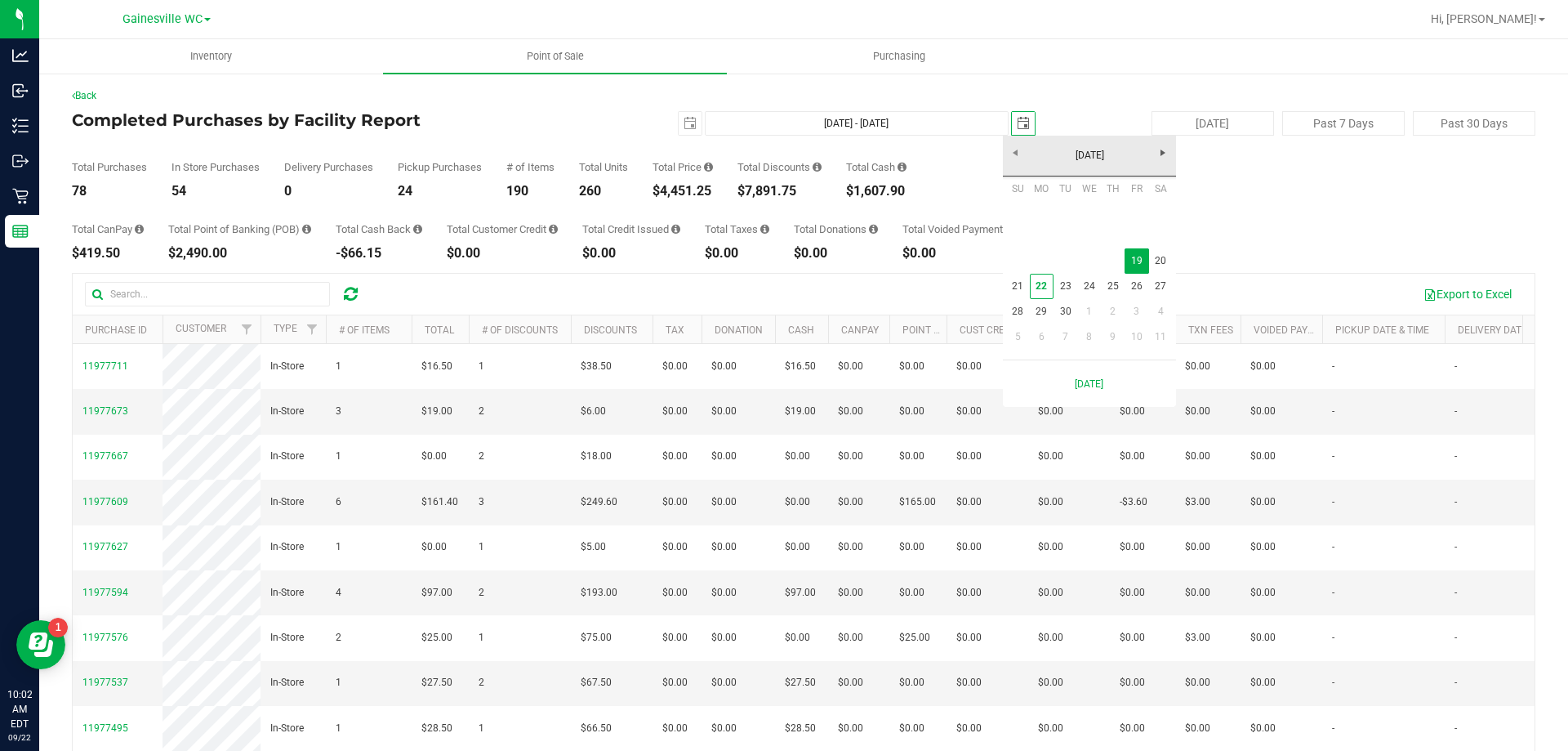
scroll to position [0, 40]
click at [1169, 262] on link "20" at bounding box center [1161, 261] width 24 height 26
type input "[DATE] - [DATE]"
type input "[DATE]"
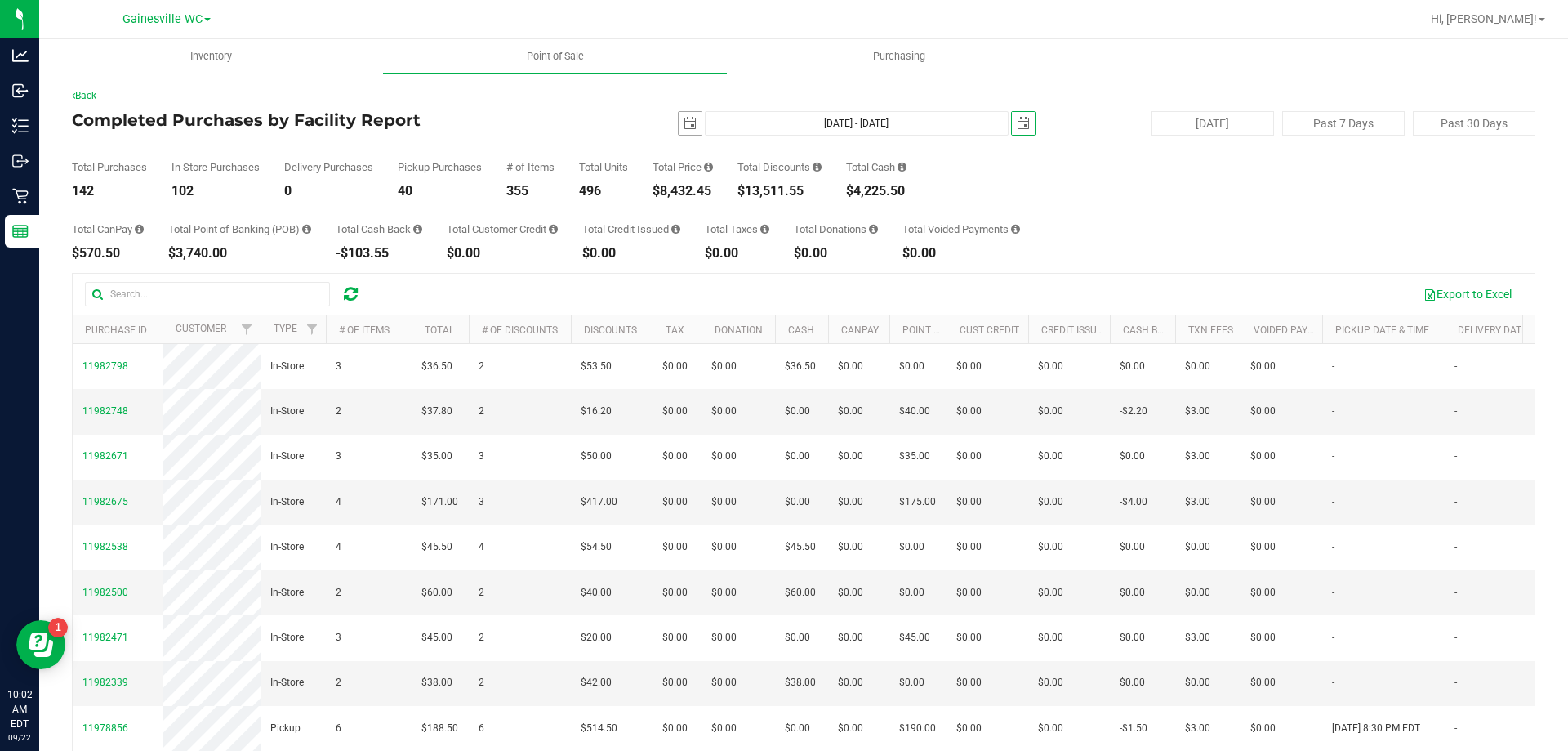
click at [684, 124] on span "select" at bounding box center [690, 124] width 13 height 13
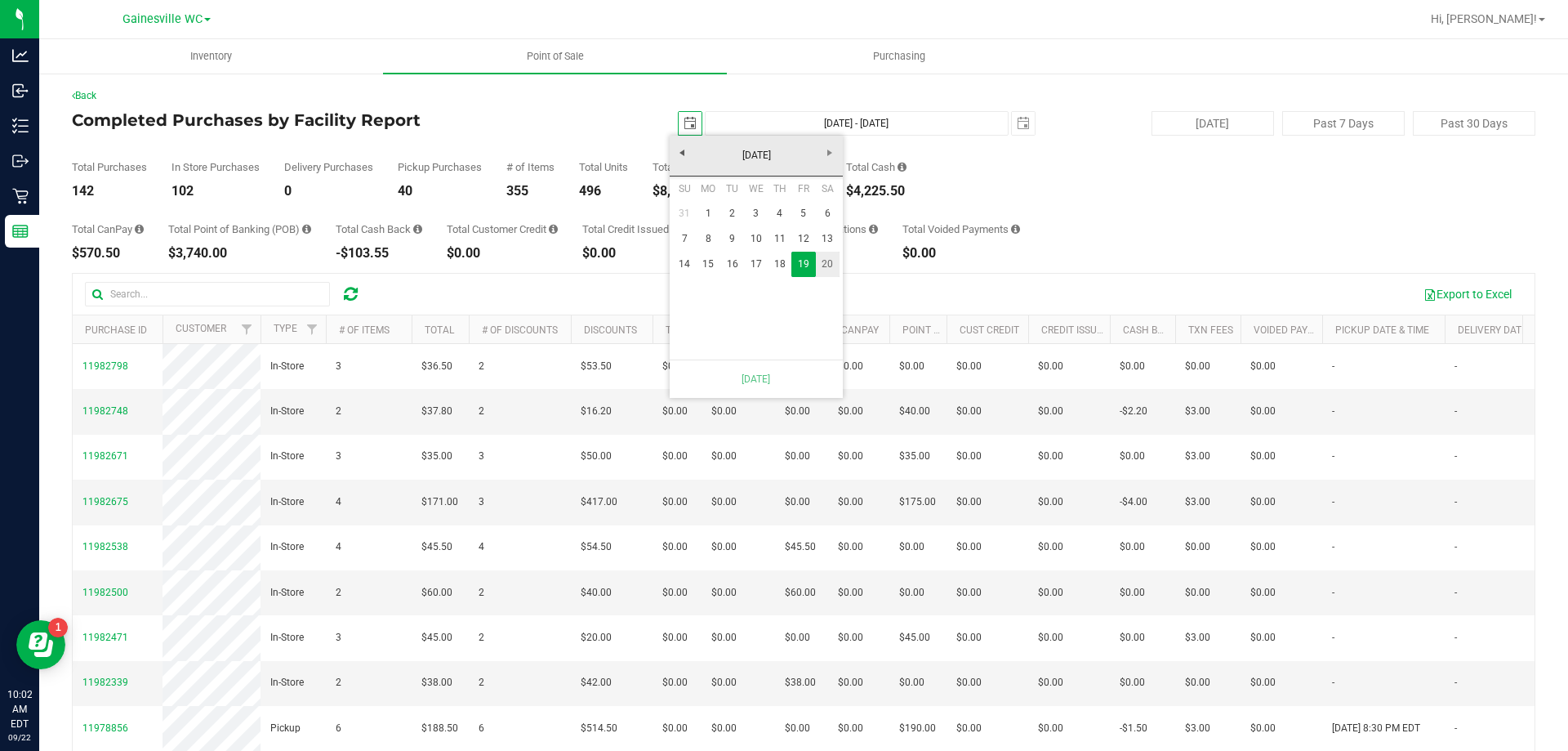
click at [829, 263] on link "20" at bounding box center [827, 264] width 24 height 26
type input "[DATE] - [DATE]"
type input "[DATE]"
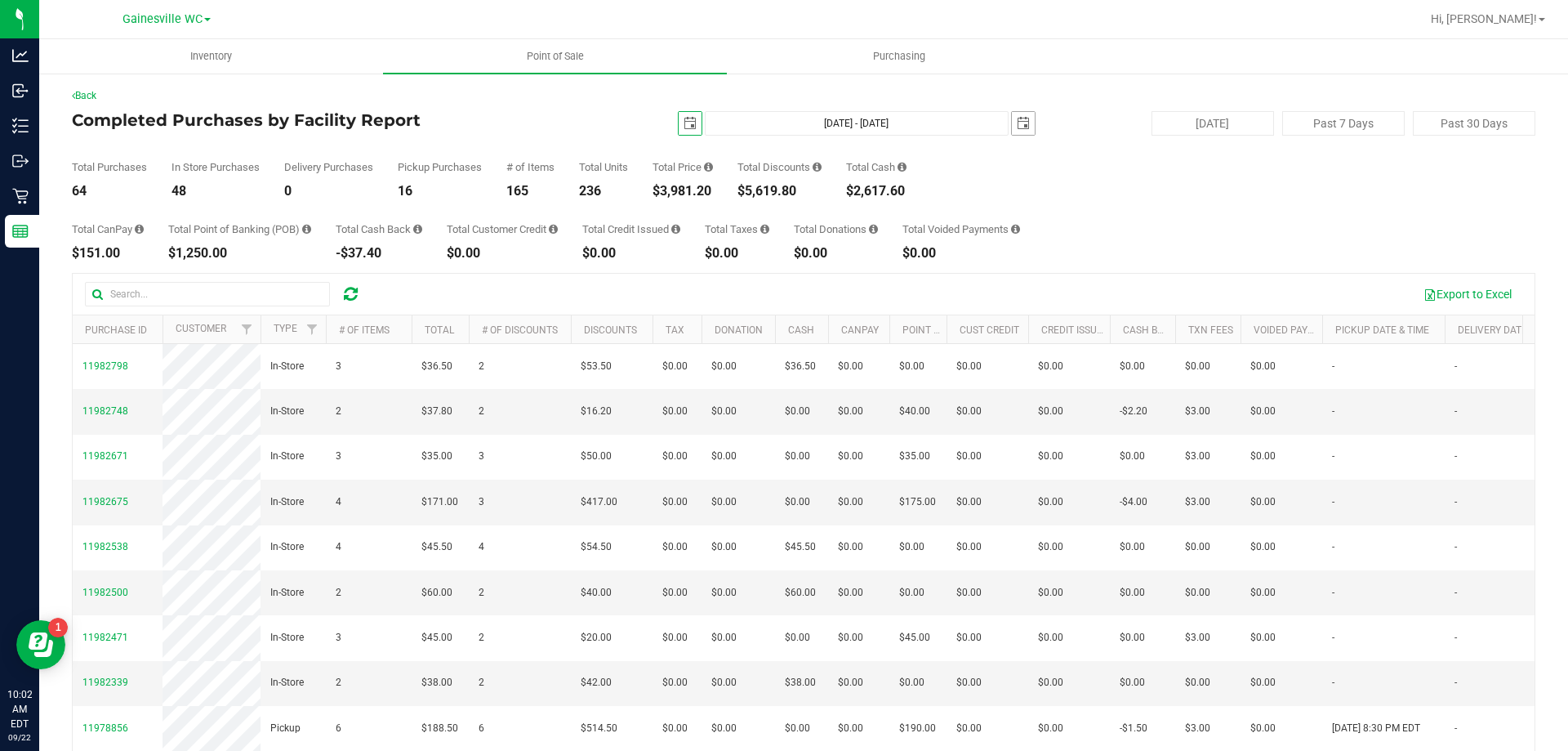
click at [1021, 127] on span "select" at bounding box center [1023, 124] width 23 height 23
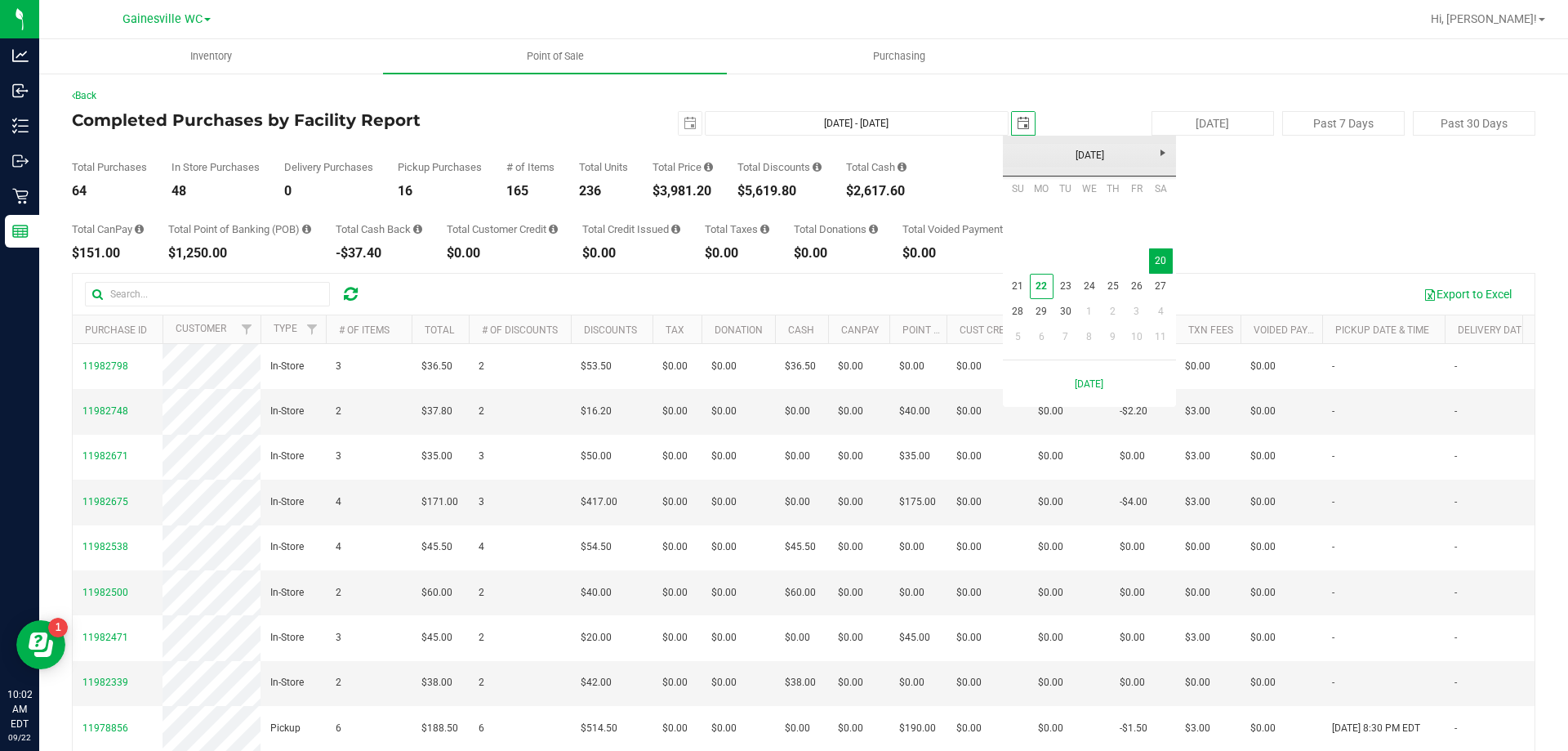
scroll to position [0, 40]
click at [1019, 285] on link "21" at bounding box center [1018, 286] width 24 height 26
type input "[DATE] - [DATE]"
type input "[DATE]"
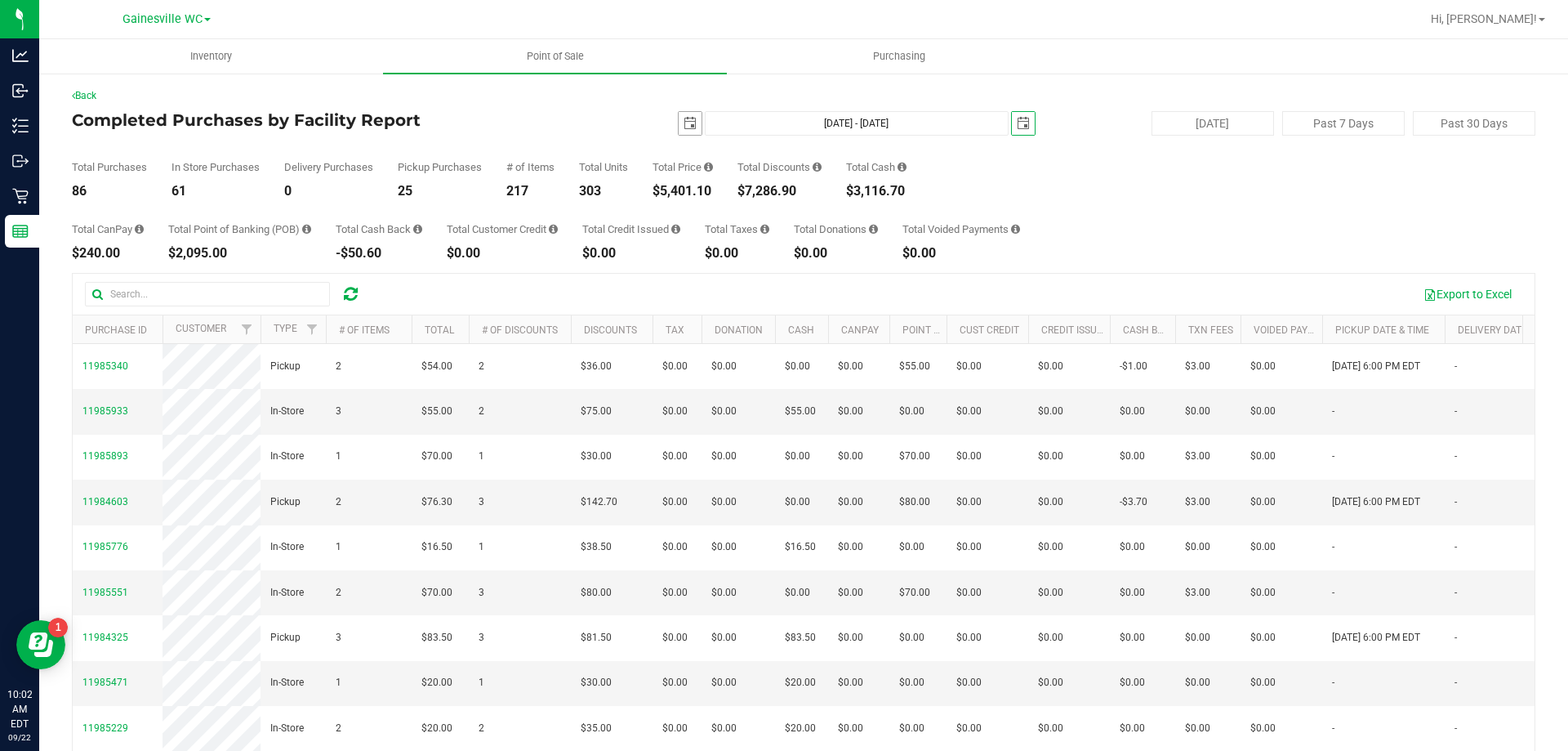
click at [684, 129] on span "select" at bounding box center [690, 124] width 13 height 13
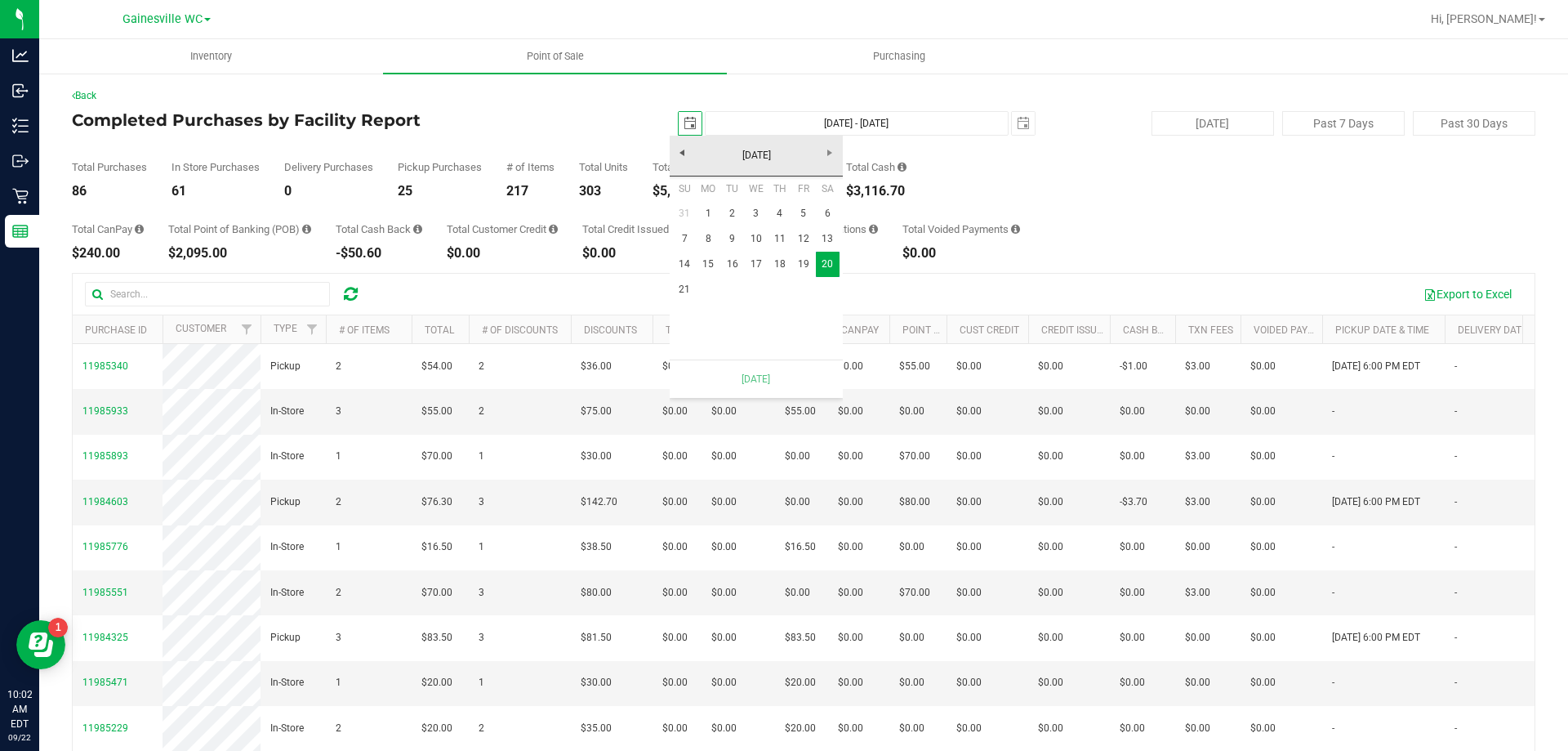
scroll to position [0, 40]
click at [680, 294] on link "21" at bounding box center [685, 290] width 24 height 26
type input "[DATE] - [DATE]"
type input "[DATE]"
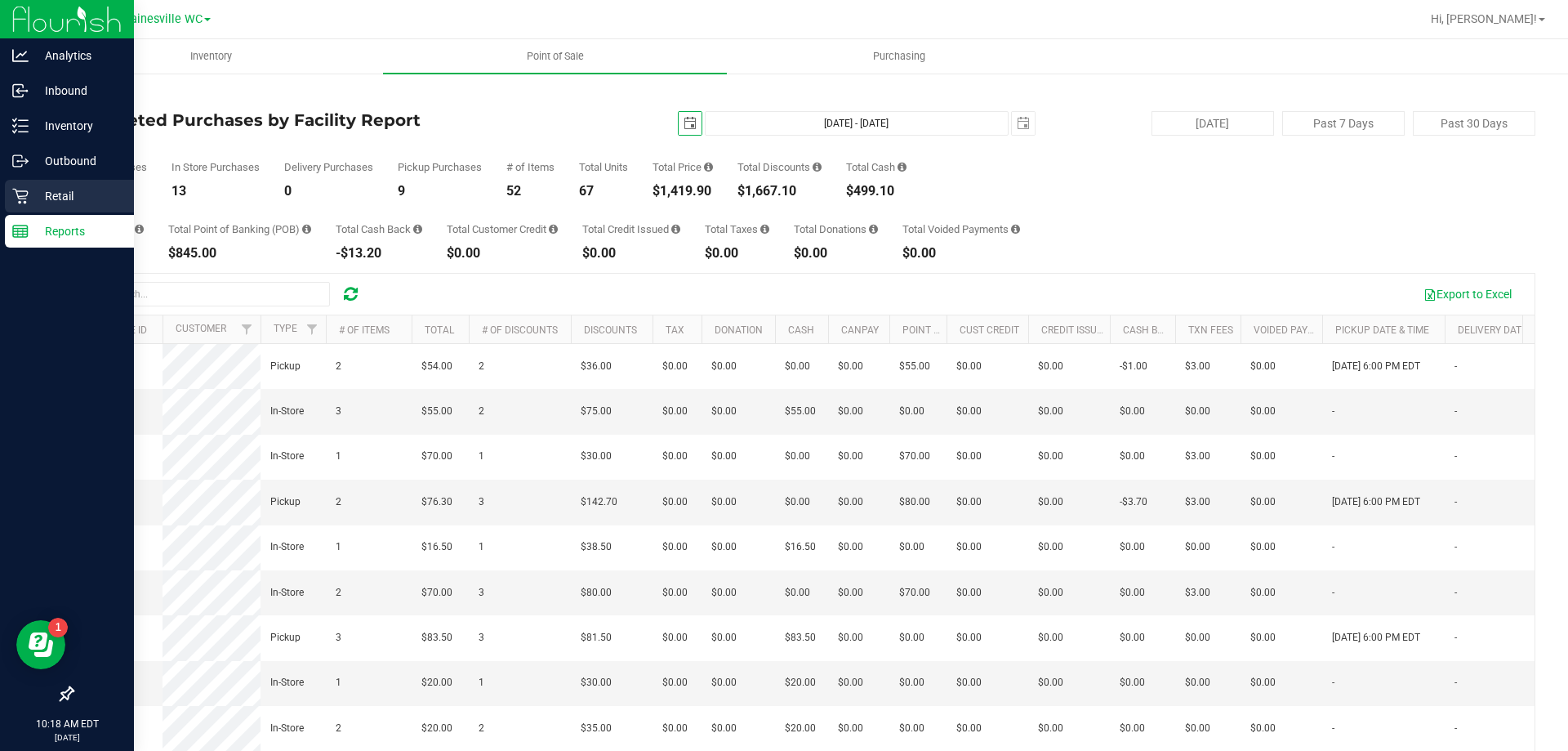
click at [51, 200] on p "Retail" at bounding box center [78, 196] width 98 height 20
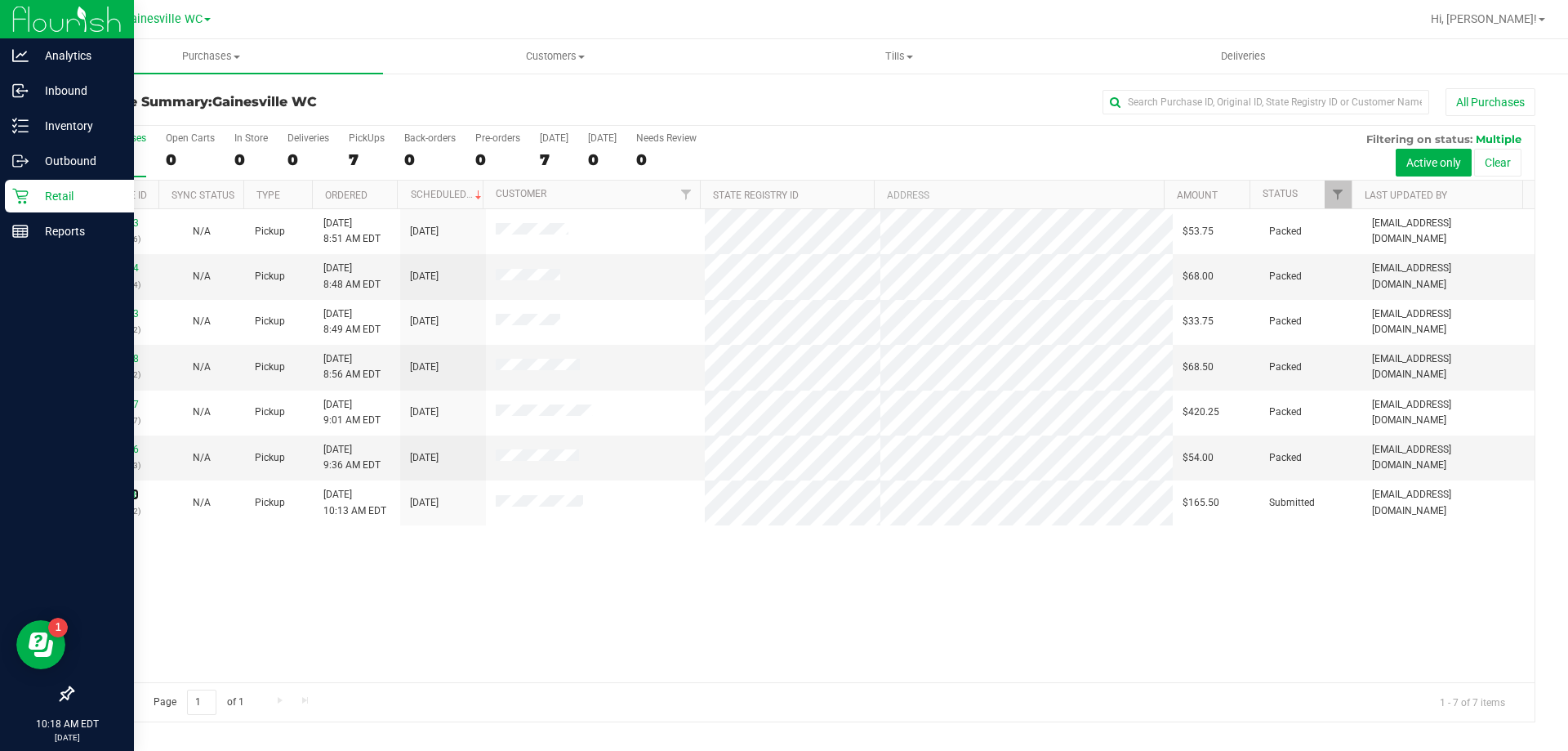
click at [111, 494] on link "11987208" at bounding box center [115, 494] width 45 height 12
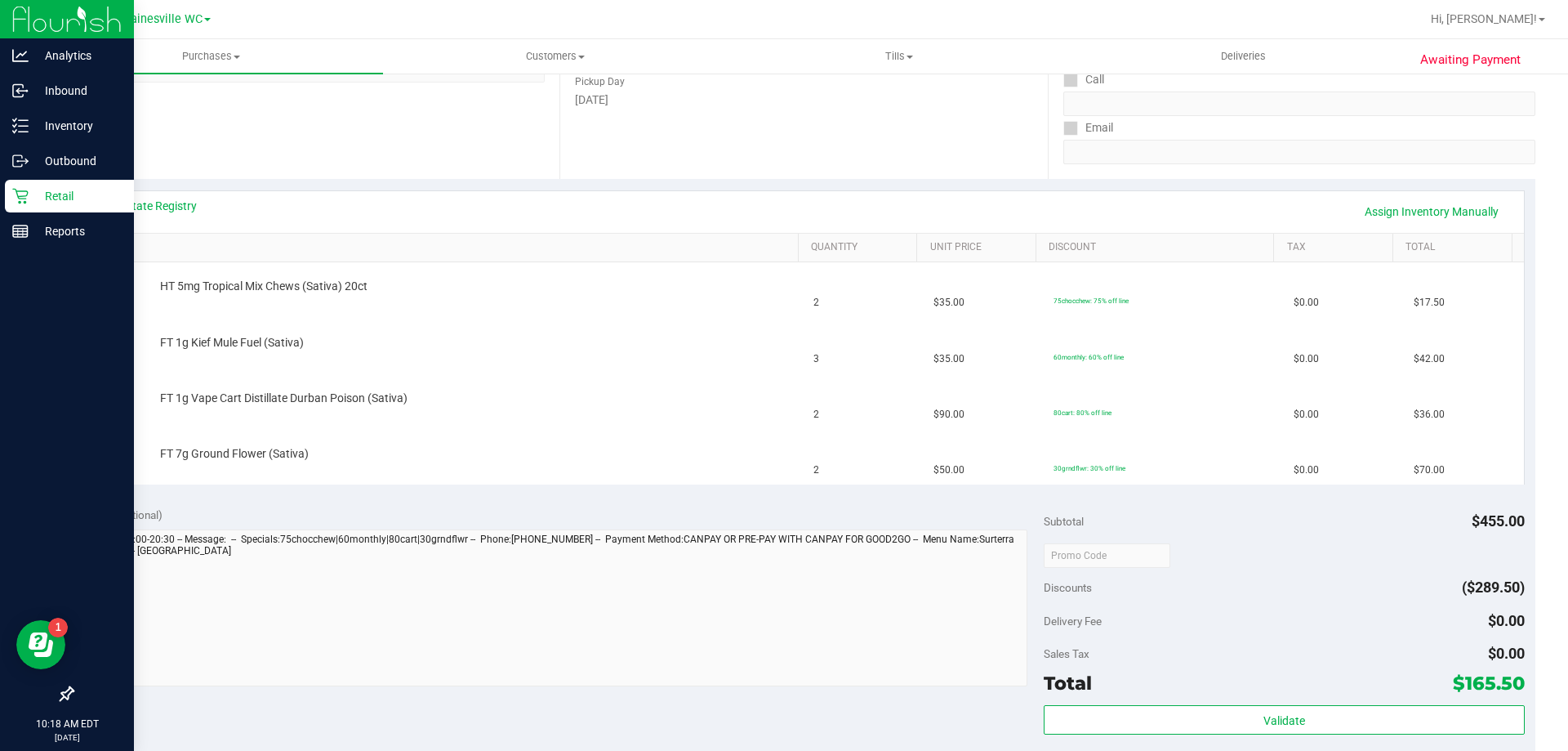
scroll to position [327, 0]
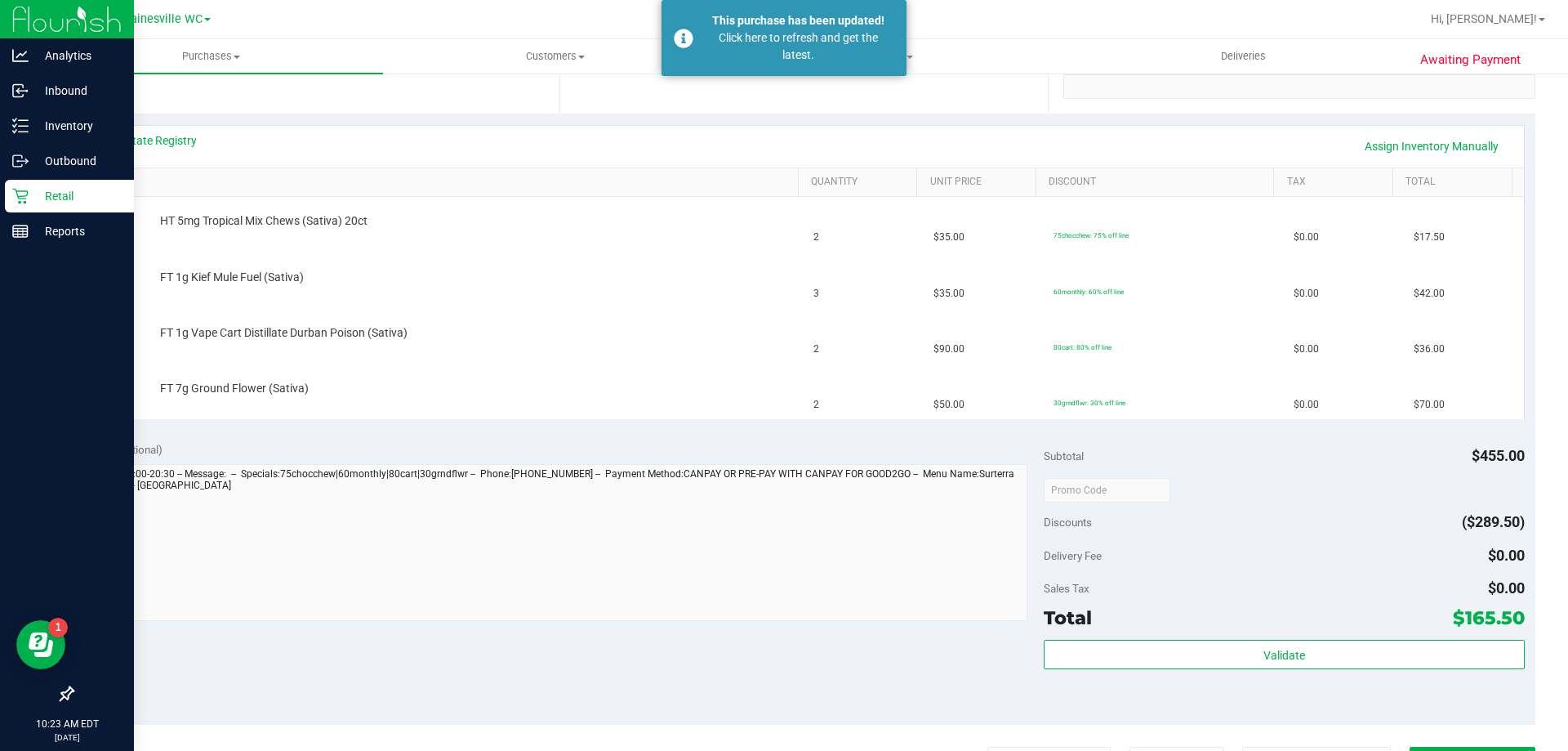
click at [50, 191] on p "Retail" at bounding box center [78, 196] width 98 height 20
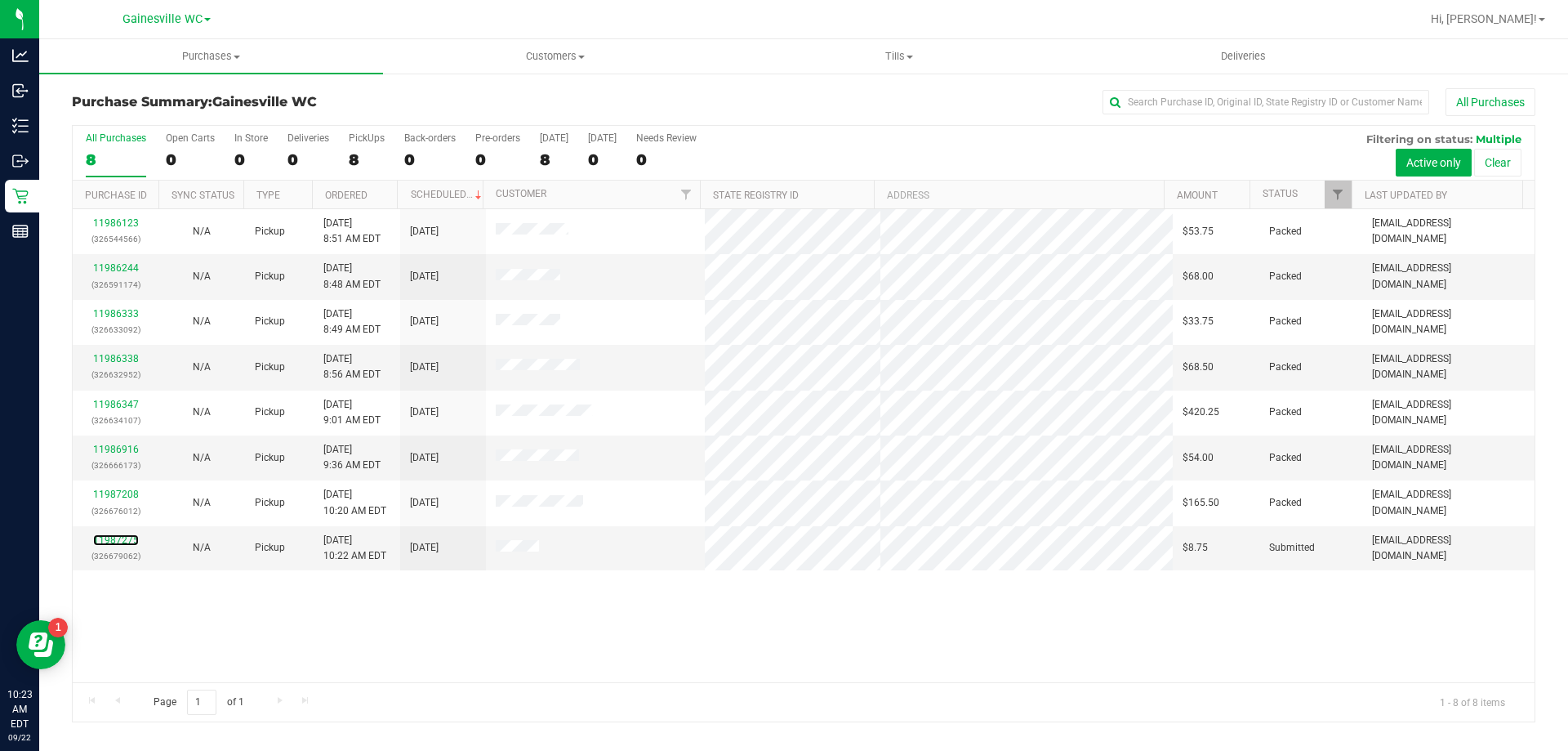
click at [115, 542] on link "11987275" at bounding box center [115, 540] width 45 height 12
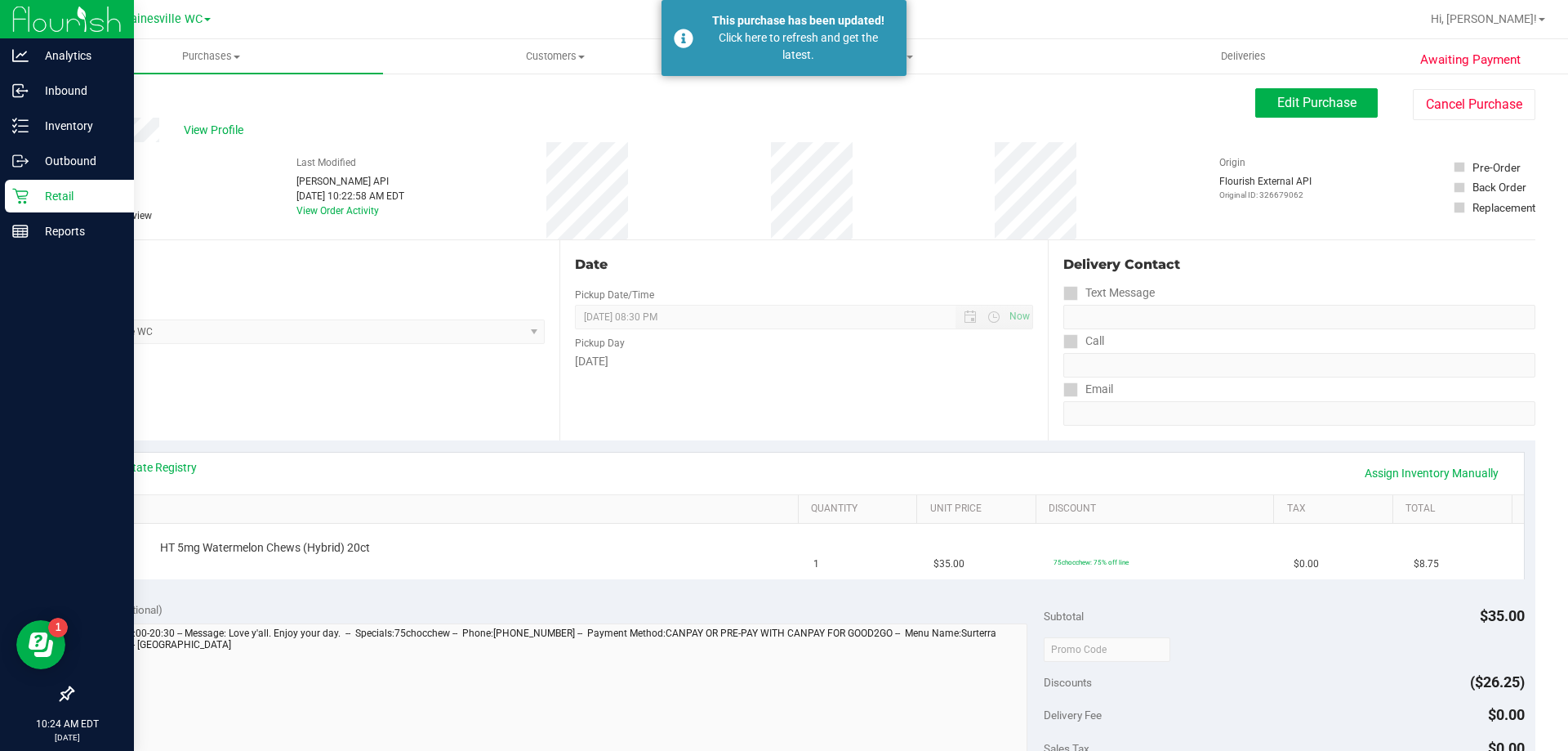
click at [41, 201] on p "Retail" at bounding box center [78, 196] width 98 height 20
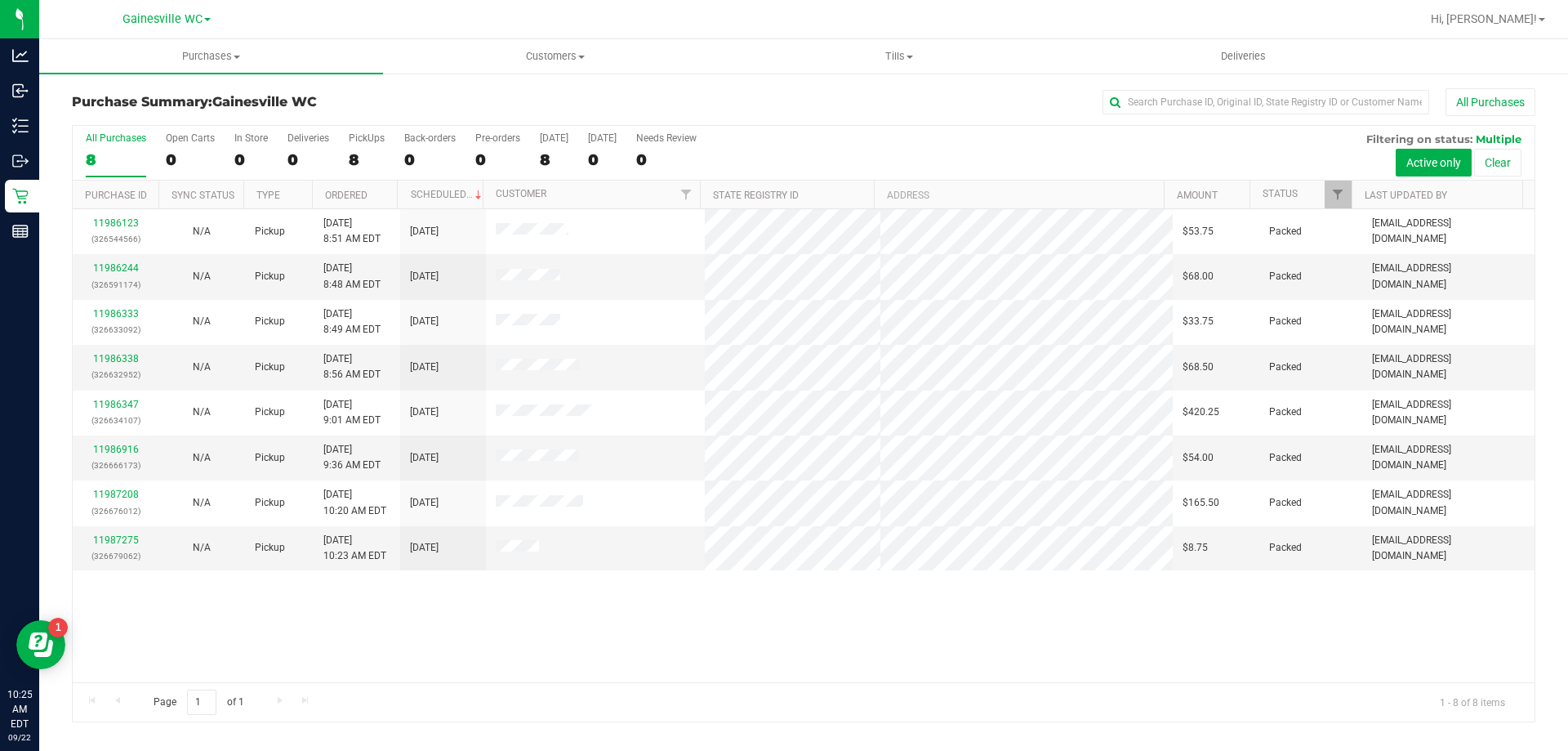
click at [121, 160] on div "8" at bounding box center [115, 159] width 60 height 19
click at [0, 0] on input "All Purchases 8" at bounding box center [0, 0] width 0 height 0
click at [112, 165] on div "8" at bounding box center [115, 159] width 60 height 19
click at [0, 0] on input "All Purchases 8" at bounding box center [0, 0] width 0 height 0
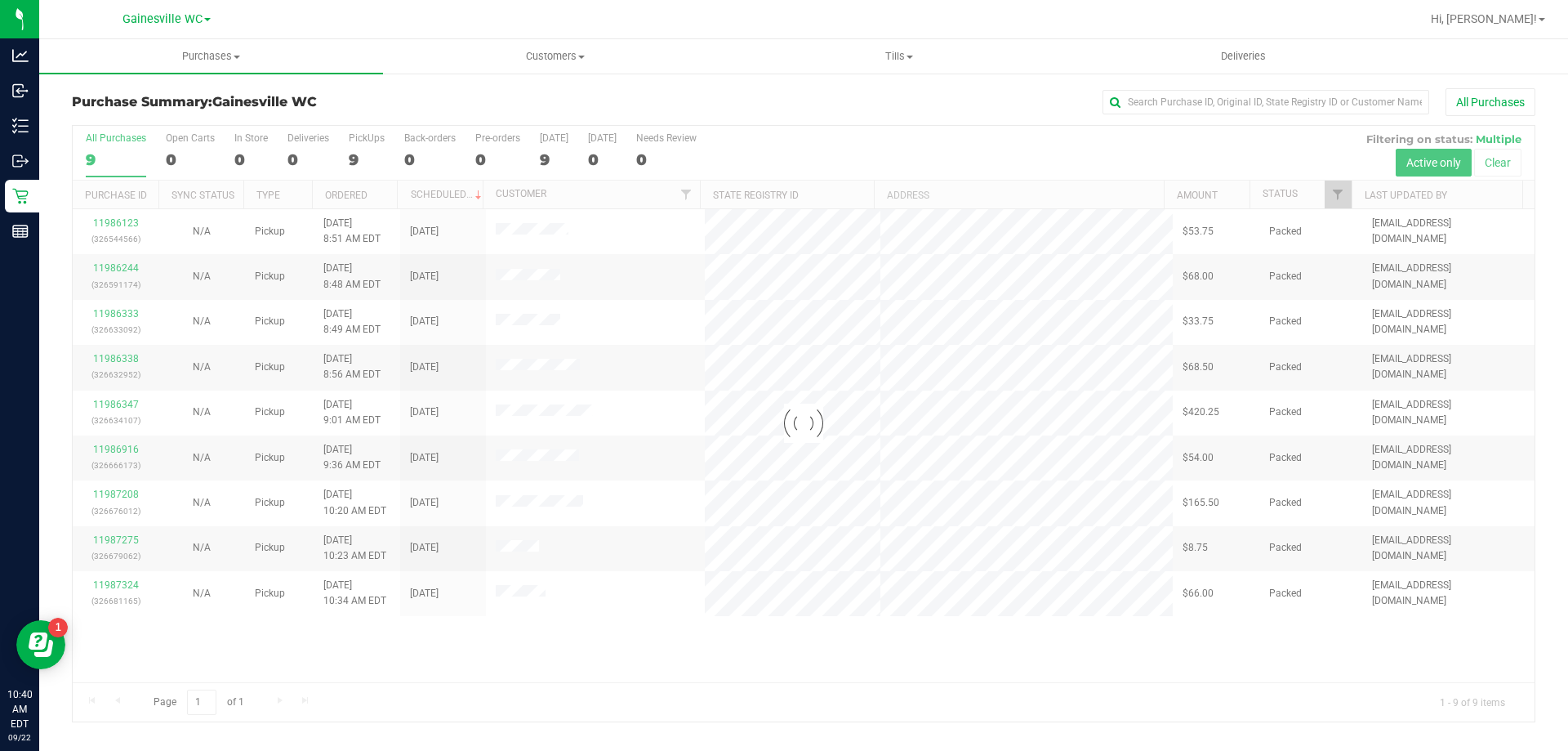
click at [119, 161] on div at bounding box center [803, 423] width 1462 height 596
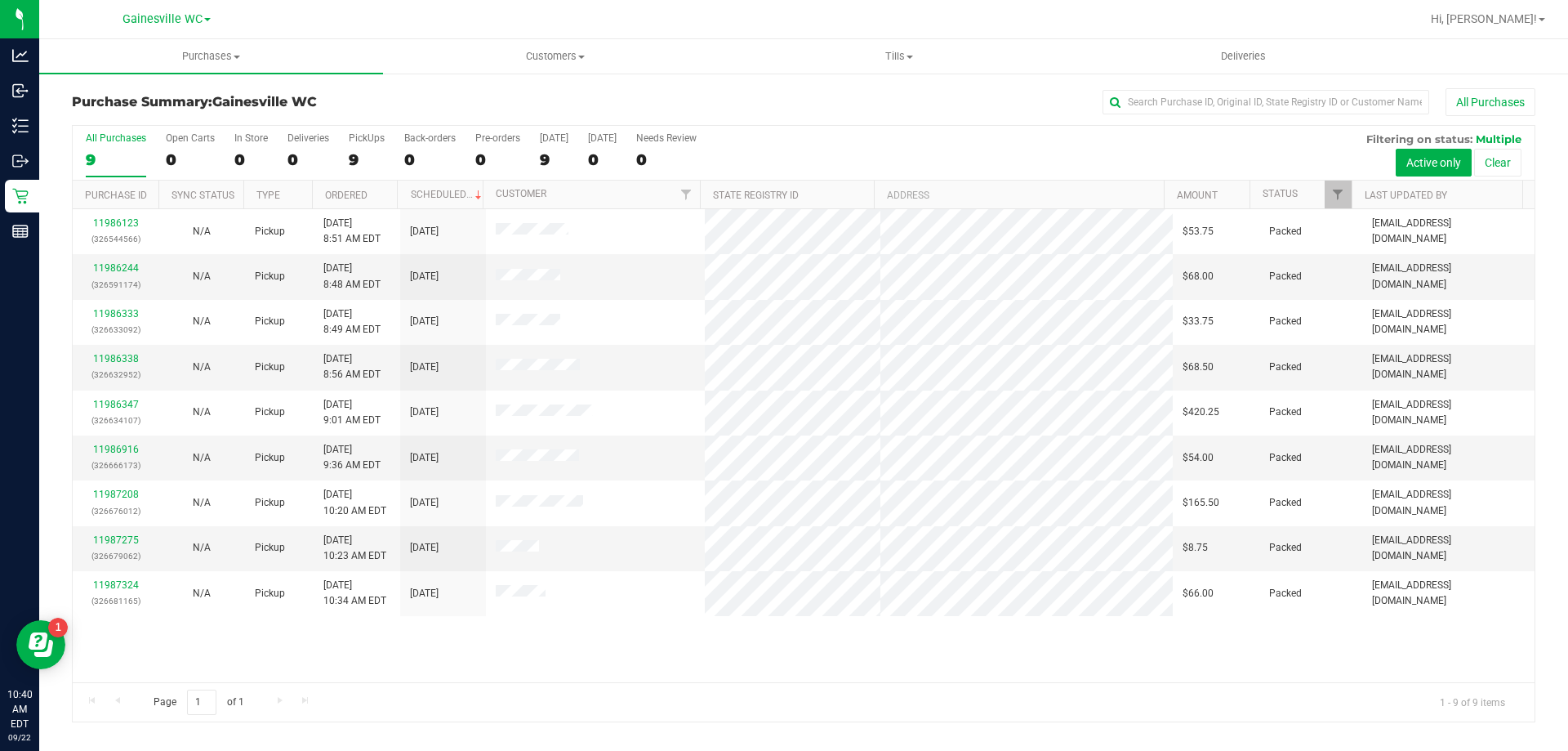
click at [119, 161] on div "9" at bounding box center [115, 159] width 60 height 19
click at [0, 0] on input "All Purchases 9" at bounding box center [0, 0] width 0 height 0
